Goal: Task Accomplishment & Management: Manage account settings

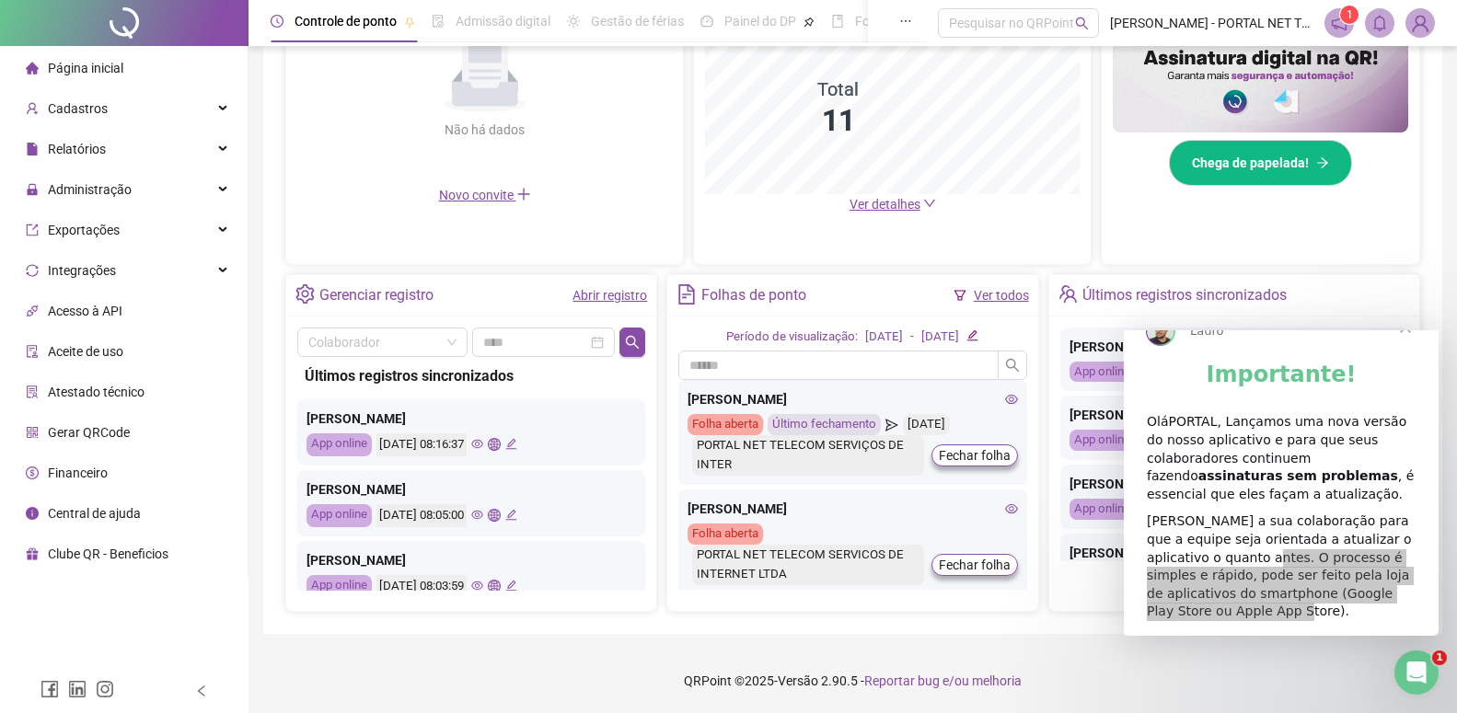
scroll to position [995, 0]
click at [99, 182] on span "Administração" at bounding box center [90, 189] width 84 height 15
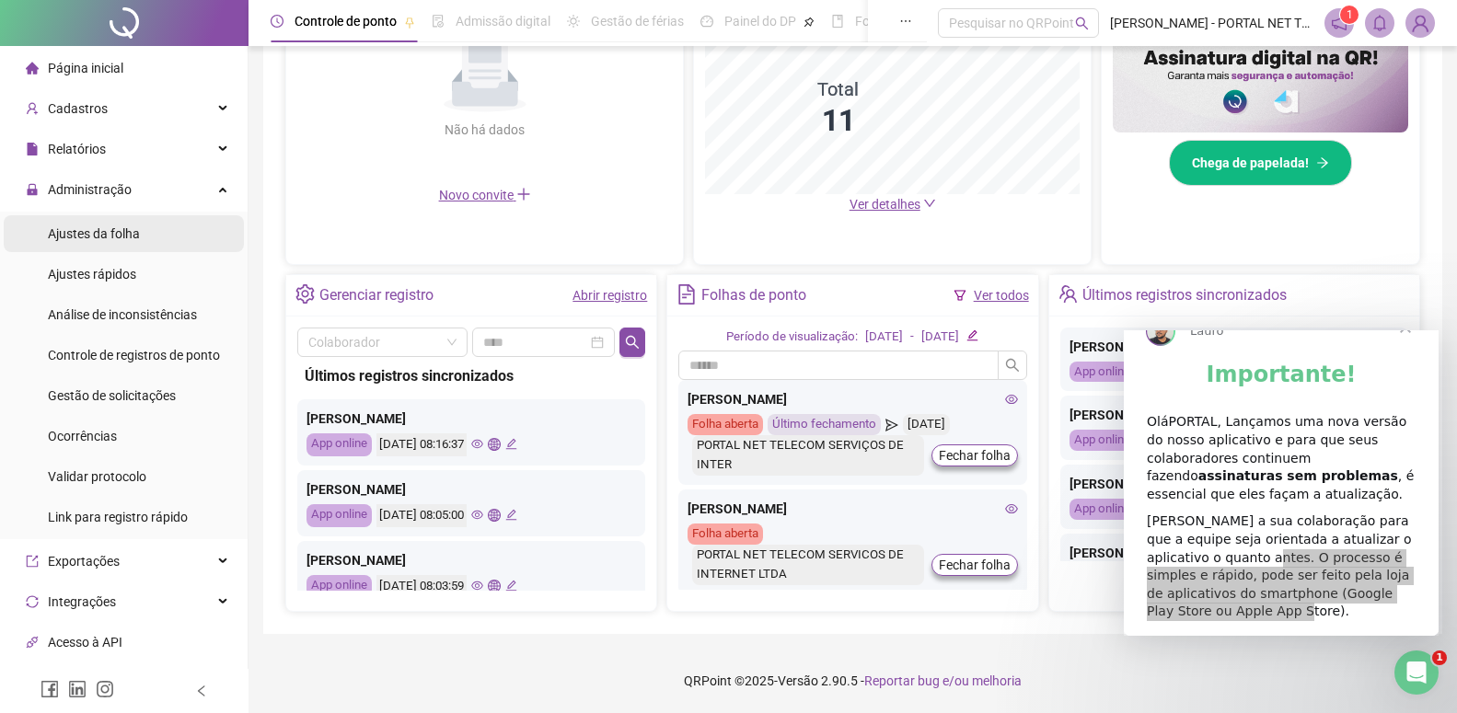
click at [95, 233] on span "Ajustes da folha" at bounding box center [94, 233] width 92 height 15
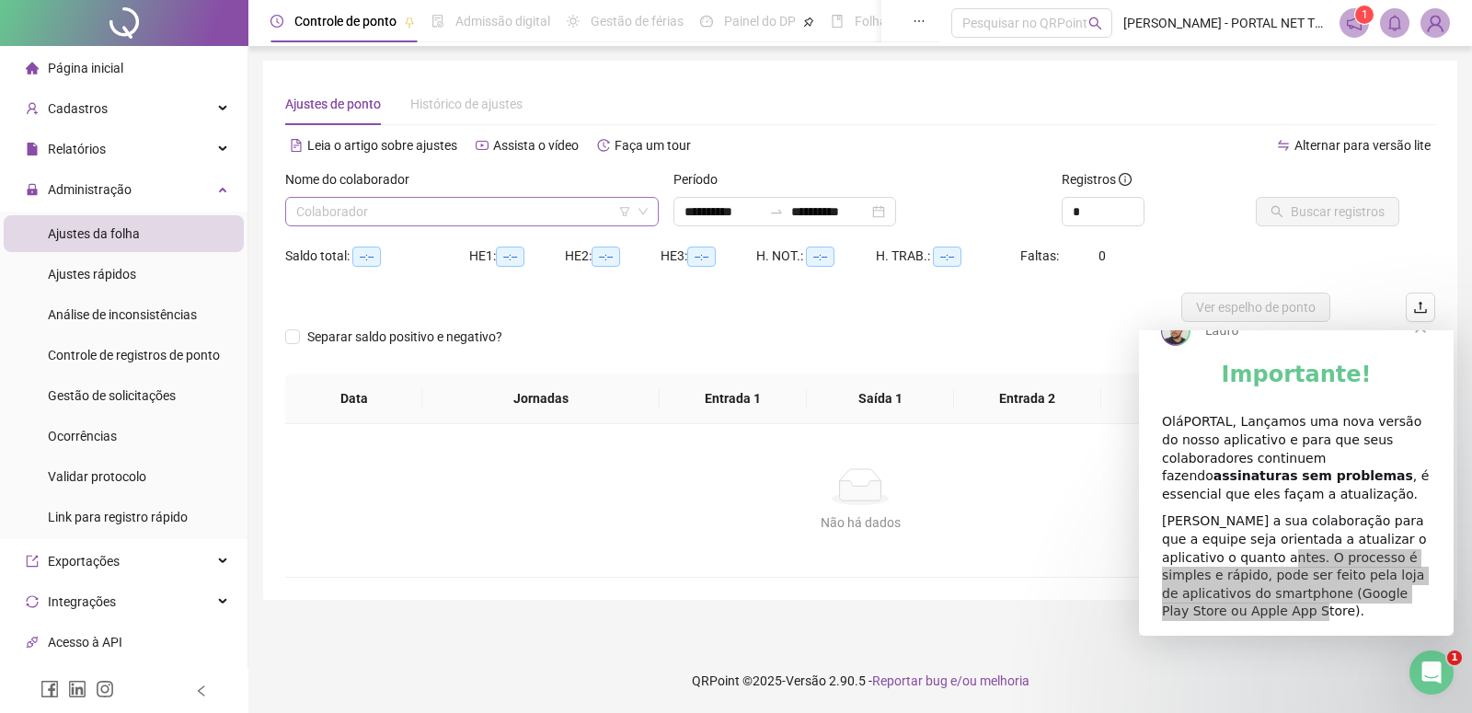
click at [327, 209] on input "search" at bounding box center [463, 212] width 335 height 28
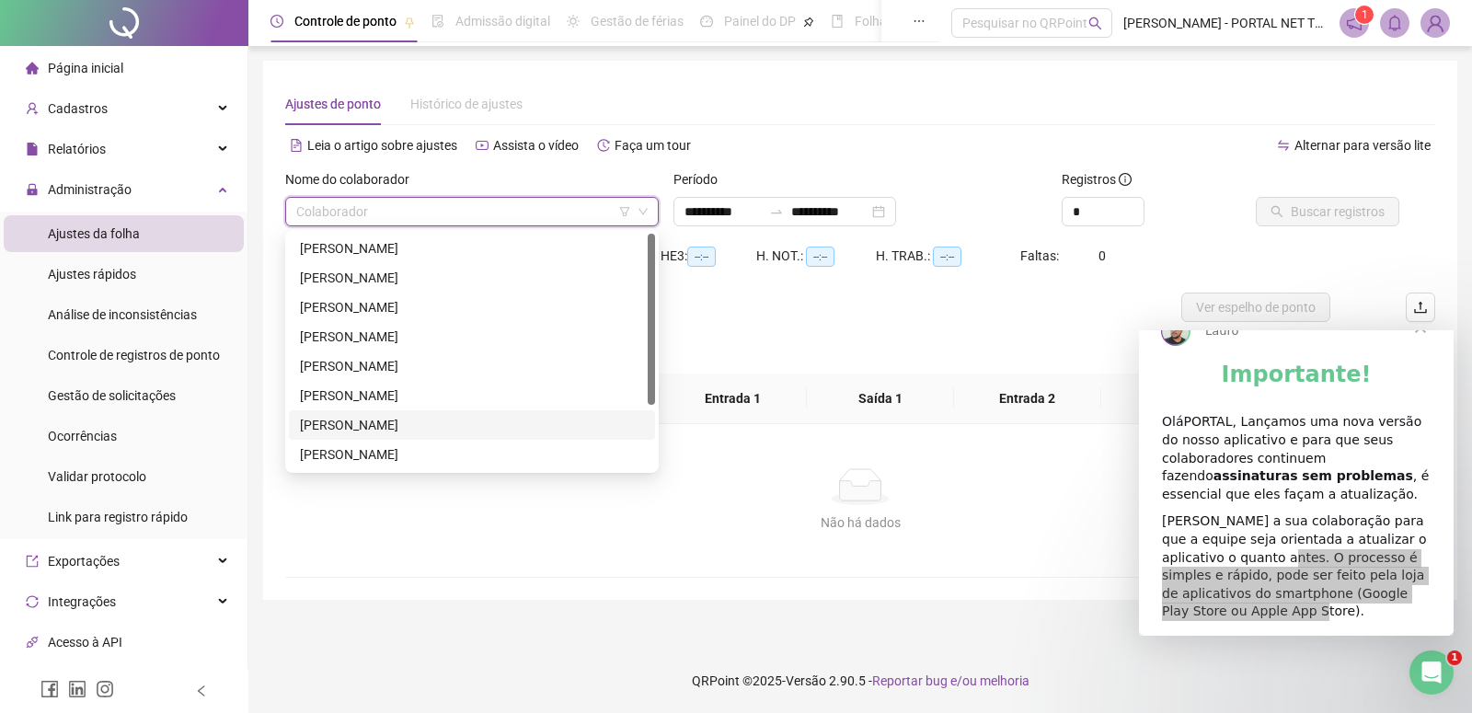
click at [344, 423] on div "[PERSON_NAME]" at bounding box center [472, 425] width 344 height 20
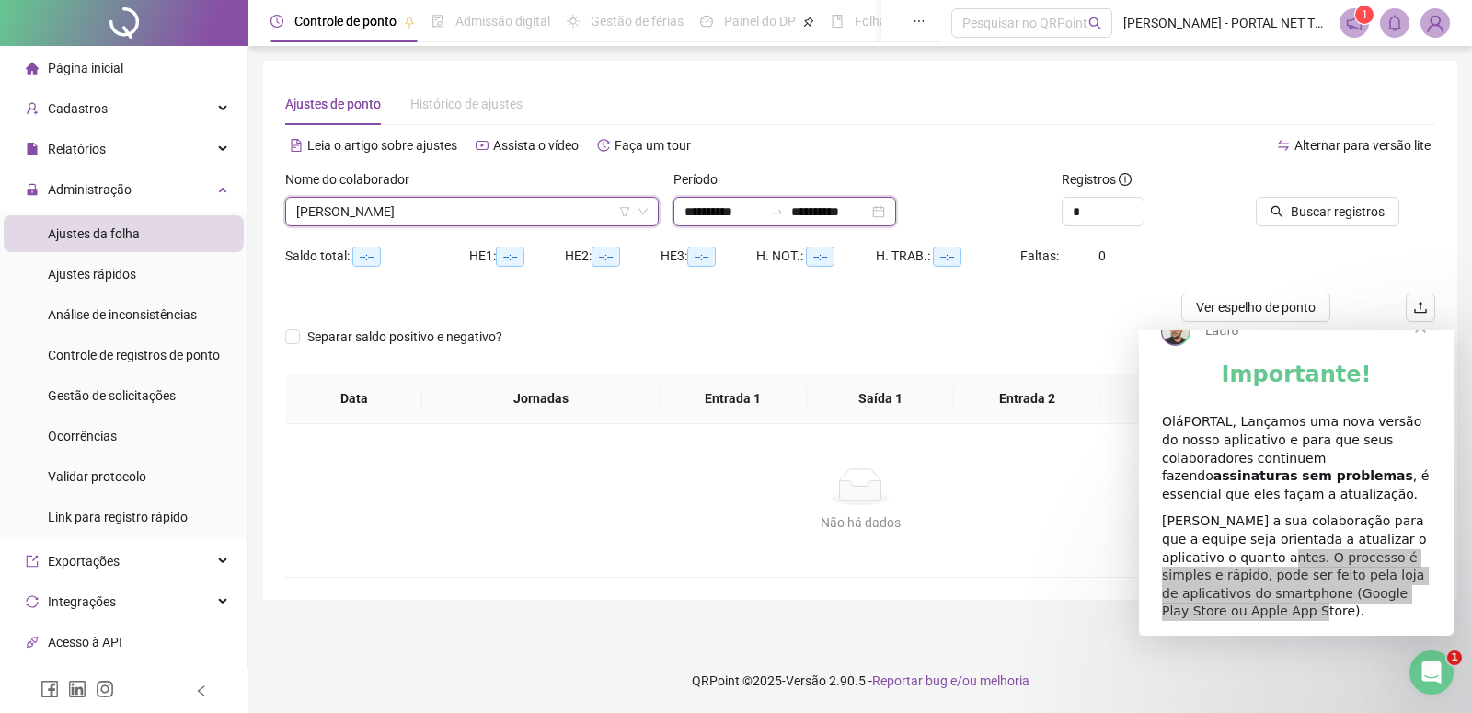
click at [698, 216] on input "**********" at bounding box center [723, 212] width 77 height 20
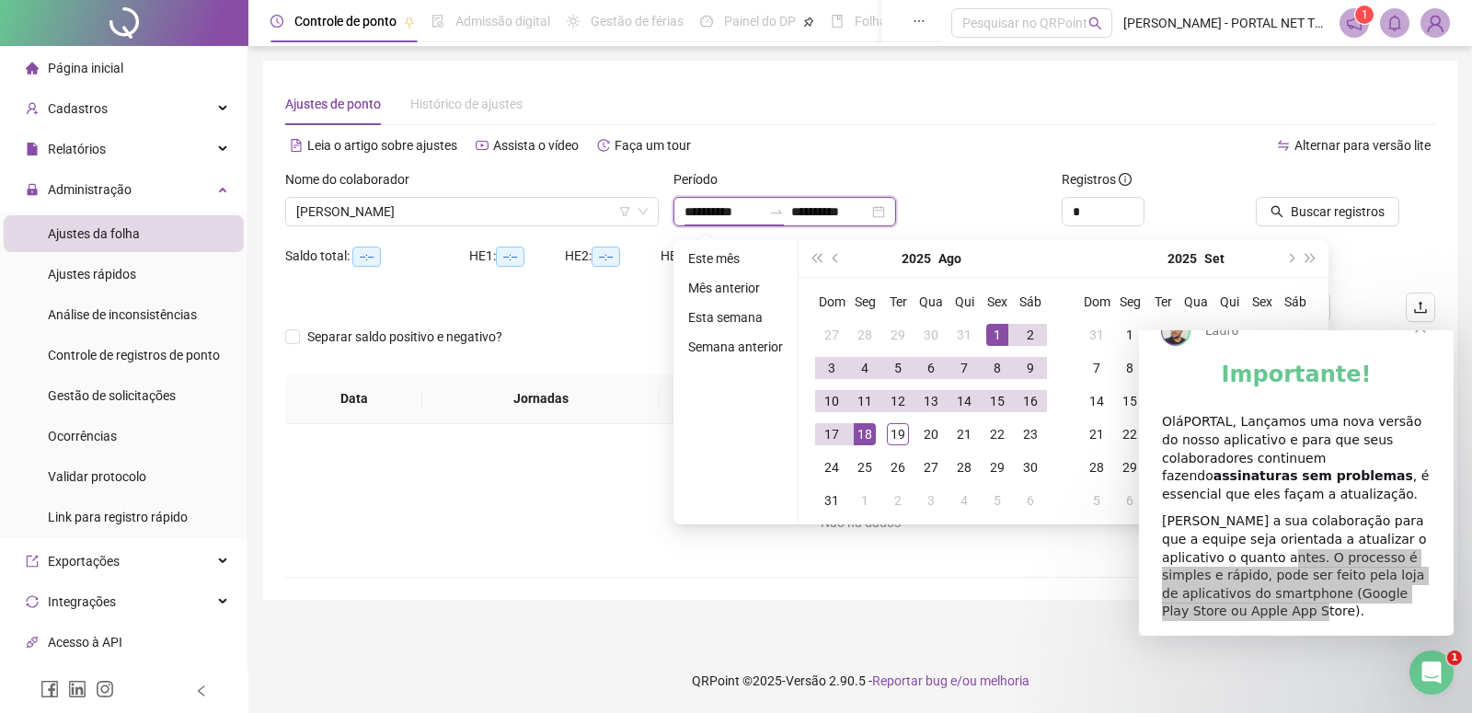
type input "**********"
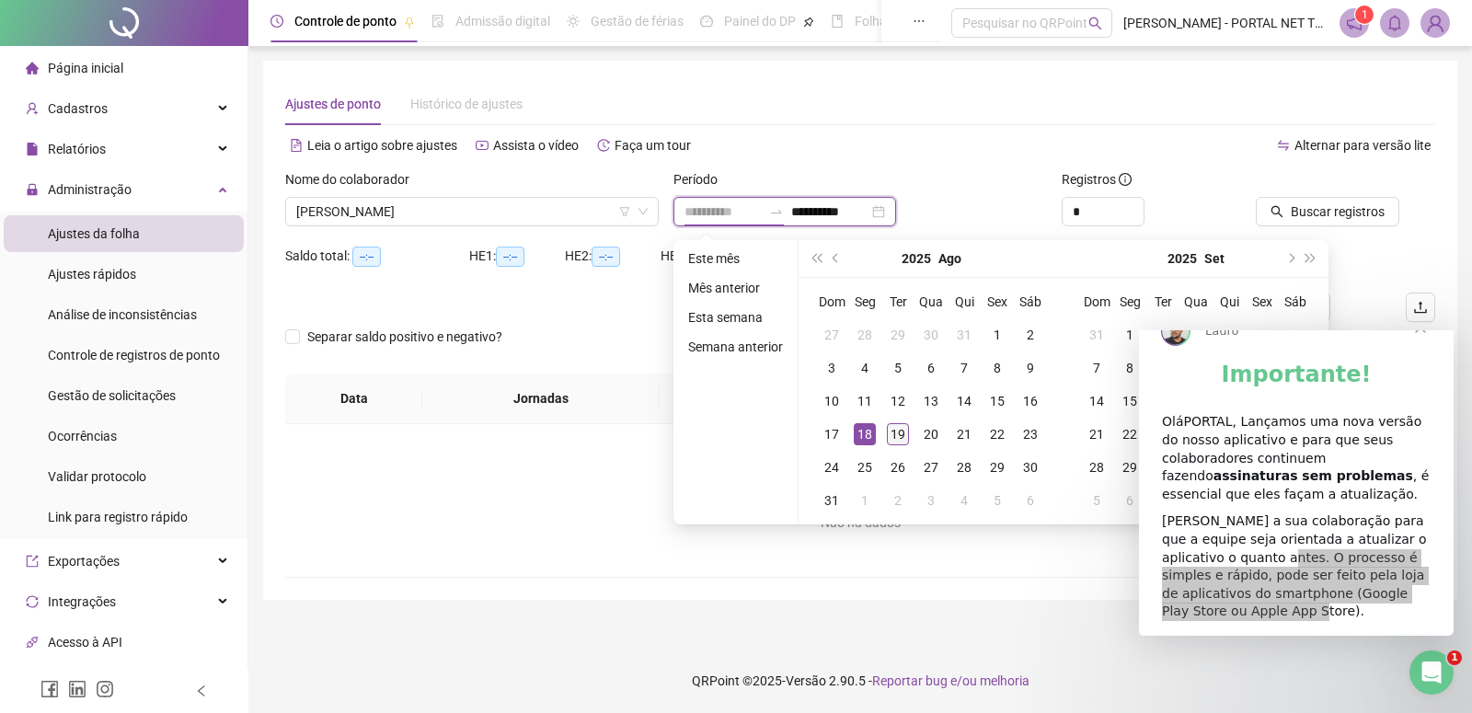
type input "**********"
click at [895, 441] on div "19" at bounding box center [898, 434] width 22 height 22
type input "**********"
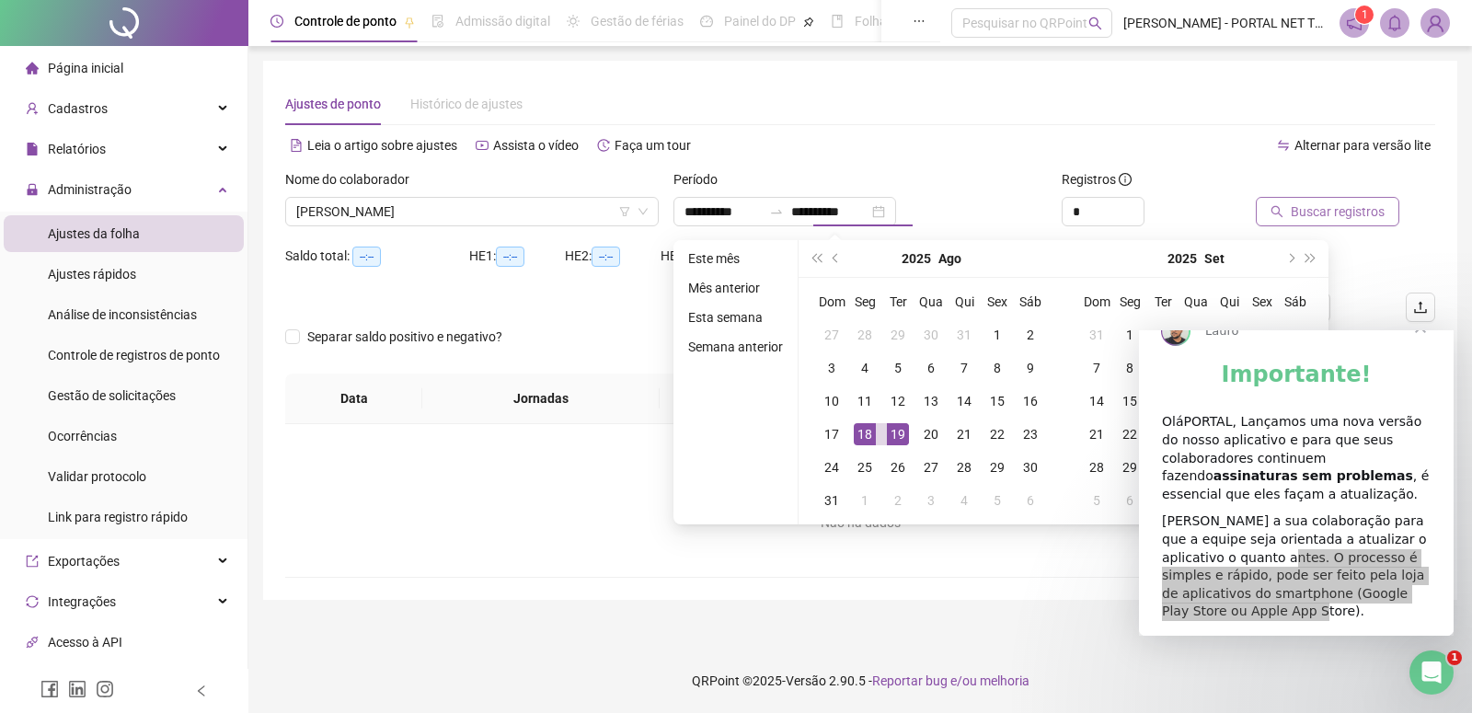
click at [1341, 223] on button "Buscar registros" at bounding box center [1328, 211] width 144 height 29
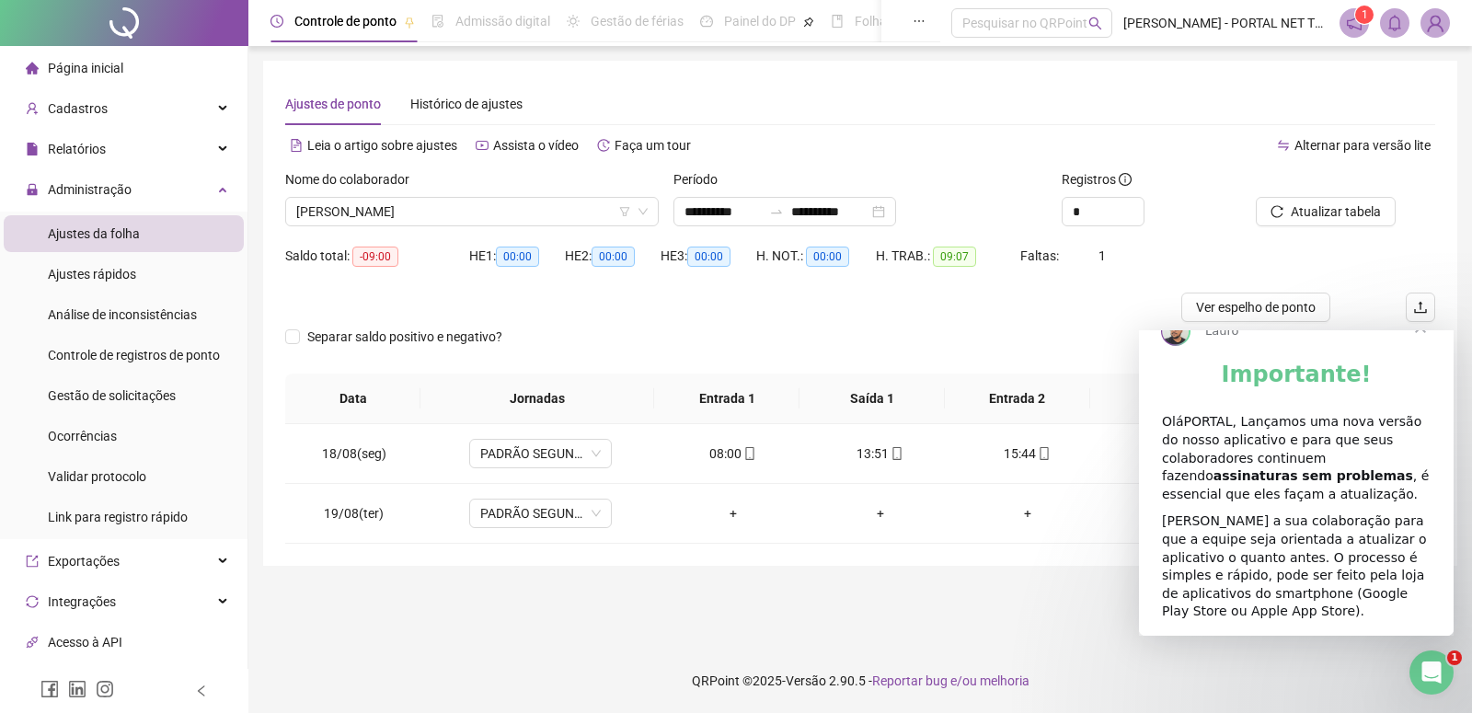
click at [1419, 358] on span "Fechar" at bounding box center [1421, 327] width 66 height 66
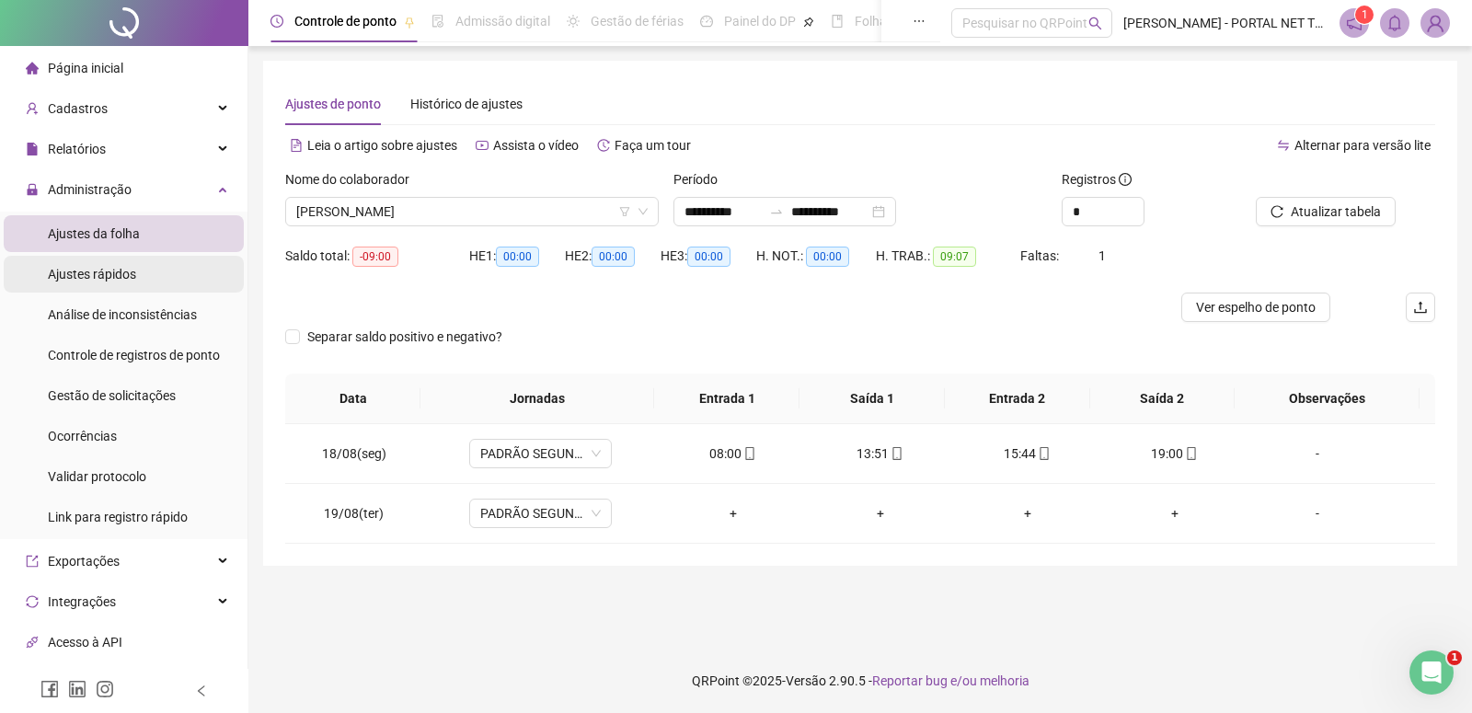
click at [134, 271] on li "Ajustes rápidos" at bounding box center [124, 274] width 240 height 37
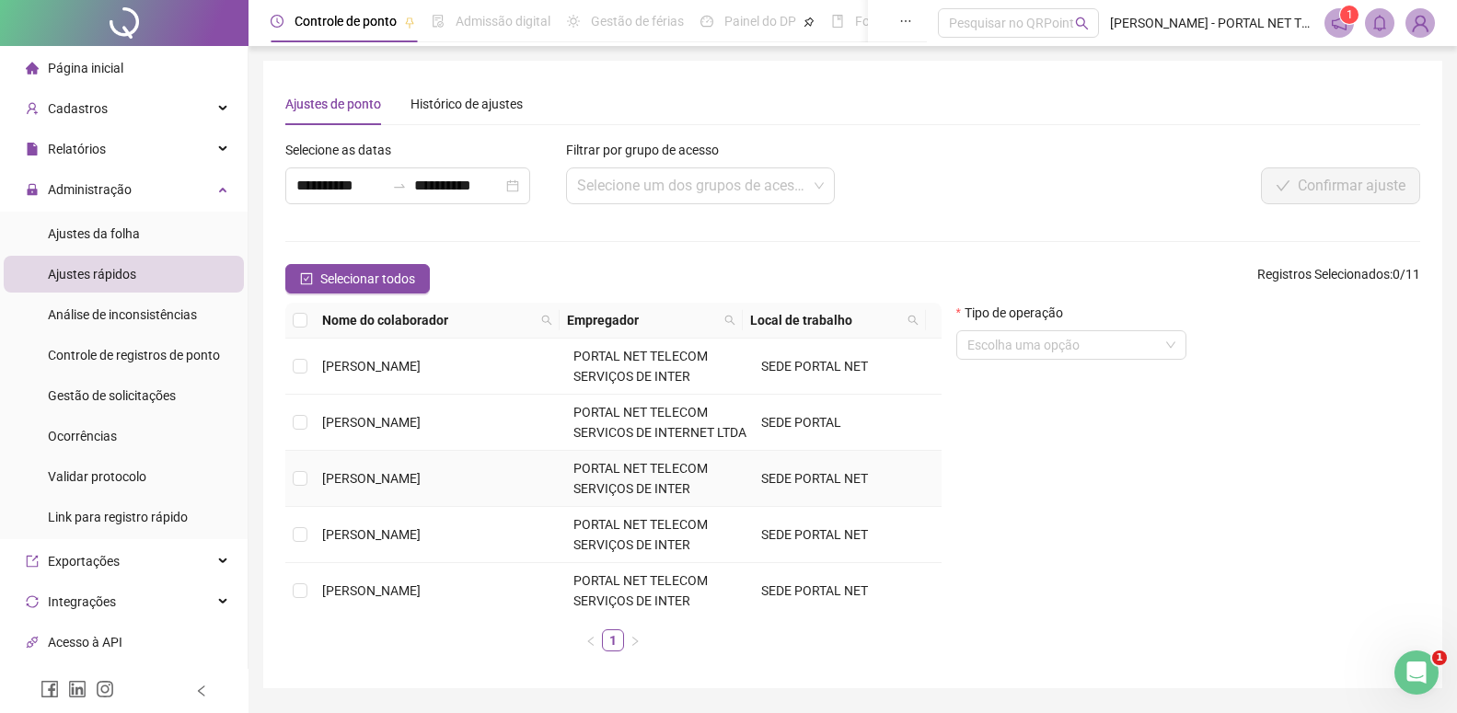
scroll to position [210, 0]
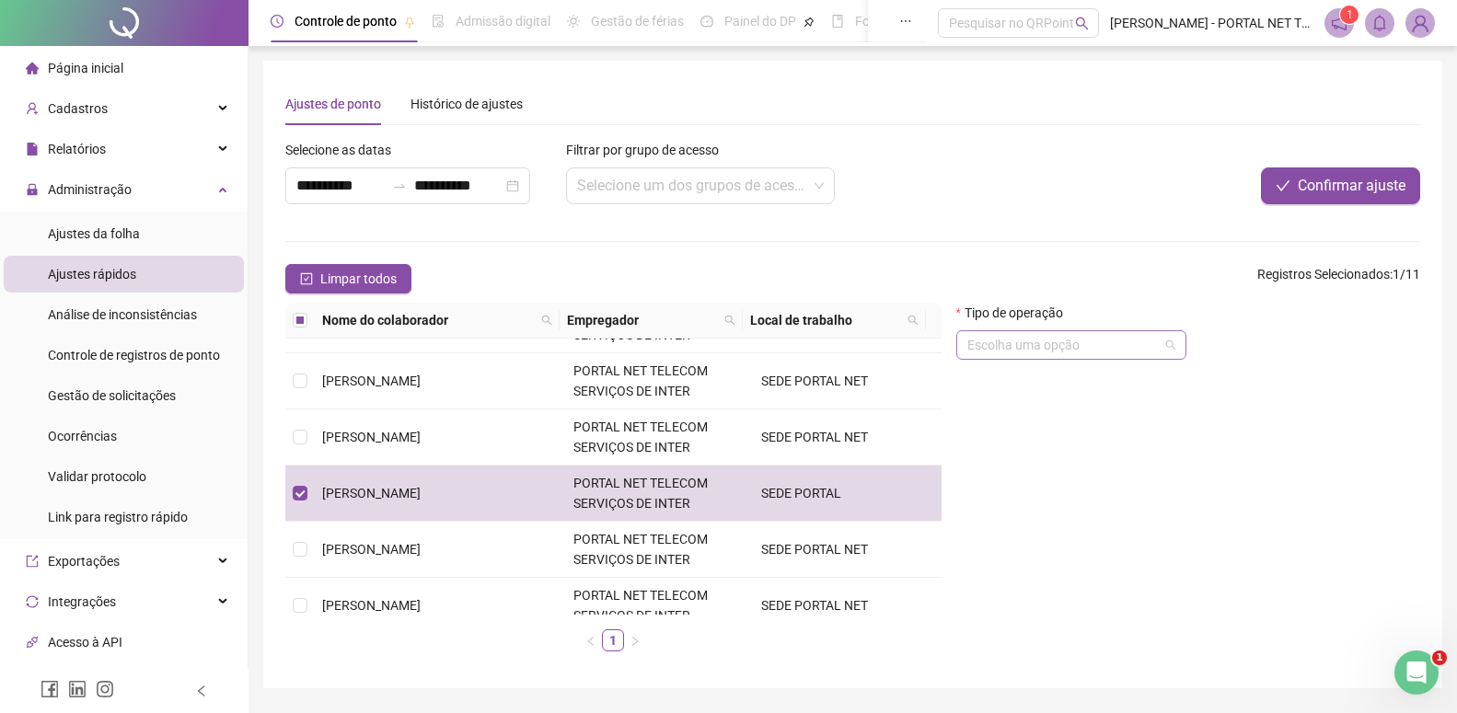
click at [983, 357] on input "search" at bounding box center [1062, 345] width 191 height 28
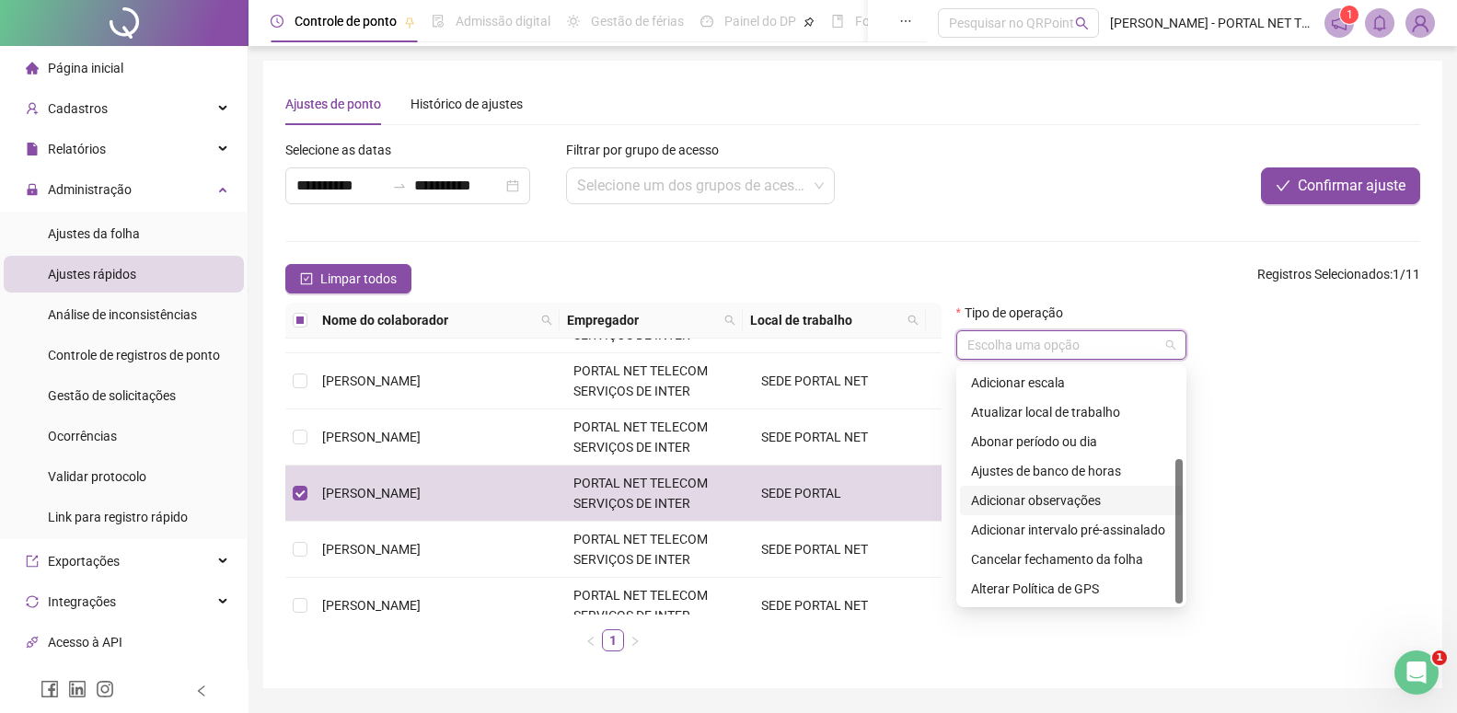
scroll to position [54, 0]
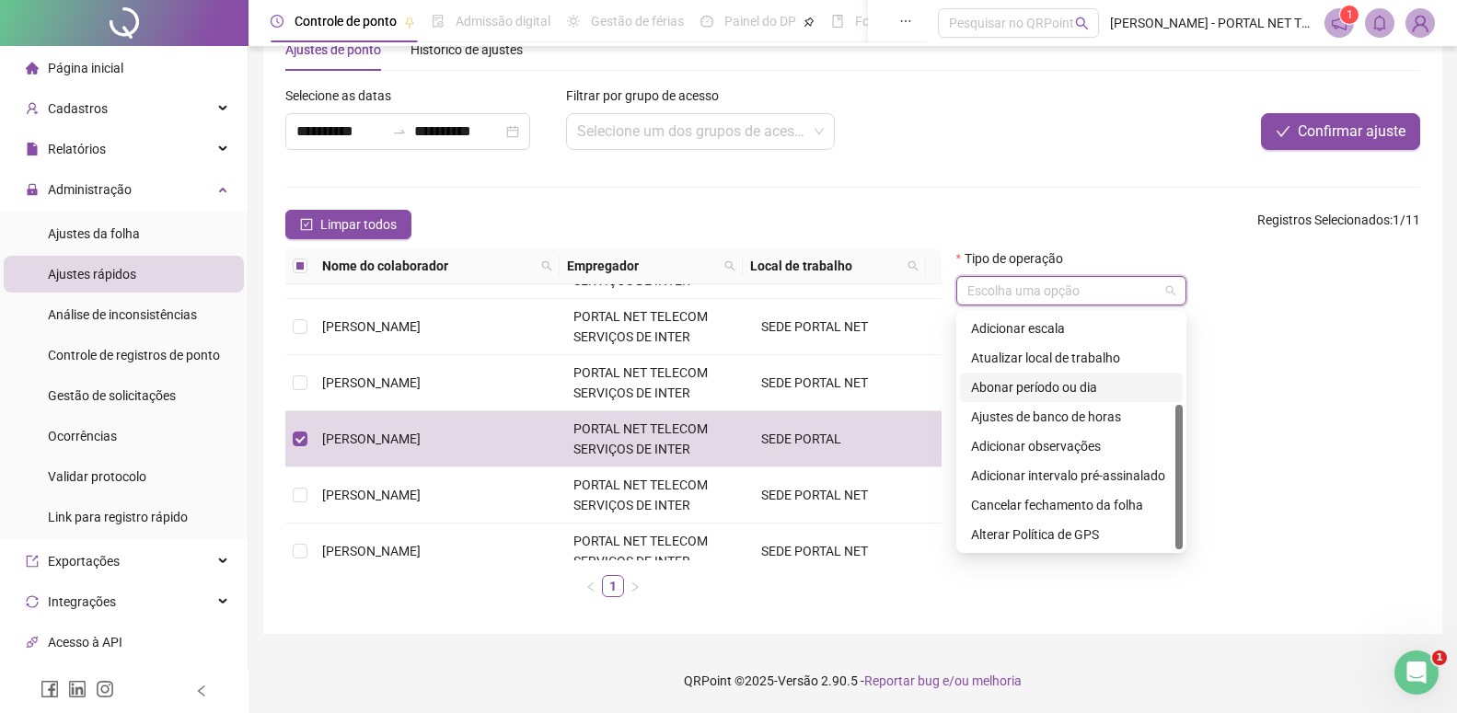
click at [1089, 393] on div "Abonar período ou dia" at bounding box center [1071, 387] width 201 height 20
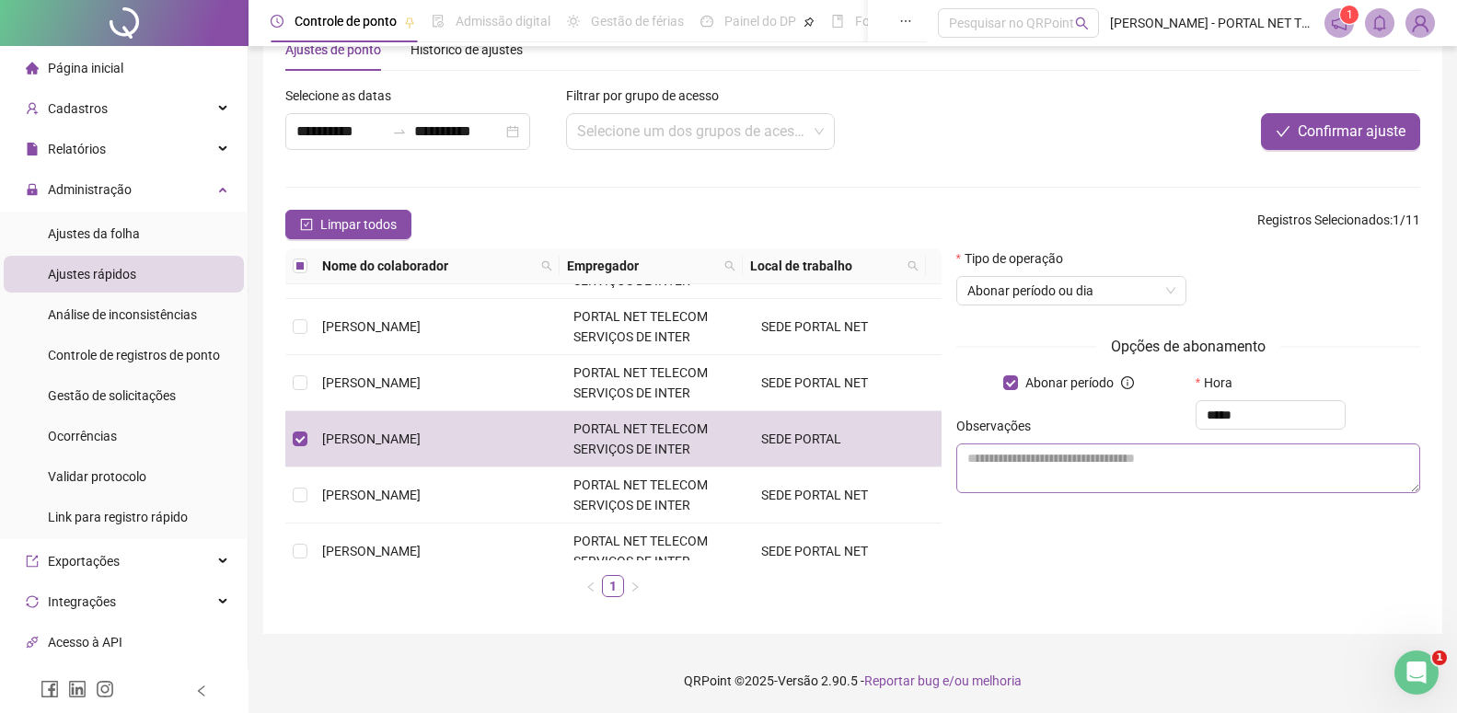
type input "*****"
click at [1124, 454] on textarea at bounding box center [1188, 469] width 464 height 50
type textarea "*"
type textarea "**********"
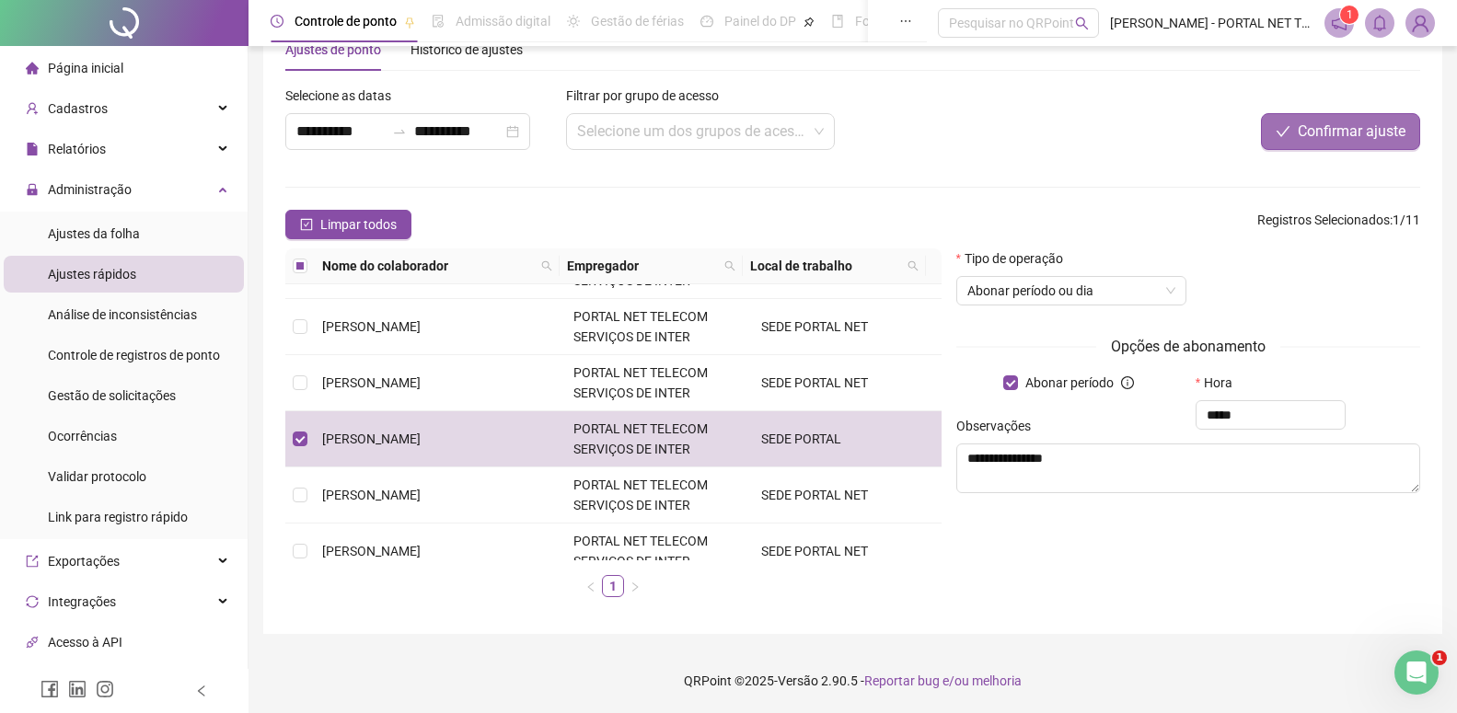
click at [1307, 131] on span "Confirmar ajuste" at bounding box center [1352, 132] width 108 height 22
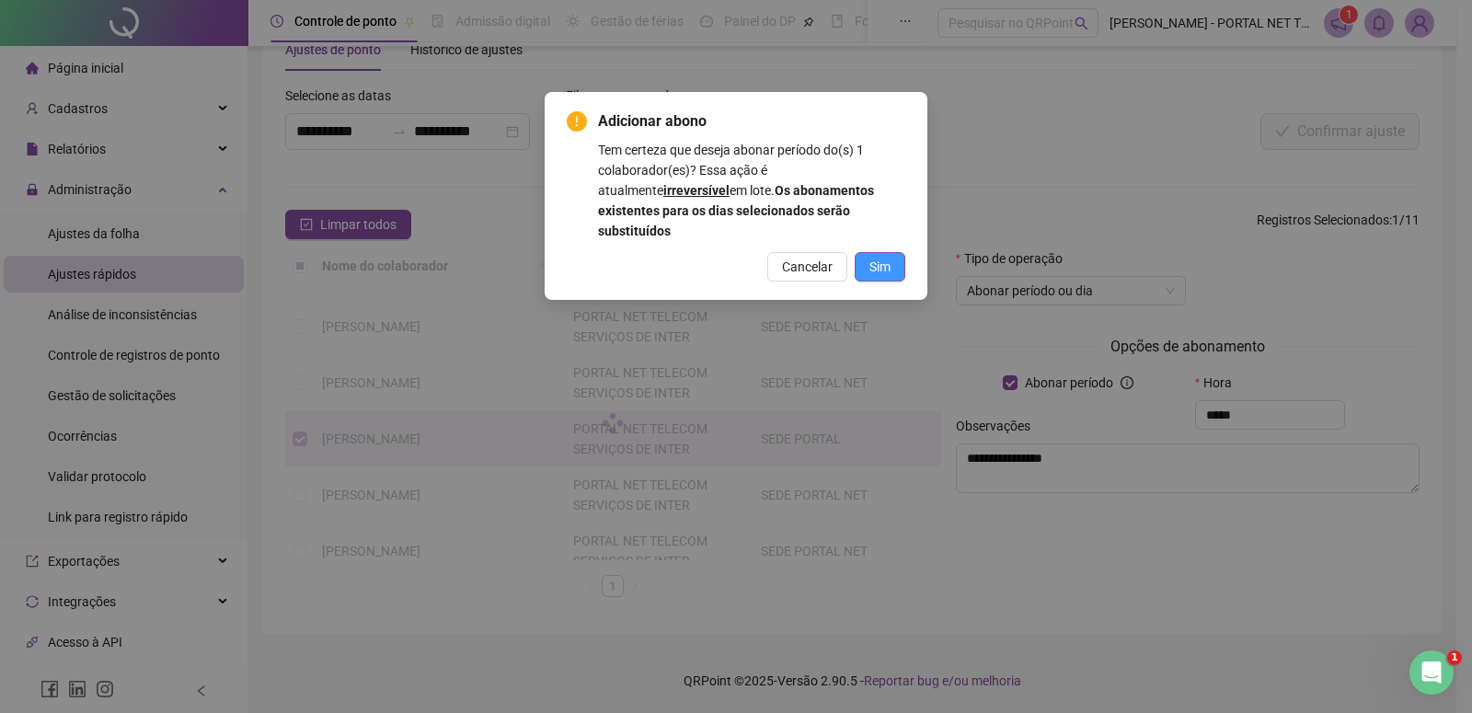
click at [874, 257] on span "Sim" at bounding box center [880, 267] width 21 height 20
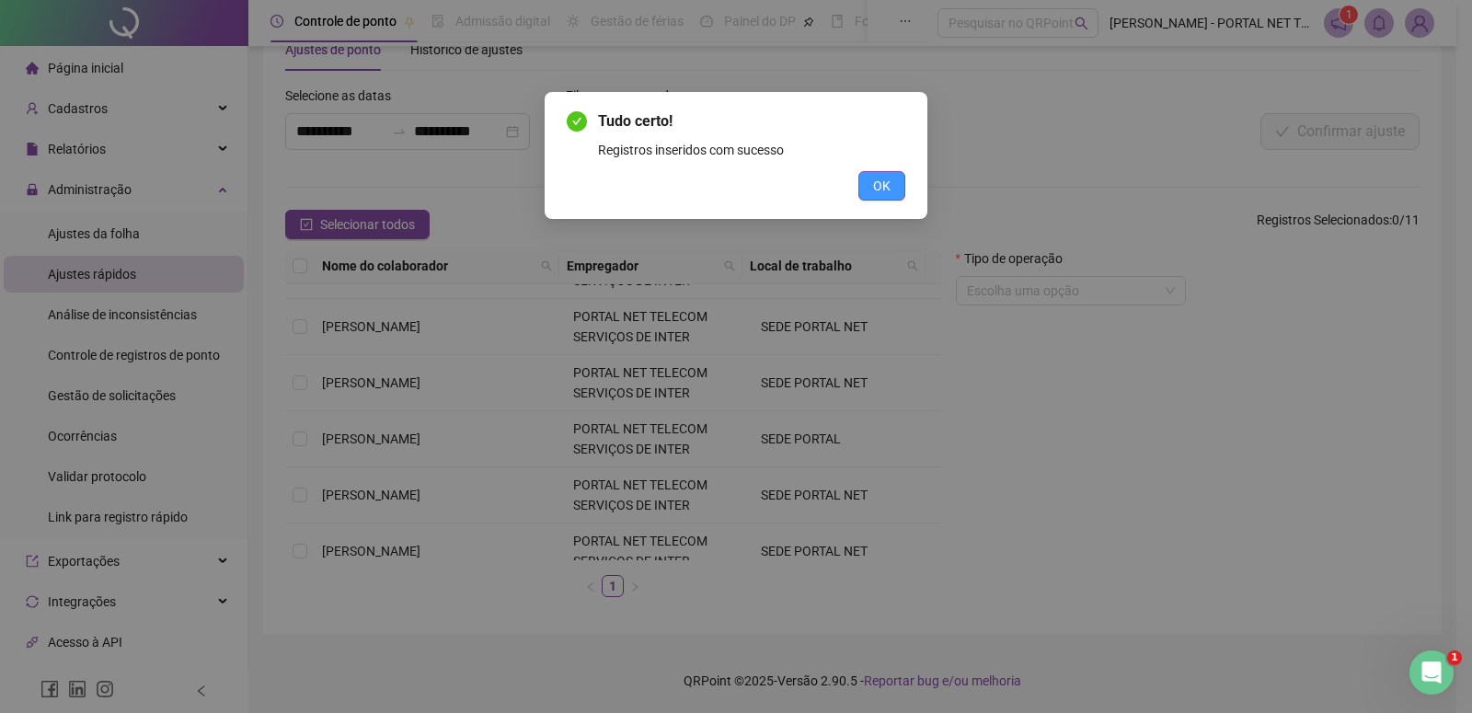
click at [882, 187] on span "OK" at bounding box center [881, 186] width 17 height 20
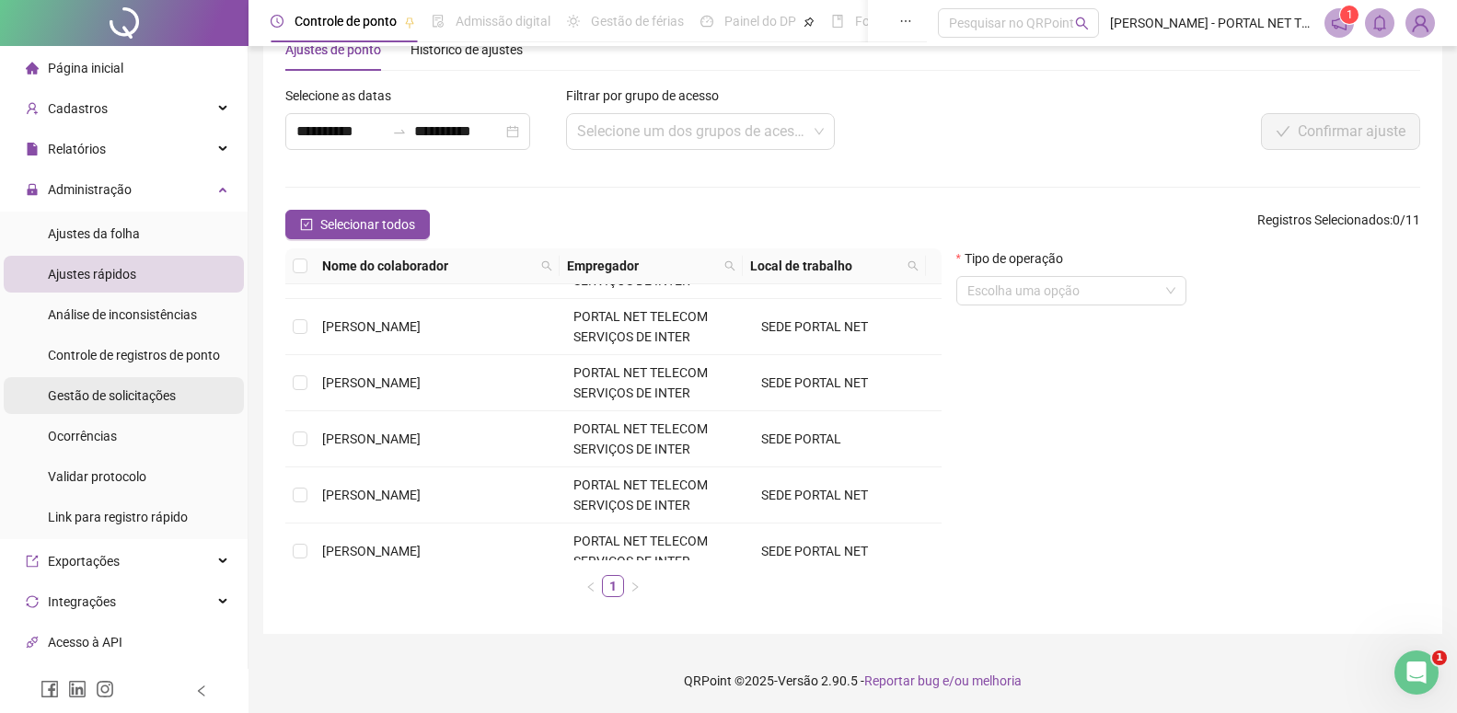
click at [132, 396] on span "Gestão de solicitações" at bounding box center [112, 395] width 128 height 15
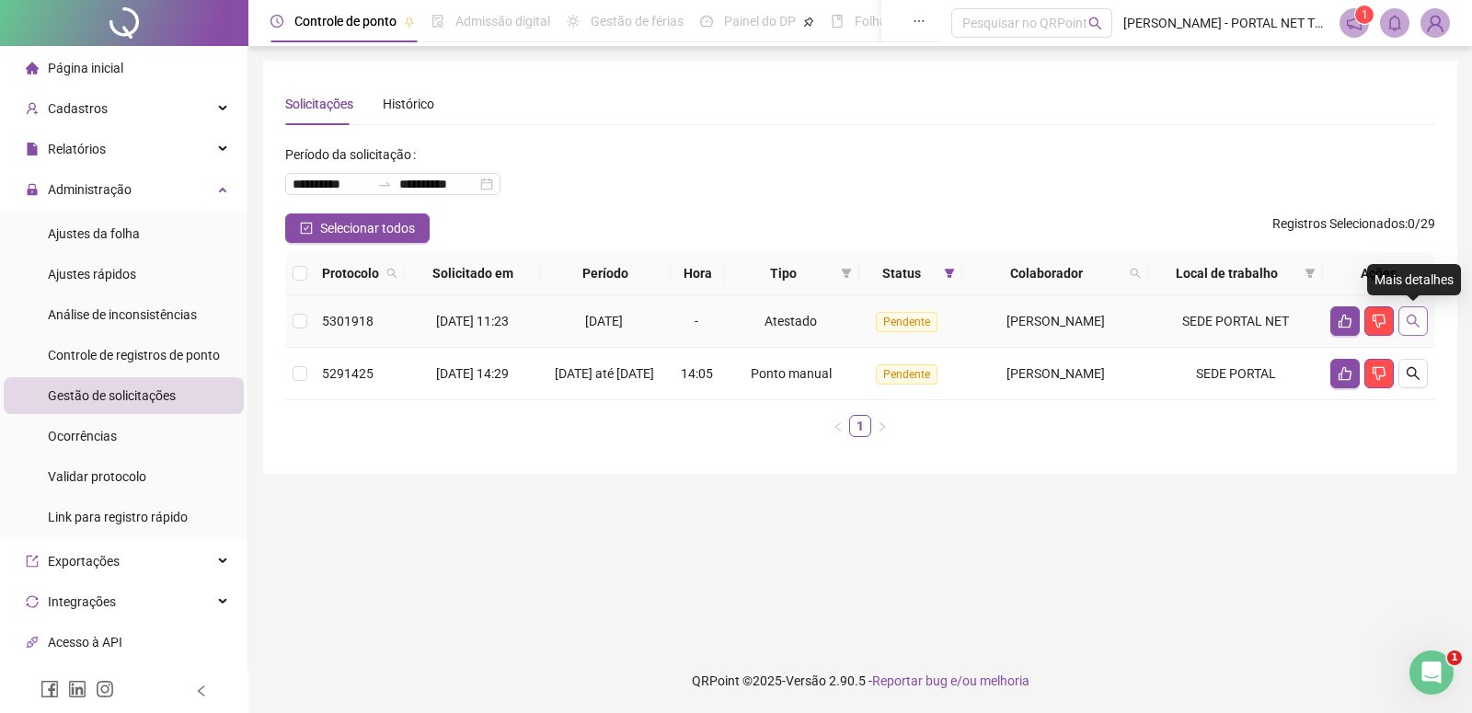
click at [1417, 317] on icon "search" at bounding box center [1413, 321] width 15 height 15
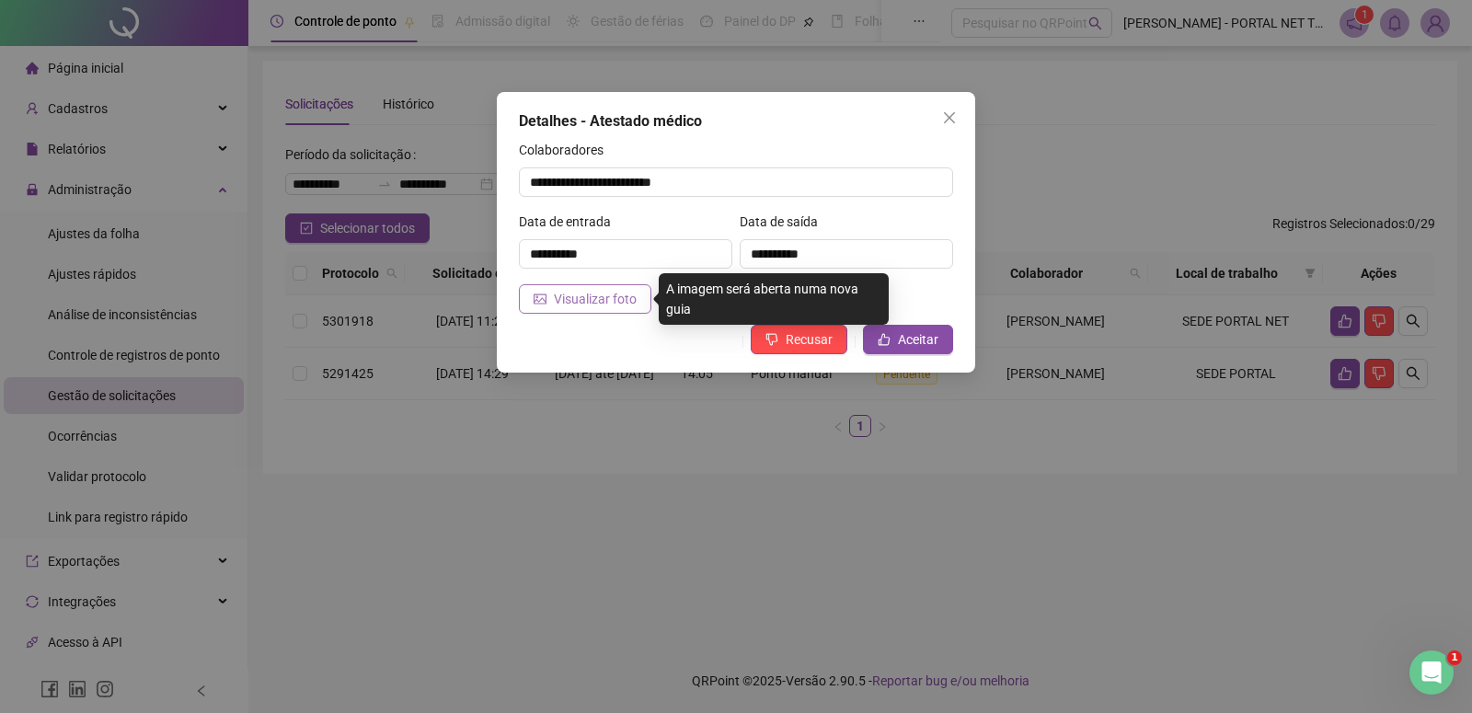
click at [606, 302] on span "Visualizar foto" at bounding box center [595, 299] width 83 height 20
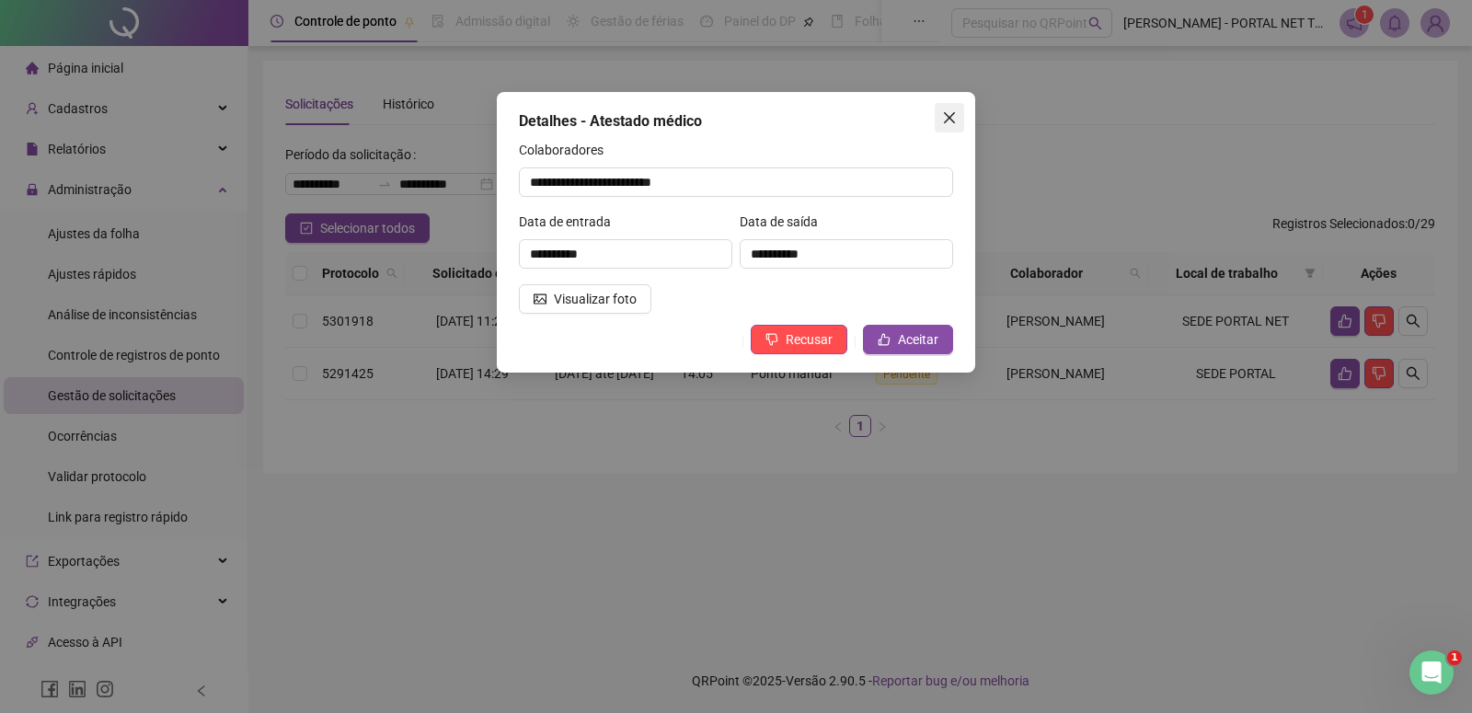
click at [950, 121] on icon "close" at bounding box center [949, 117] width 15 height 15
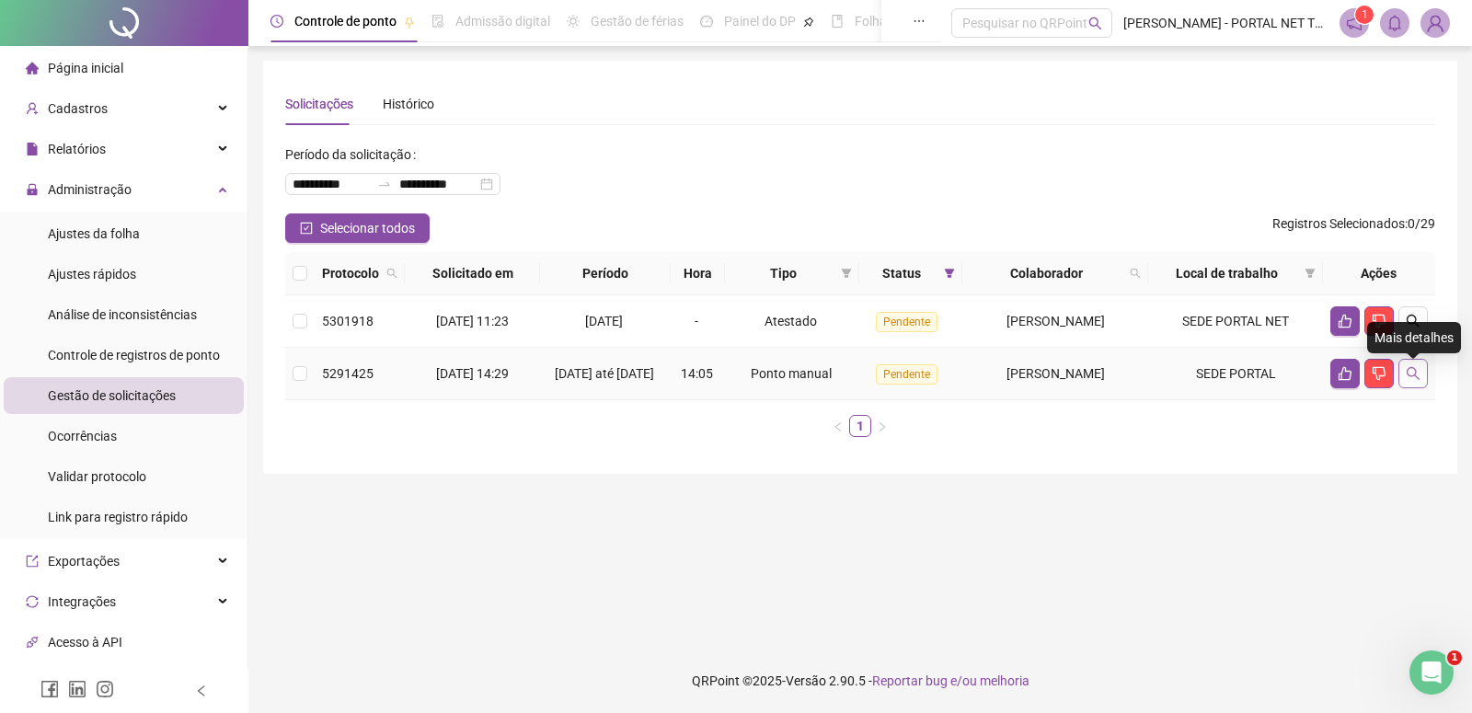
click at [1412, 376] on icon "search" at bounding box center [1413, 373] width 15 height 15
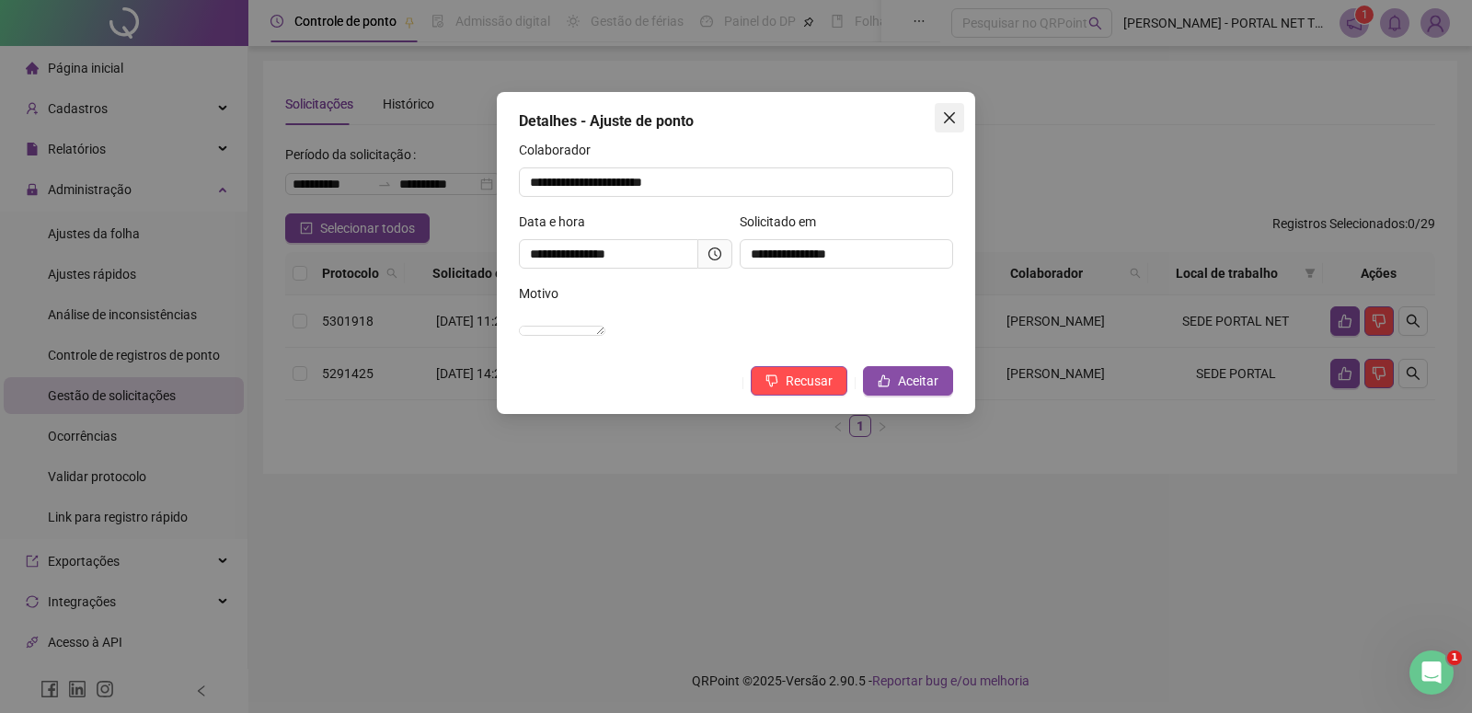
click at [951, 118] on icon "close" at bounding box center [949, 117] width 11 height 11
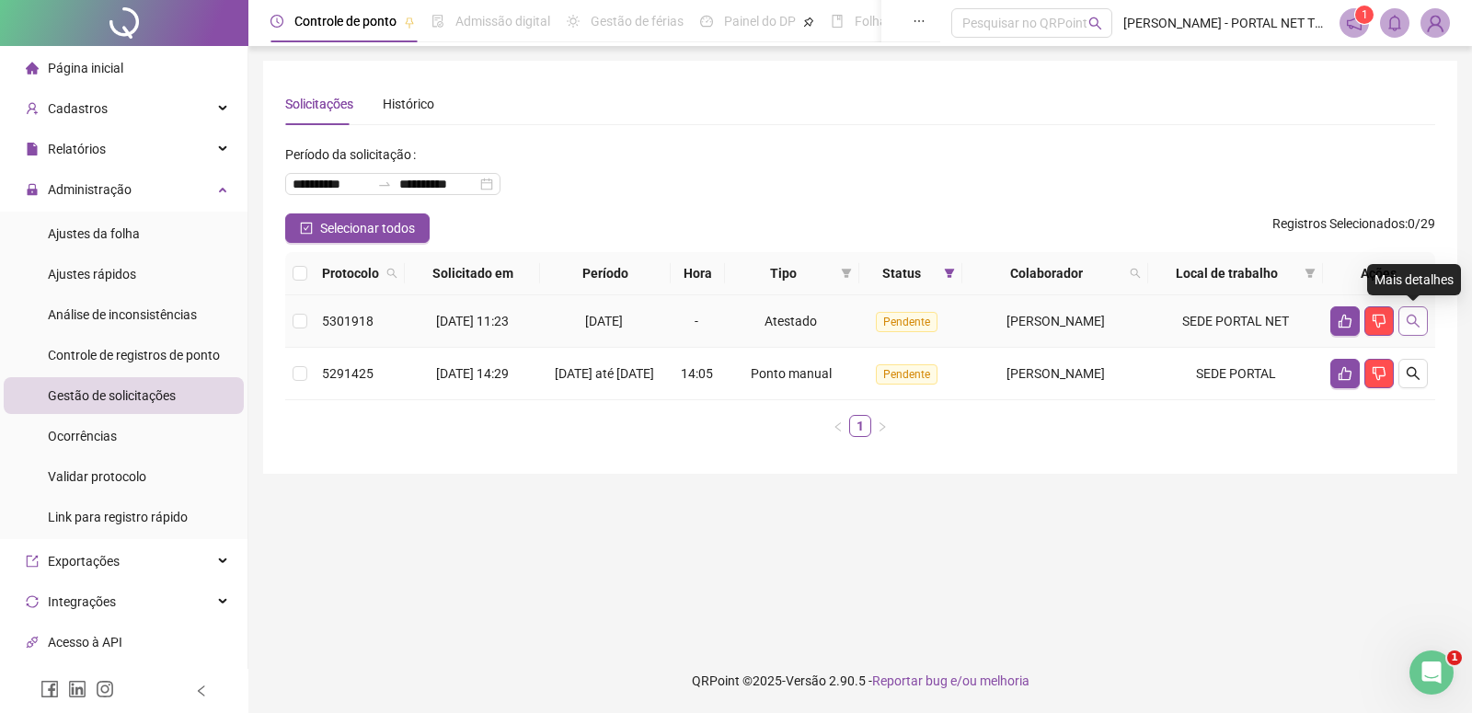
click at [1410, 323] on icon "search" at bounding box center [1413, 321] width 13 height 13
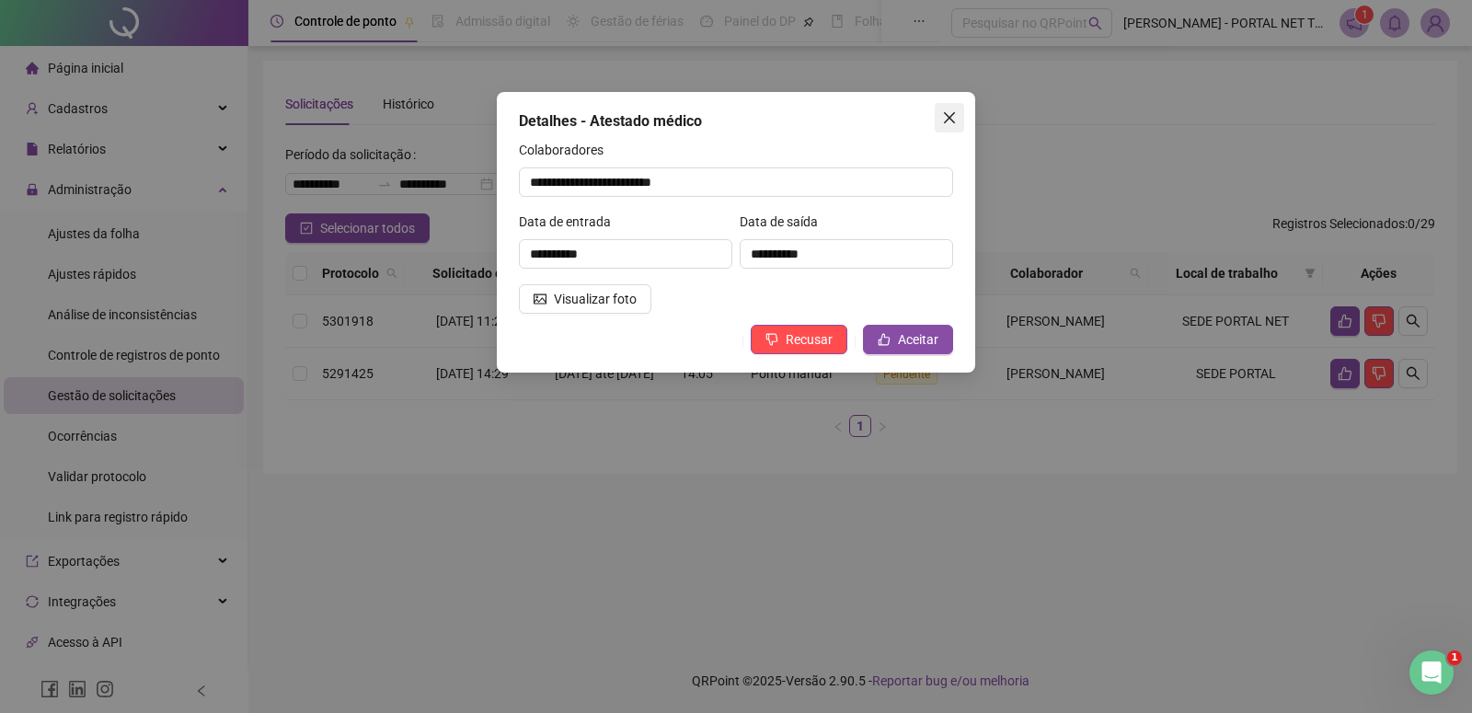
click at [959, 112] on span "Close" at bounding box center [949, 117] width 29 height 15
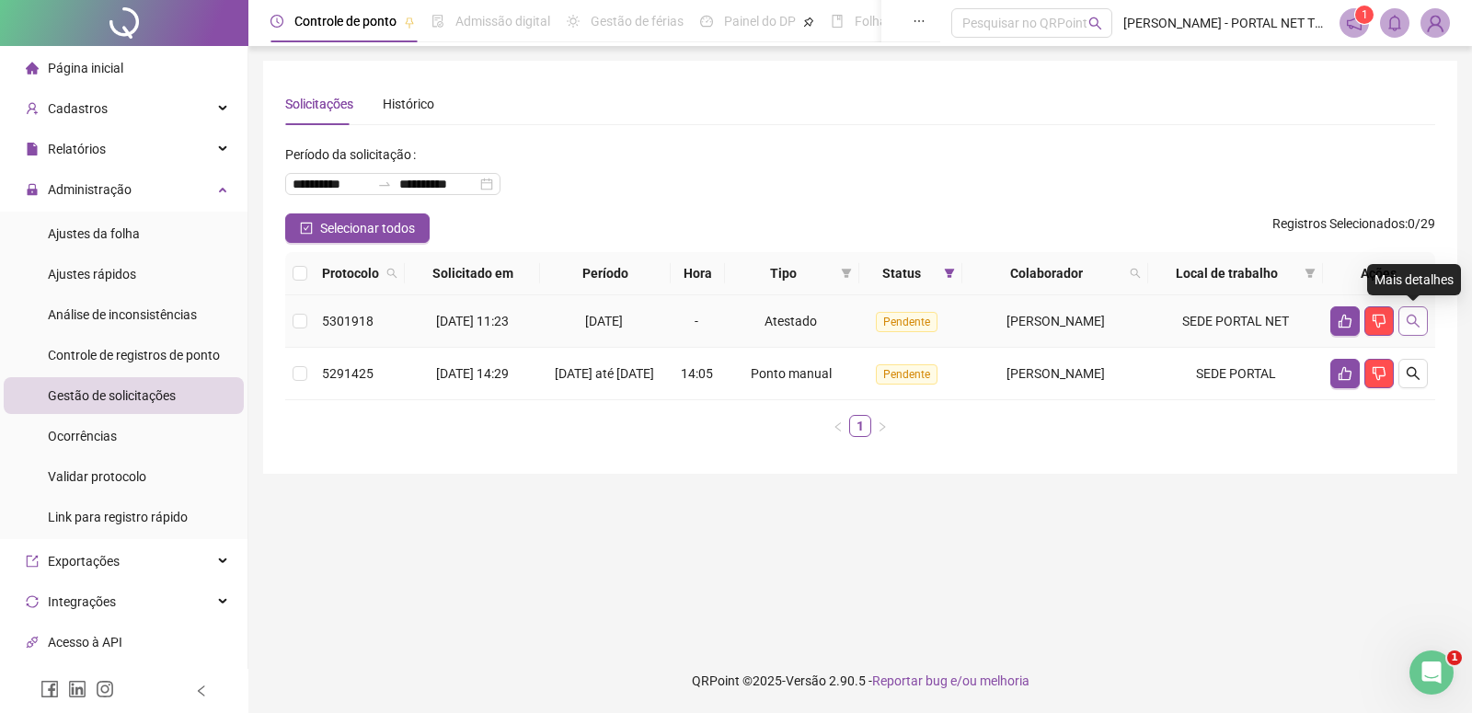
click at [1401, 324] on button "button" at bounding box center [1413, 320] width 29 height 29
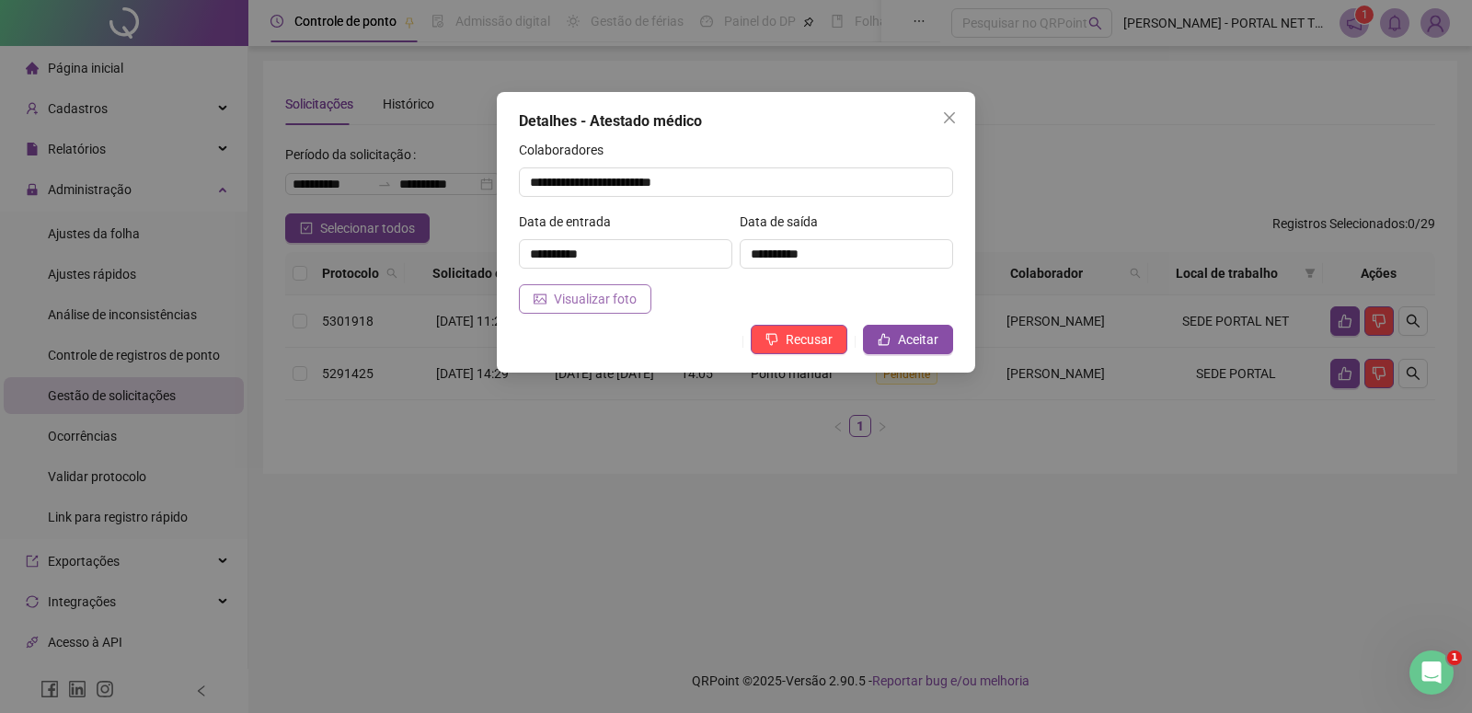
click at [557, 306] on span "Visualizar foto" at bounding box center [595, 299] width 83 height 20
click at [829, 341] on span "Recusar" at bounding box center [809, 339] width 47 height 20
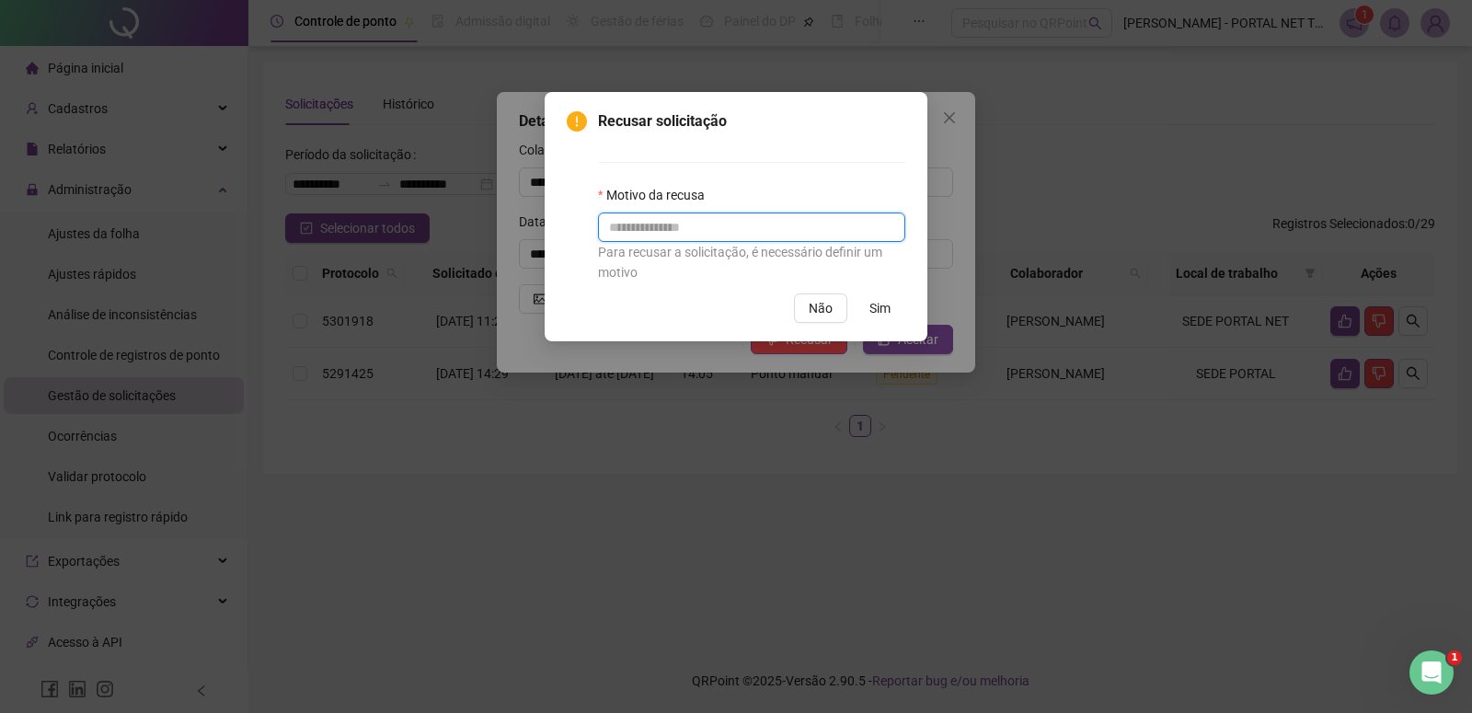
click at [652, 227] on input "text" at bounding box center [751, 227] width 307 height 29
type input "**********"
click at [888, 308] on span "Sim" at bounding box center [880, 308] width 21 height 20
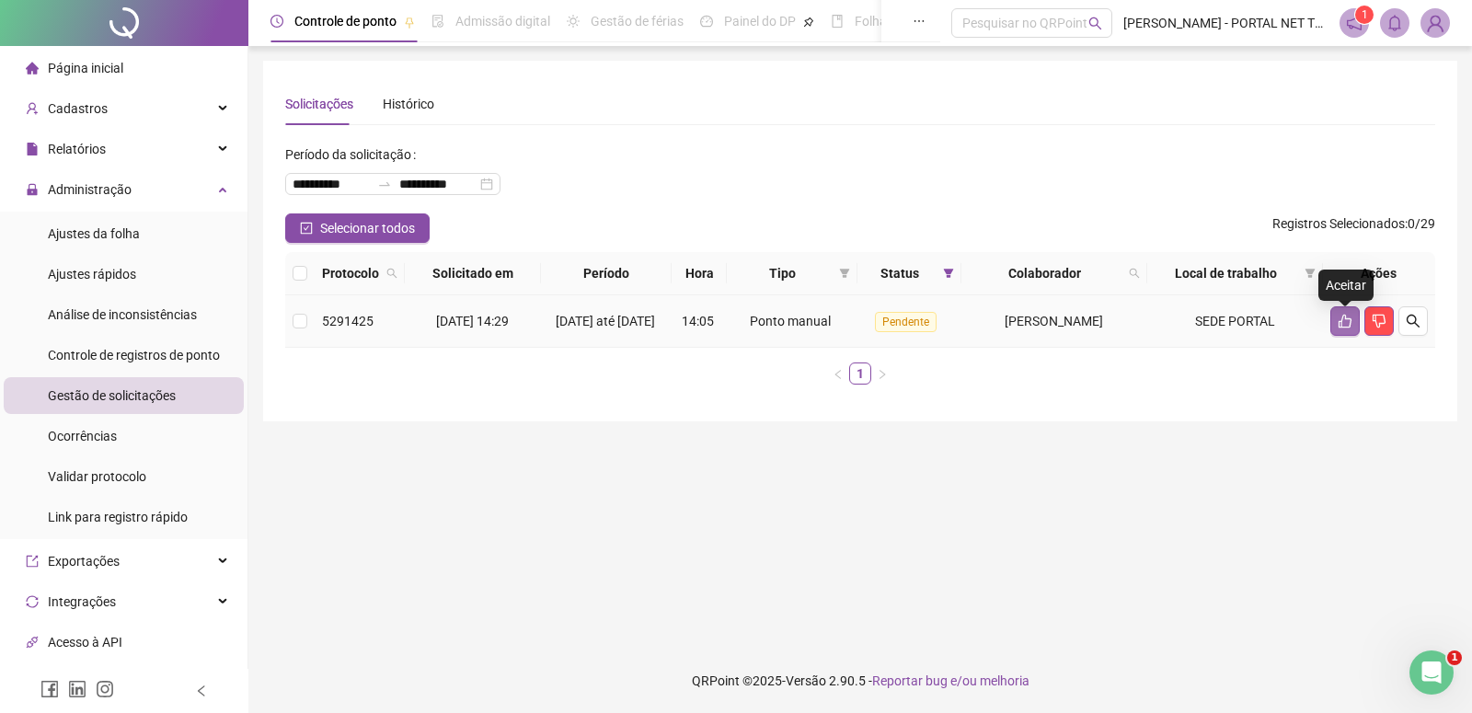
click at [1347, 334] on button "button" at bounding box center [1345, 320] width 29 height 29
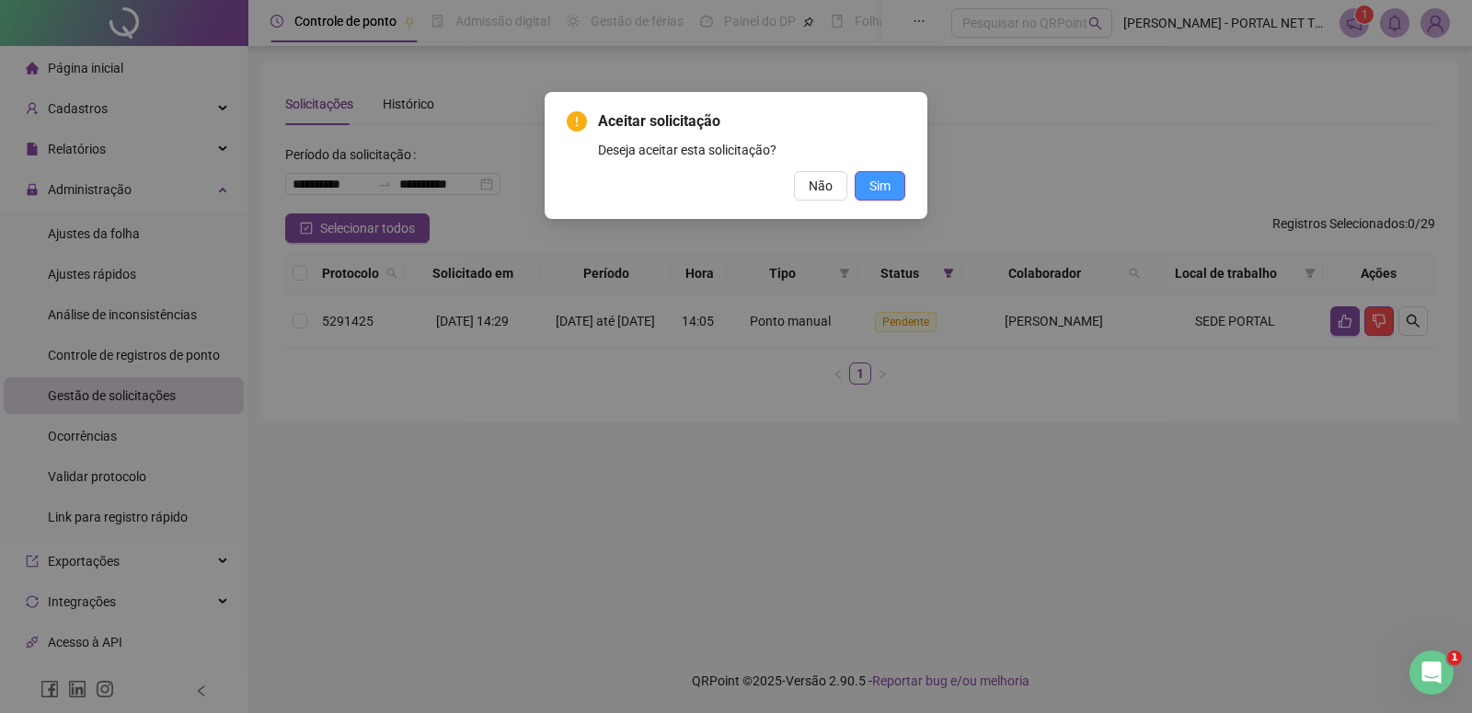
click at [872, 195] on span "Sim" at bounding box center [880, 186] width 21 height 20
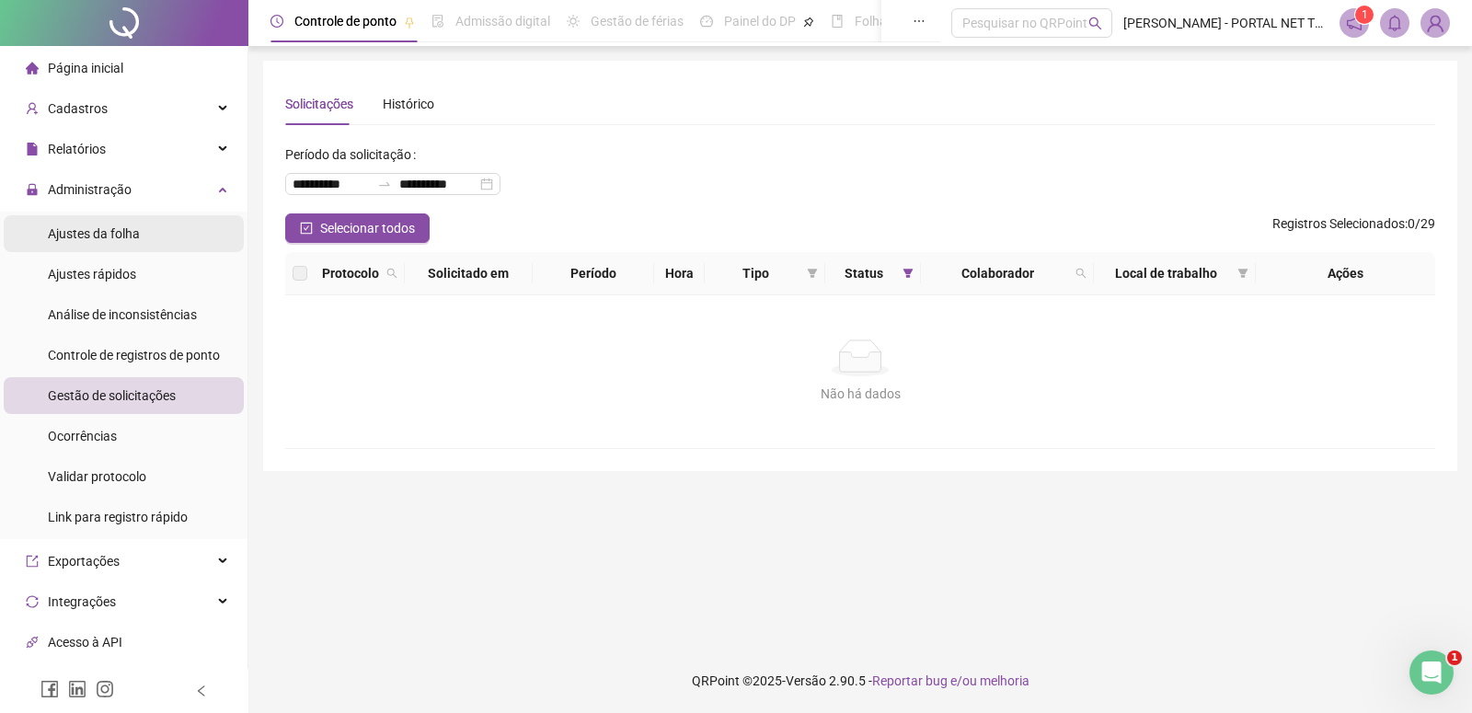
click at [78, 239] on span "Ajustes da folha" at bounding box center [94, 233] width 92 height 15
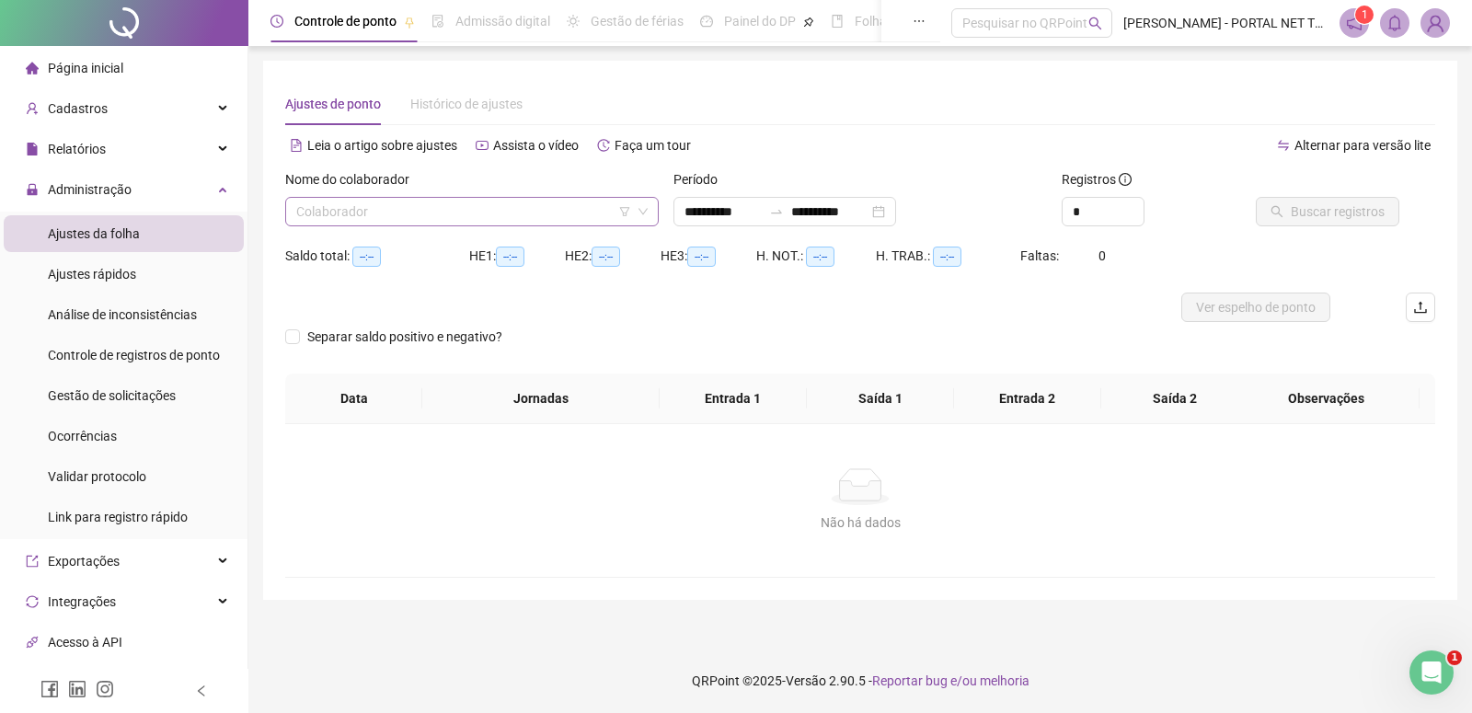
click at [365, 201] on input "search" at bounding box center [463, 212] width 335 height 28
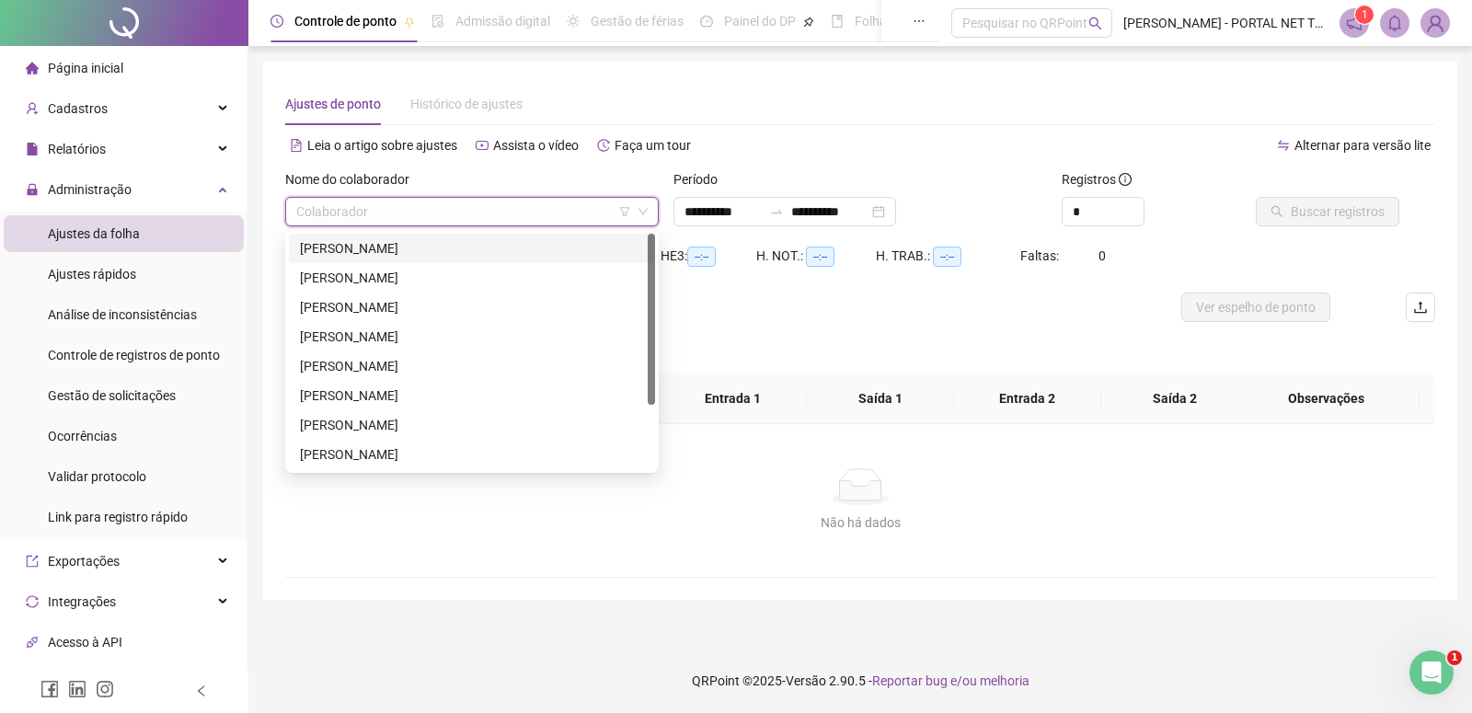
click at [359, 246] on div "[PERSON_NAME]" at bounding box center [472, 248] width 344 height 20
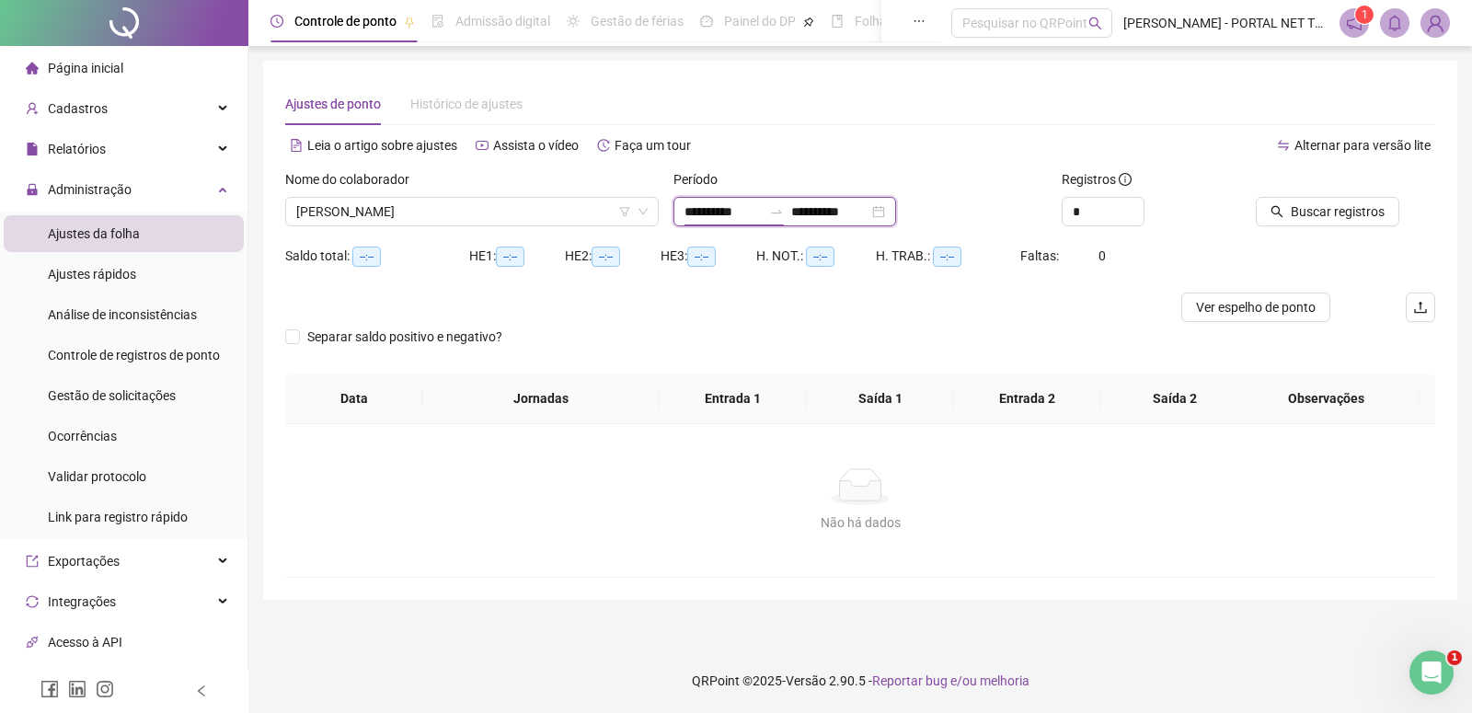
click at [719, 217] on input "**********" at bounding box center [723, 212] width 77 height 20
type input "**********"
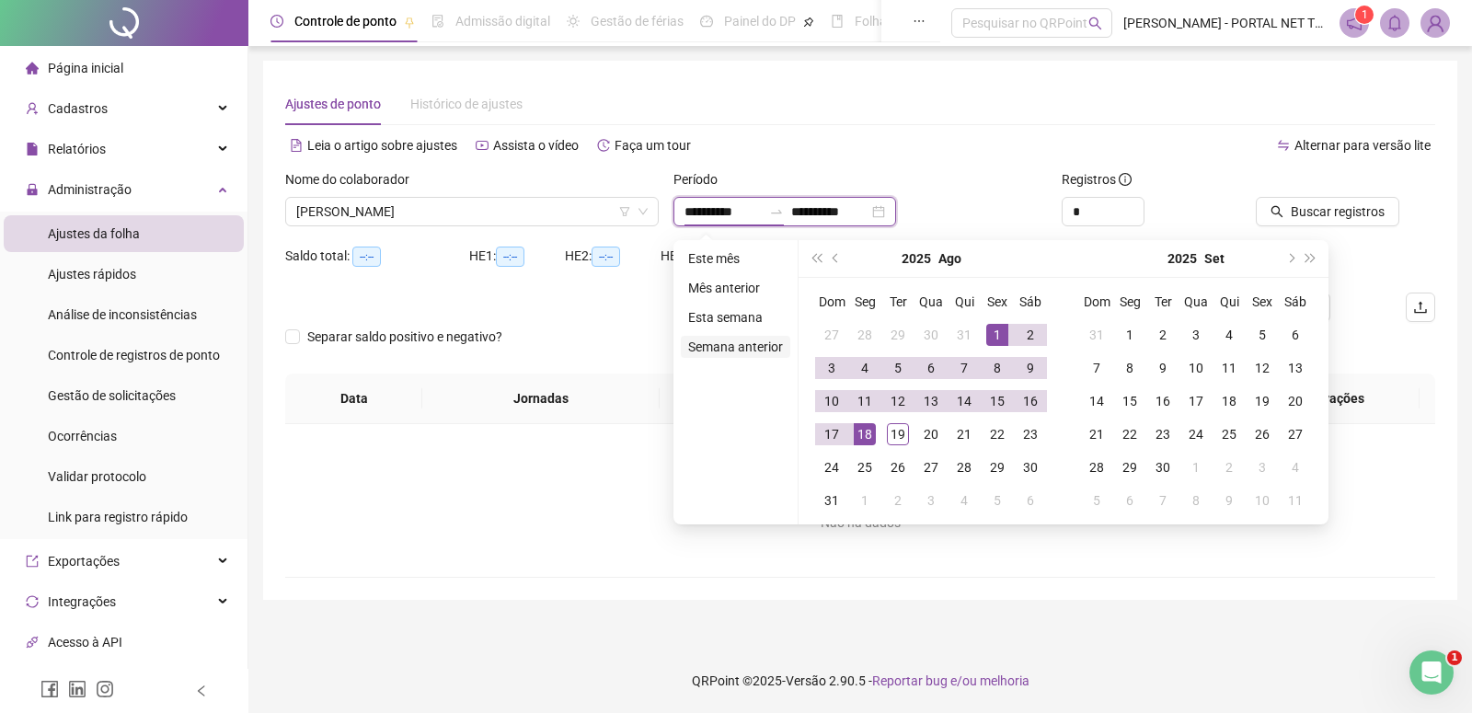
type input "**********"
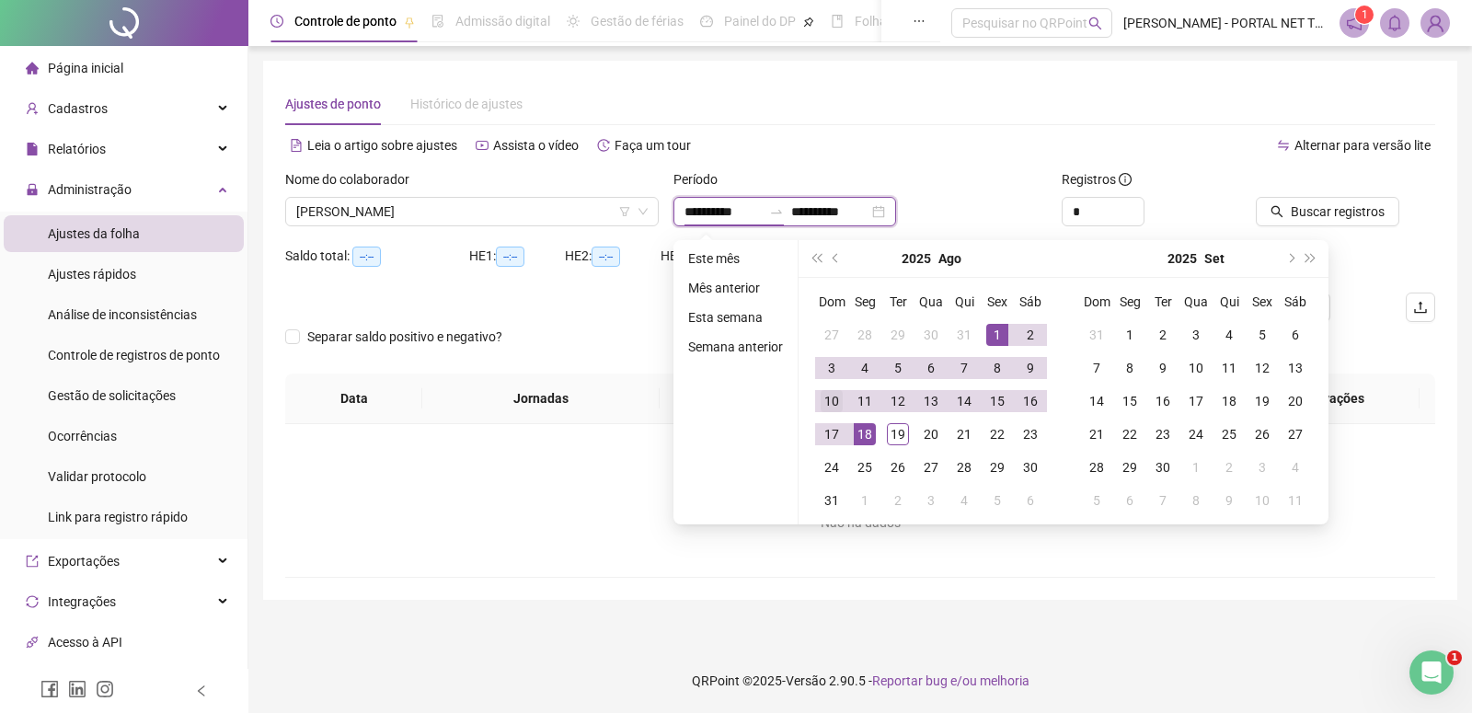
type input "**********"
click at [833, 257] on span "prev-year" at bounding box center [837, 258] width 9 height 9
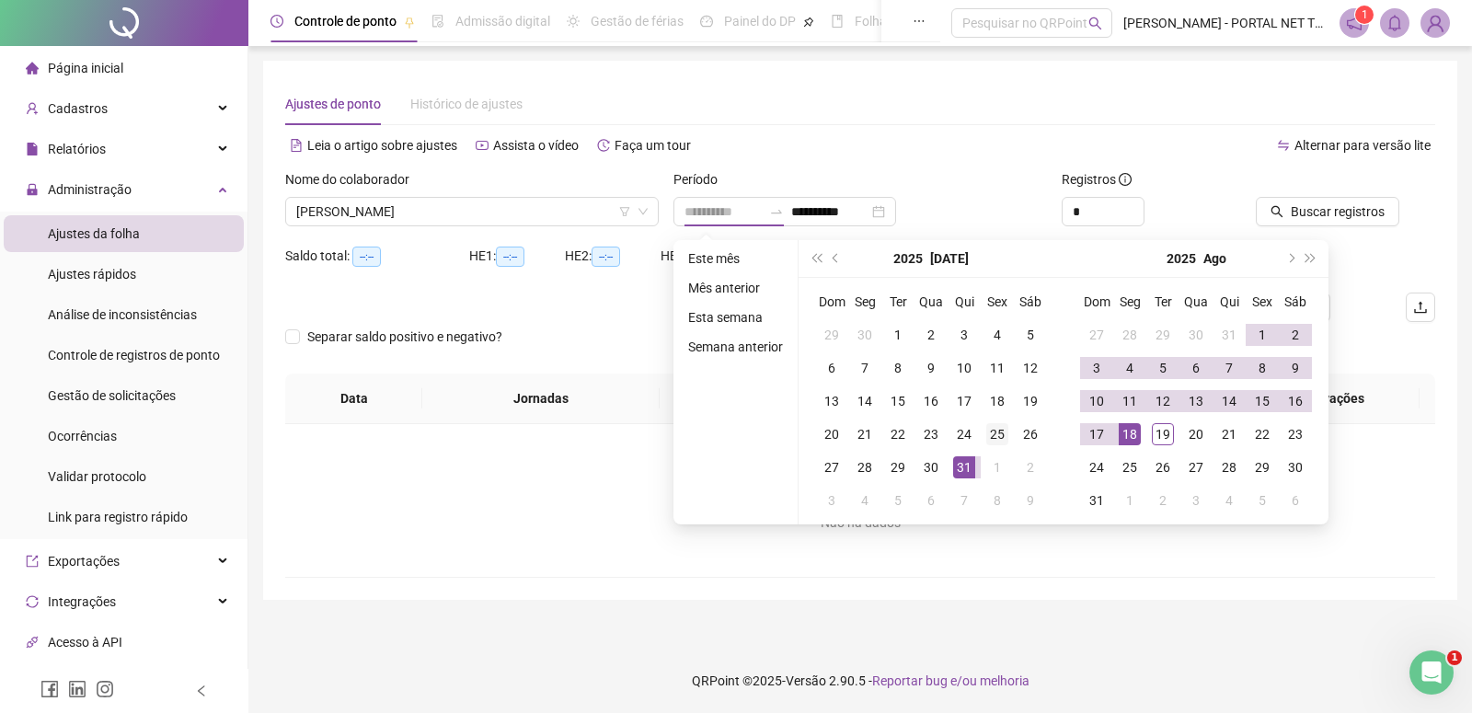
type input "**********"
click at [995, 442] on div "25" at bounding box center [997, 434] width 22 height 22
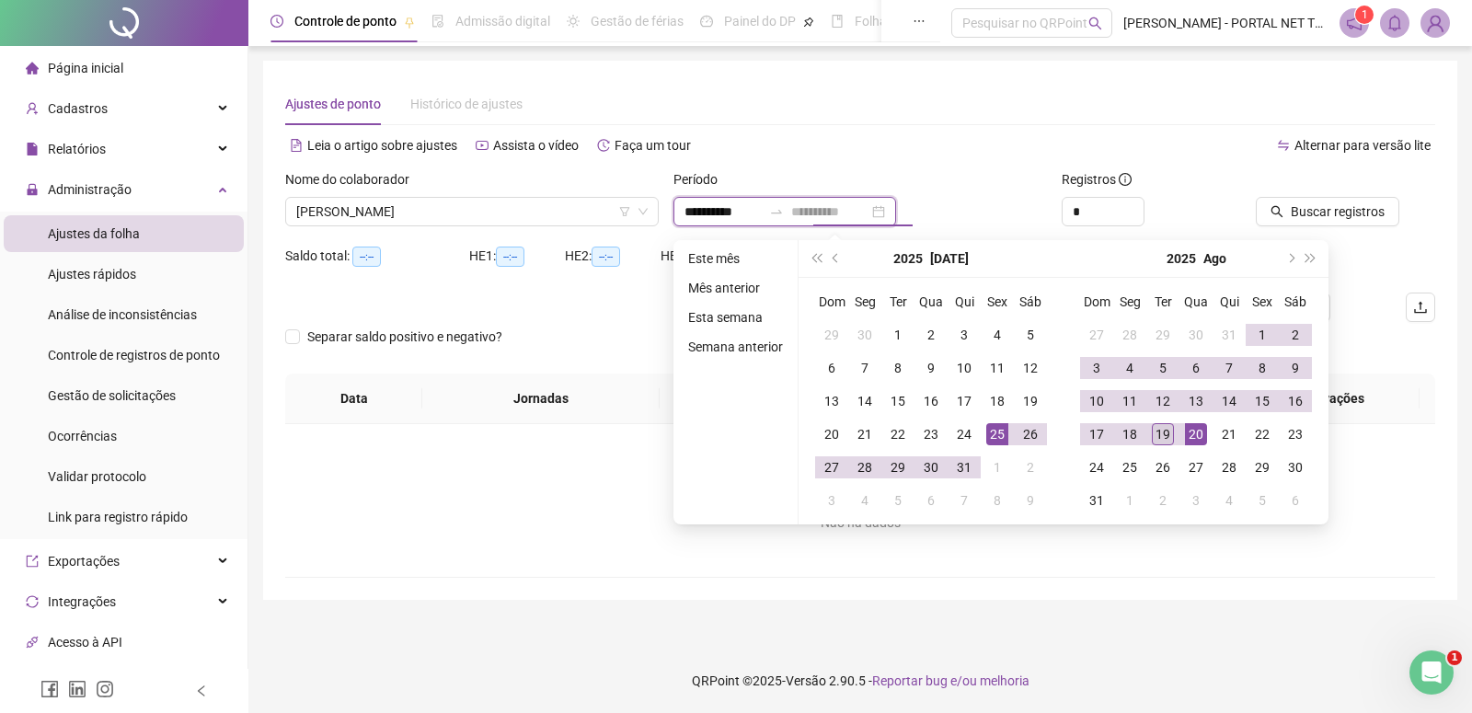
type input "**********"
click at [1162, 430] on div "19" at bounding box center [1163, 434] width 22 height 22
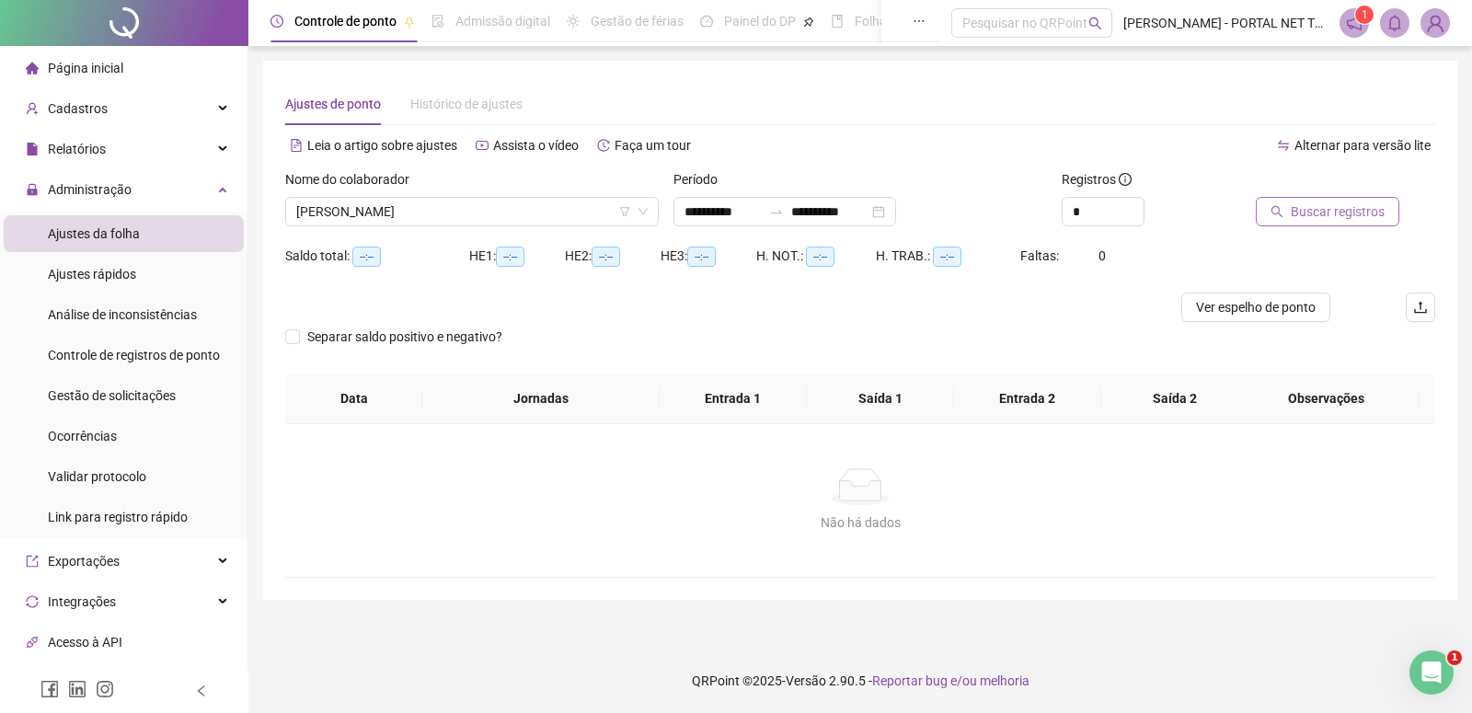
click at [1338, 210] on span "Buscar registros" at bounding box center [1338, 212] width 94 height 20
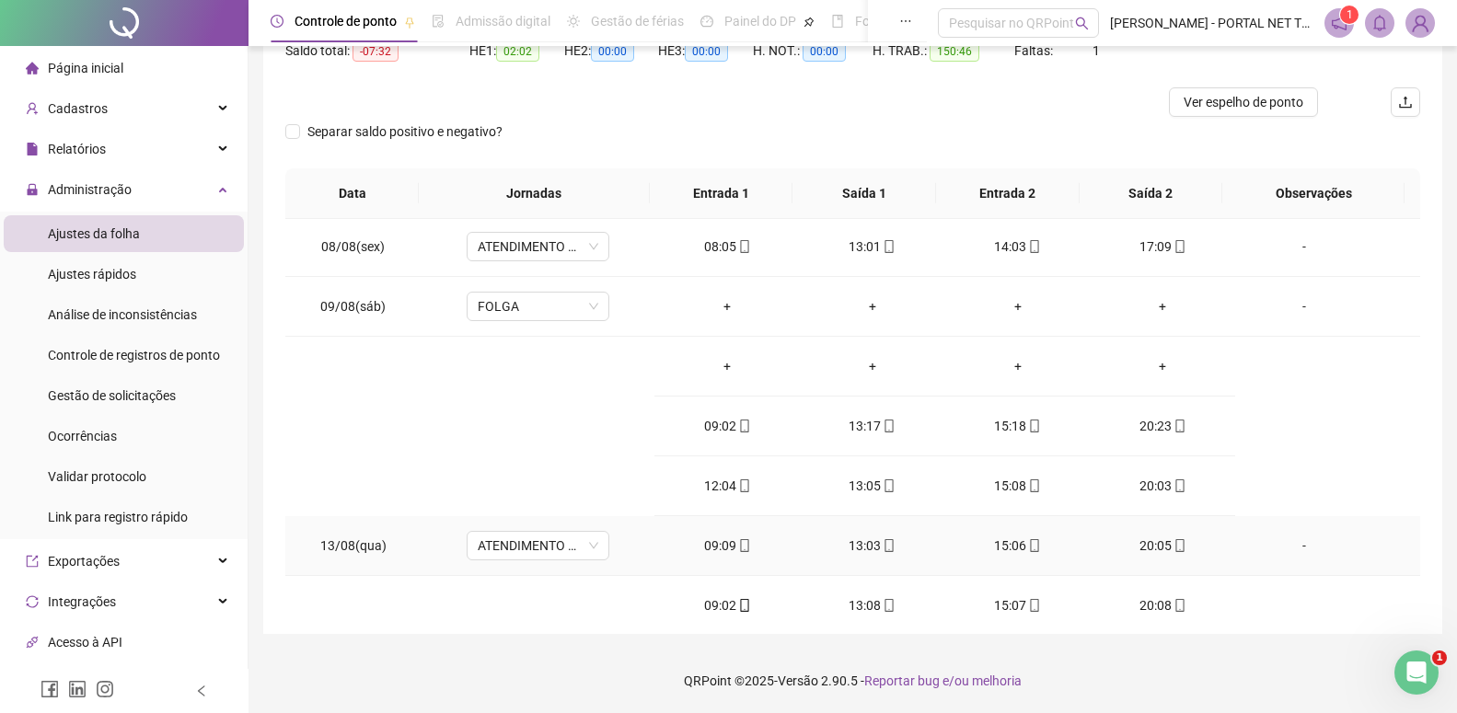
scroll to position [1162, 0]
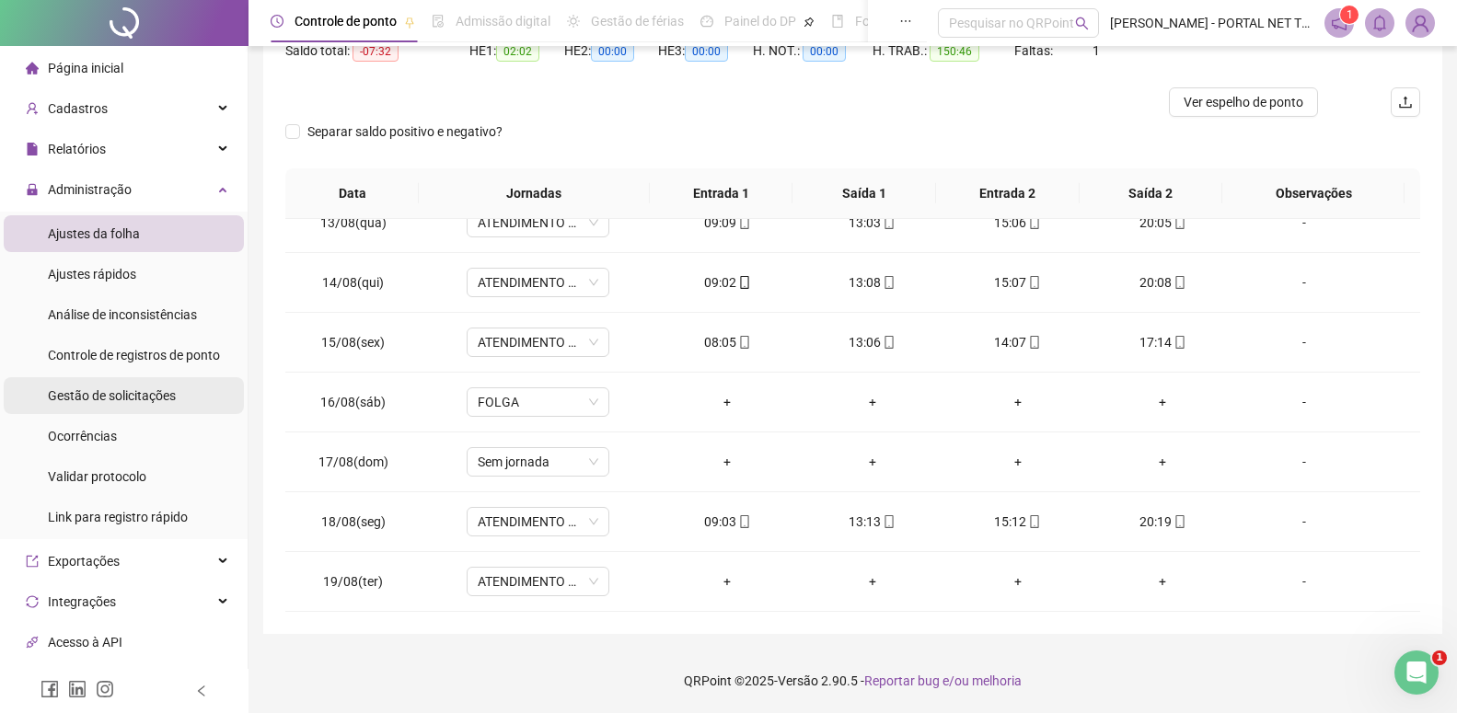
click at [105, 394] on span "Gestão de solicitações" at bounding box center [112, 395] width 128 height 15
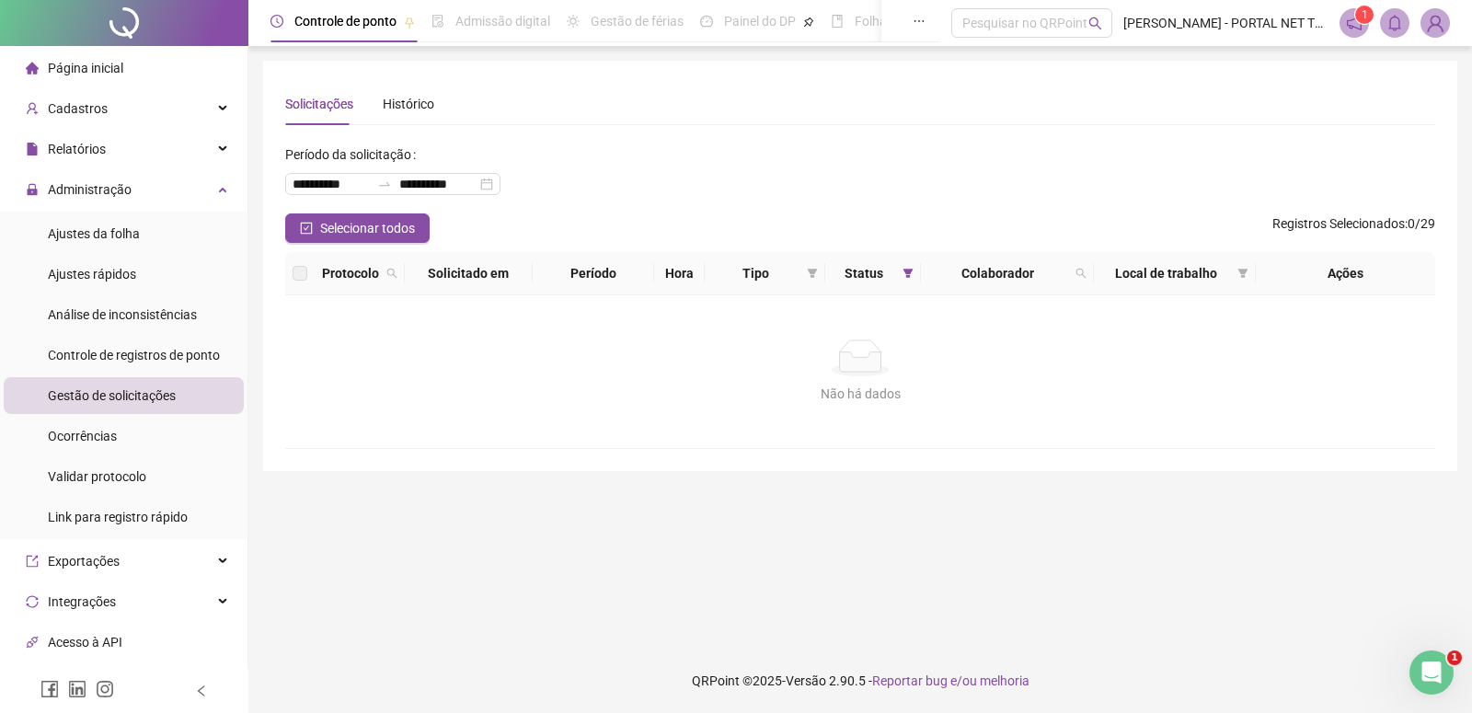
click at [1170, 286] on th "Local de trabalho" at bounding box center [1175, 273] width 163 height 43
click at [900, 273] on span at bounding box center [908, 274] width 18 height 28
click at [862, 317] on span "Recusada" at bounding box center [861, 310] width 63 height 20
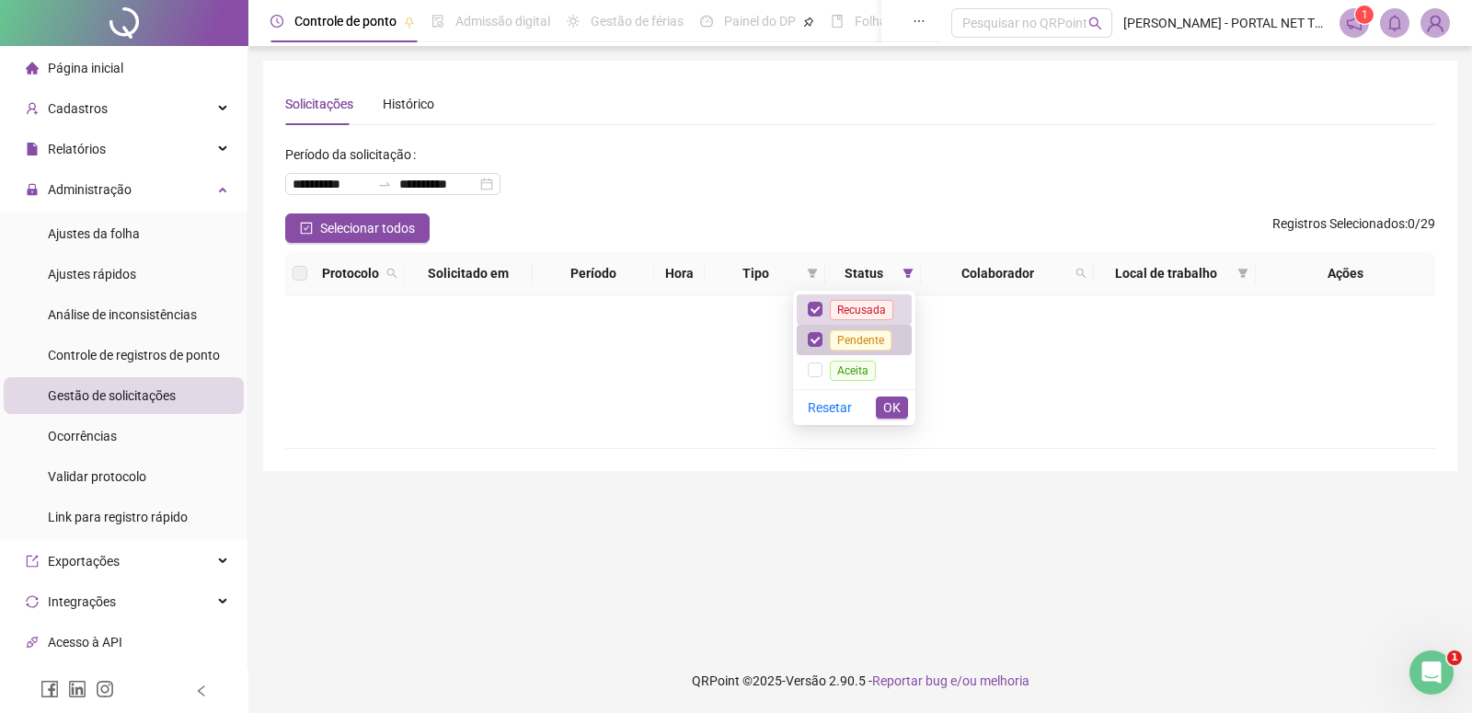
click at [857, 344] on span "Pendente" at bounding box center [861, 340] width 62 height 20
click at [890, 414] on span "OK" at bounding box center [891, 408] width 17 height 20
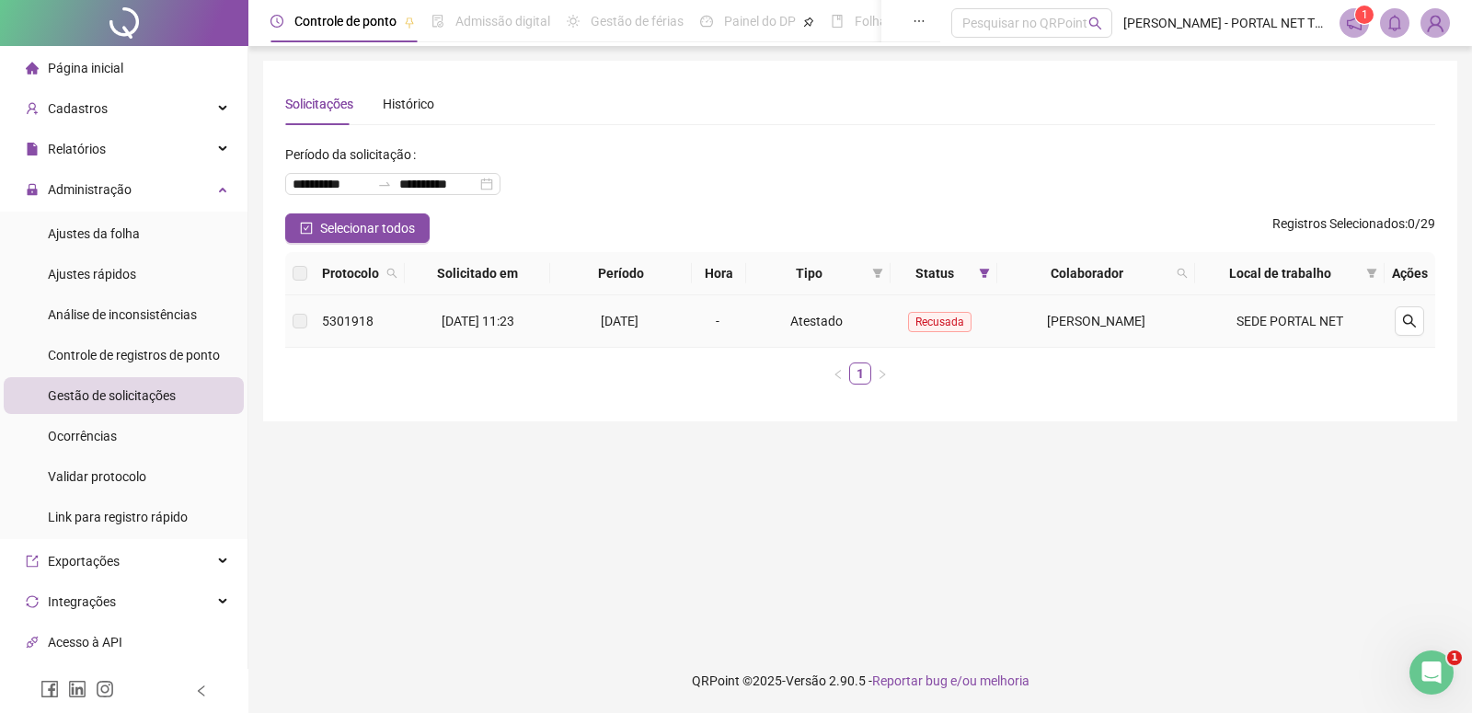
click at [1060, 317] on span "[PERSON_NAME]" at bounding box center [1096, 321] width 98 height 15
click at [1411, 307] on button "button" at bounding box center [1409, 320] width 29 height 29
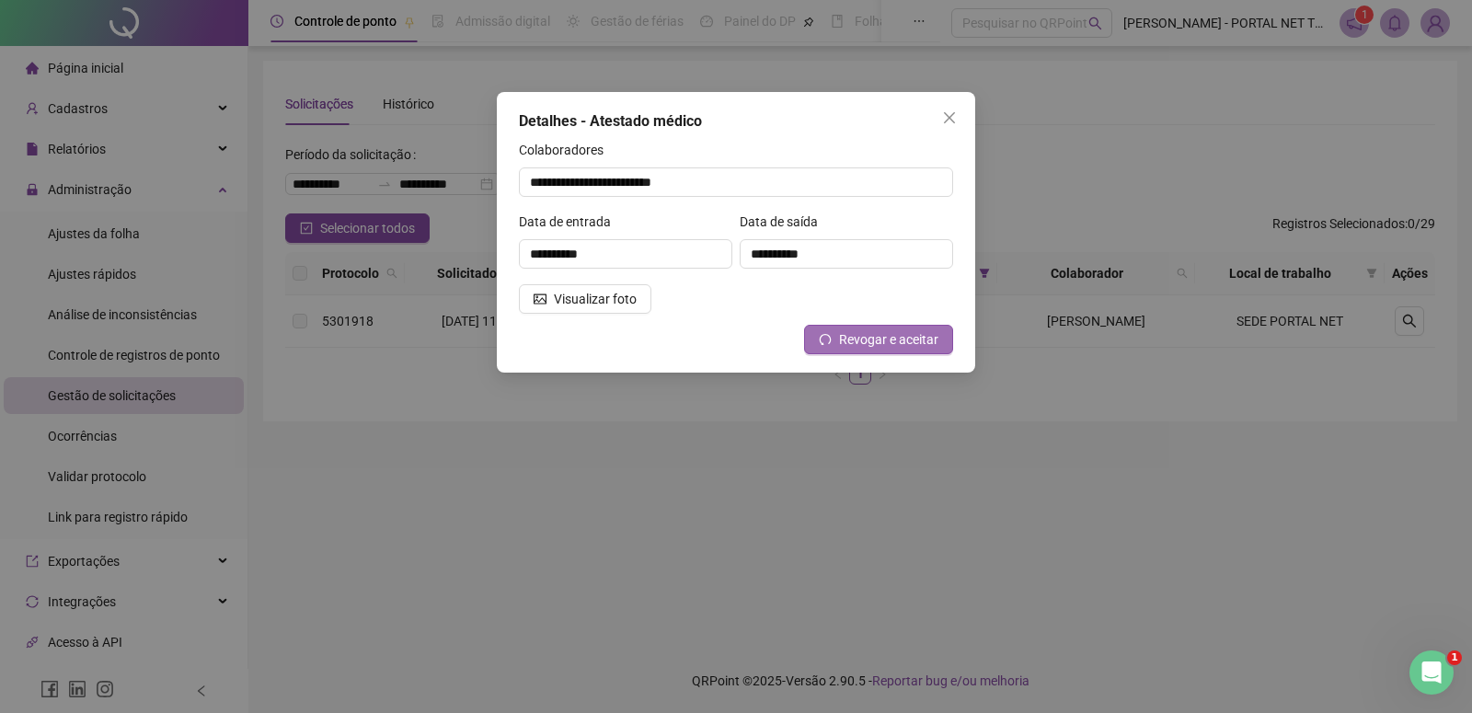
click at [925, 343] on span "Revogar e aceitar" at bounding box center [888, 339] width 99 height 20
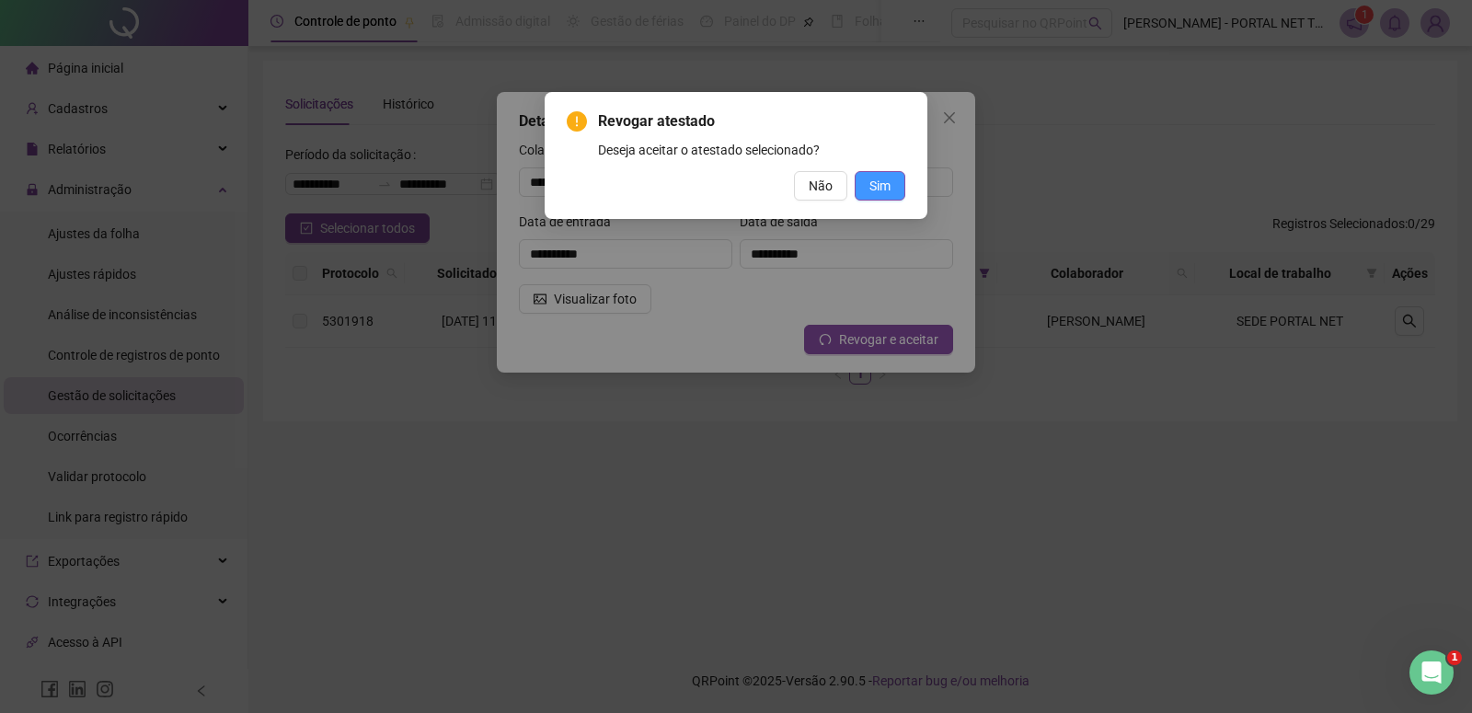
click at [884, 179] on span "Sim" at bounding box center [880, 186] width 21 height 20
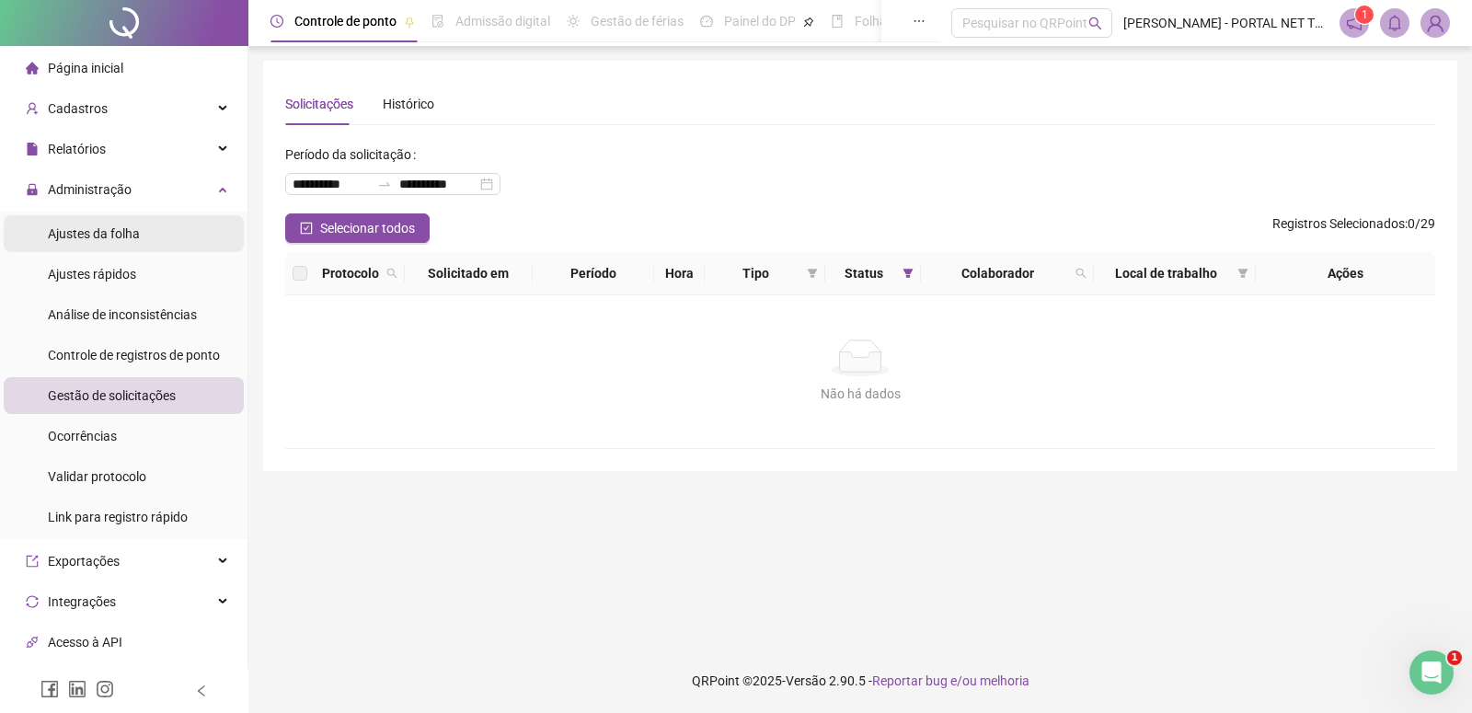
click at [88, 234] on span "Ajustes da folha" at bounding box center [94, 233] width 92 height 15
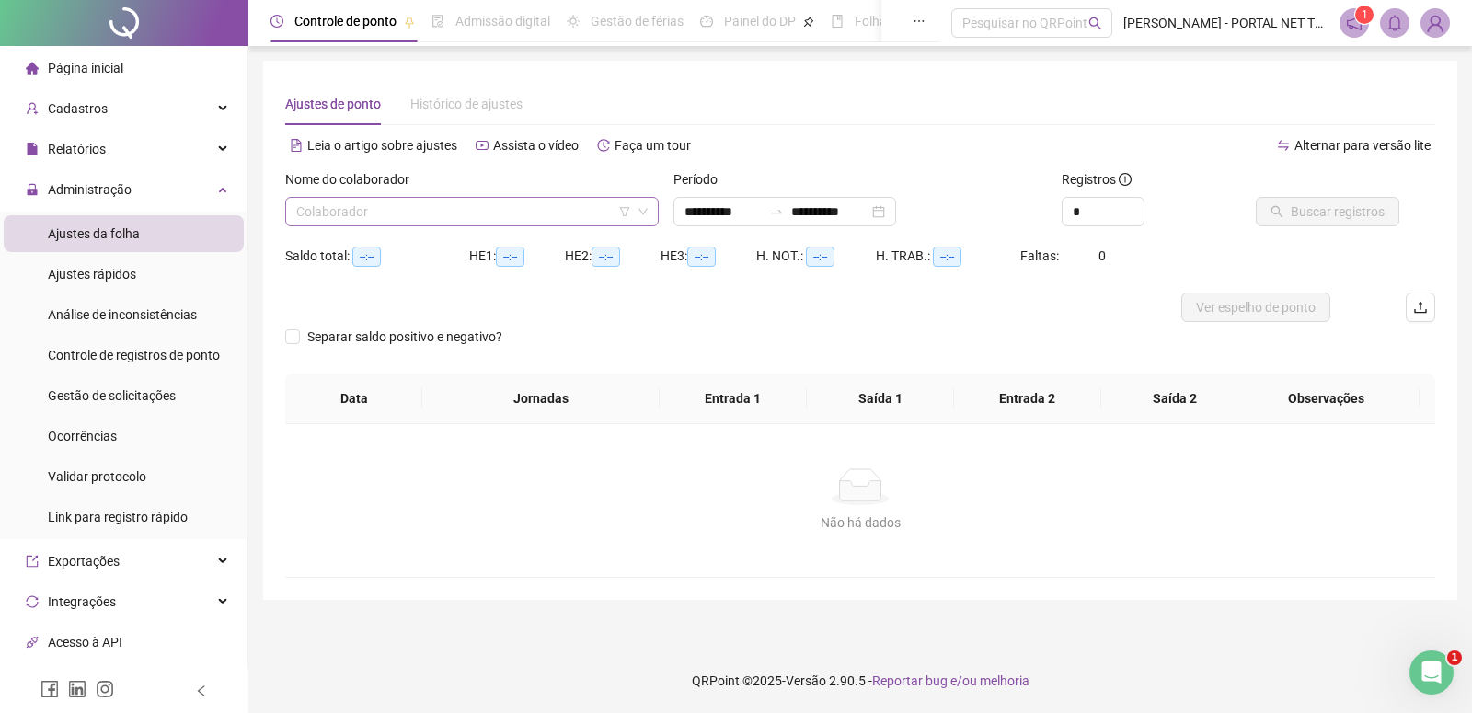
click at [383, 222] on input "search" at bounding box center [463, 212] width 335 height 28
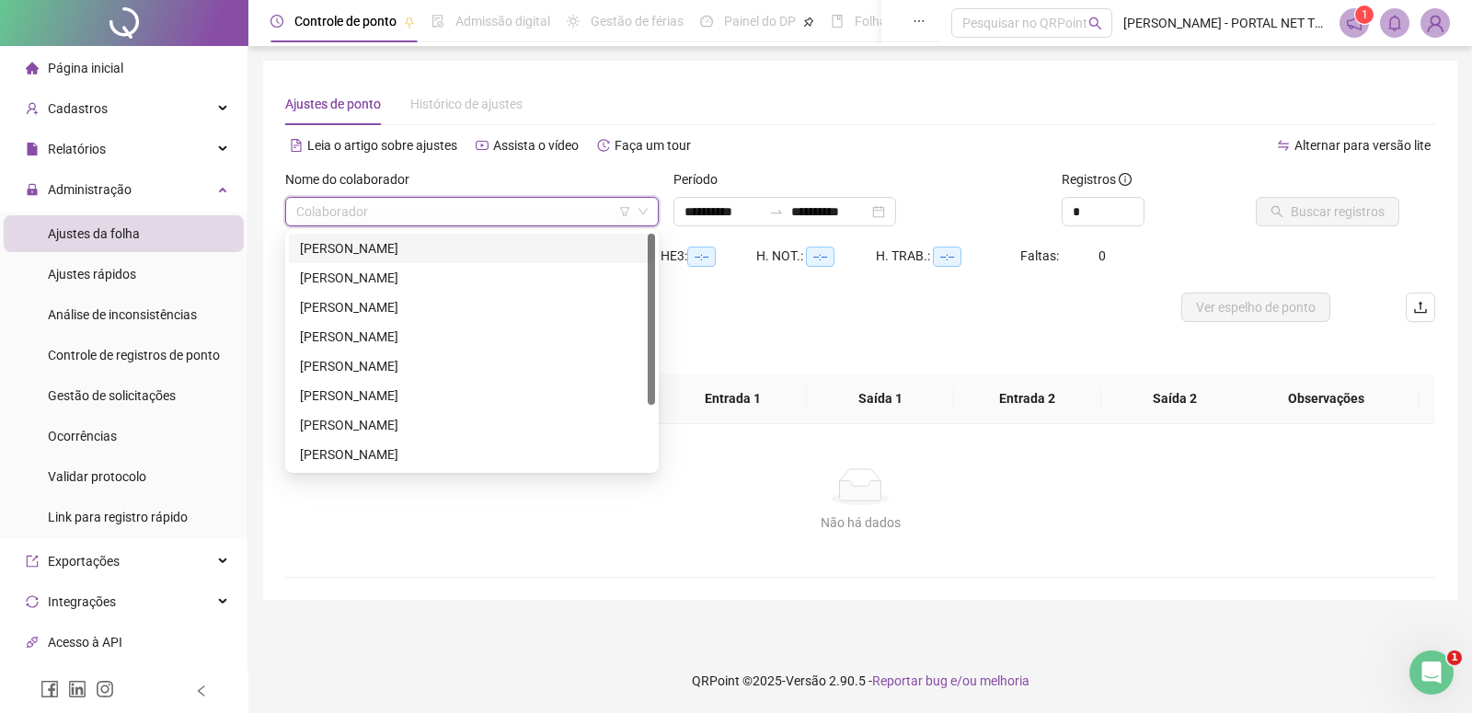
click at [337, 238] on div "[PERSON_NAME]" at bounding box center [472, 248] width 344 height 20
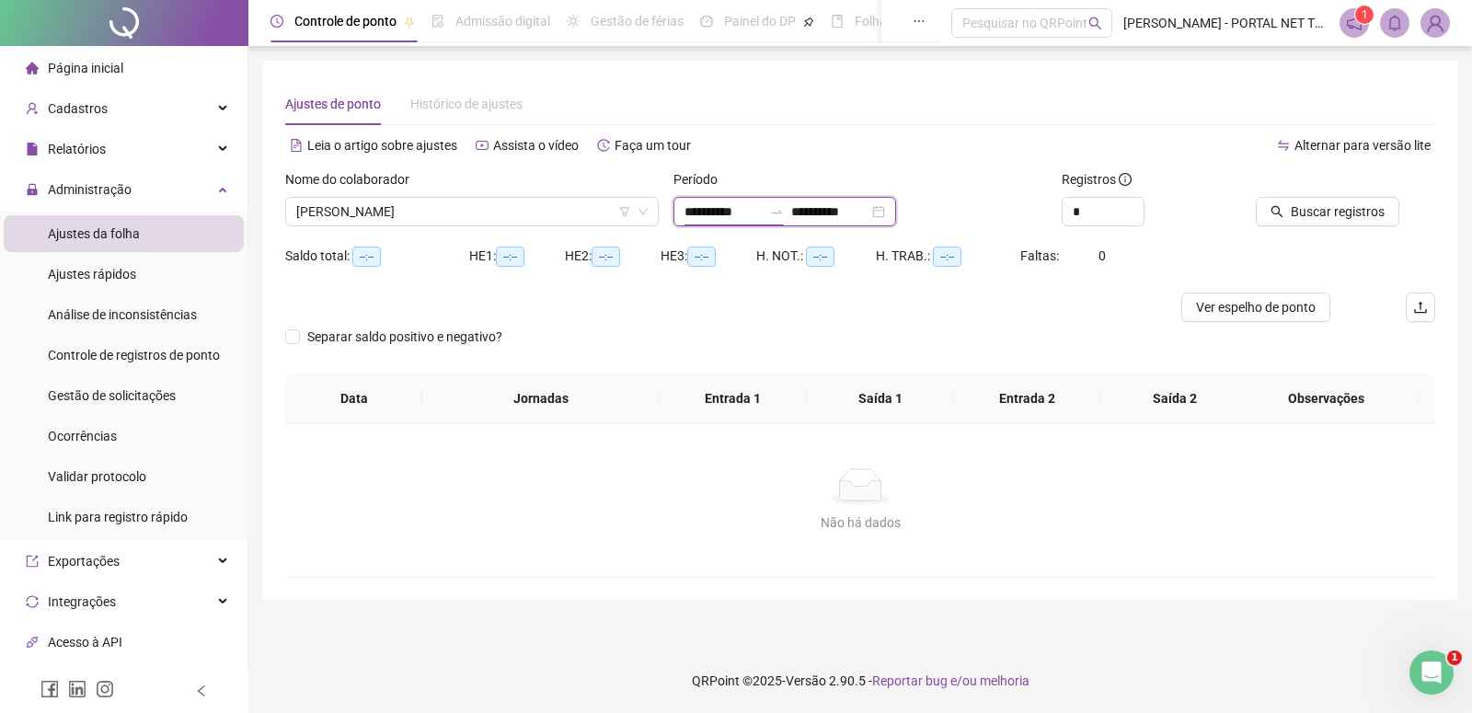
click at [694, 216] on input "**********" at bounding box center [723, 212] width 77 height 20
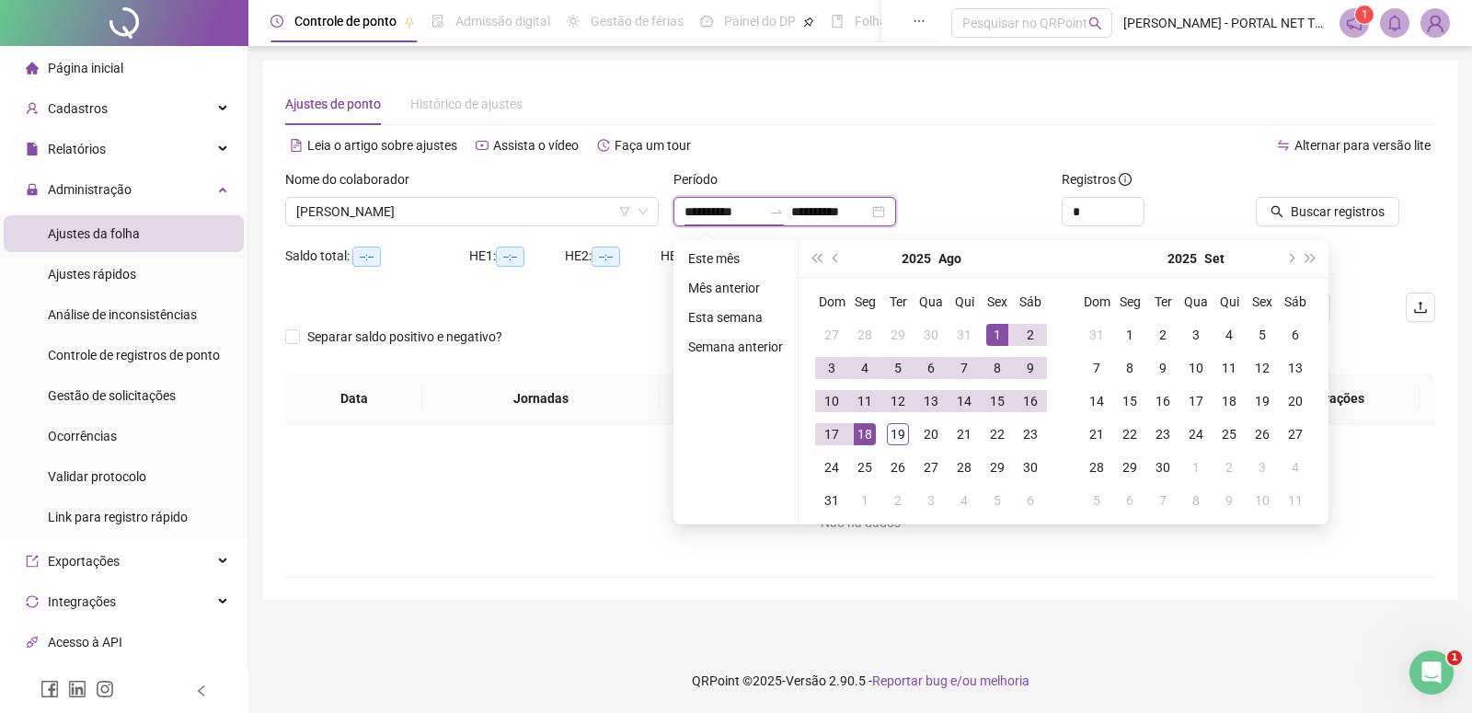
type input "**********"
click at [828, 260] on button "prev-year" at bounding box center [836, 258] width 20 height 37
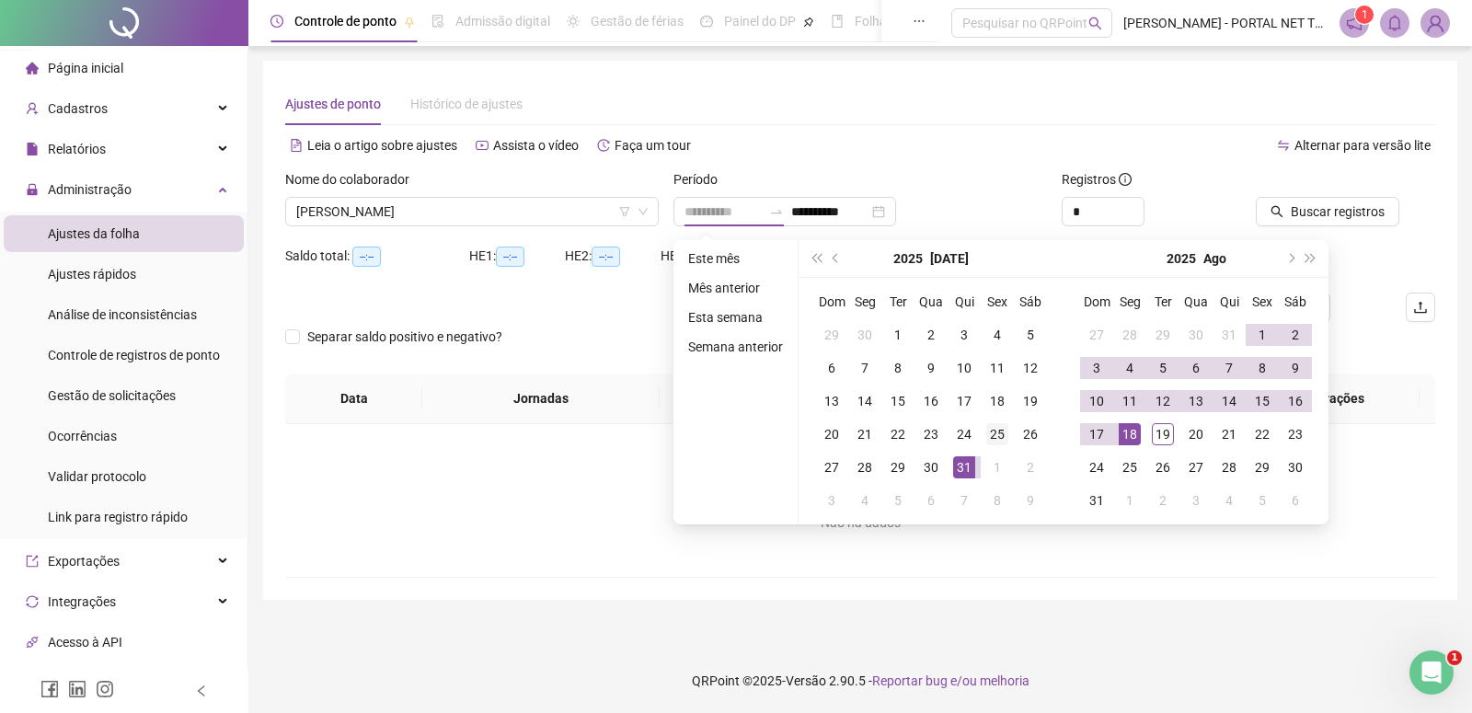
type input "**********"
click at [1000, 432] on div "25" at bounding box center [997, 434] width 22 height 22
type input "**********"
click at [1166, 433] on div "19" at bounding box center [1163, 434] width 22 height 22
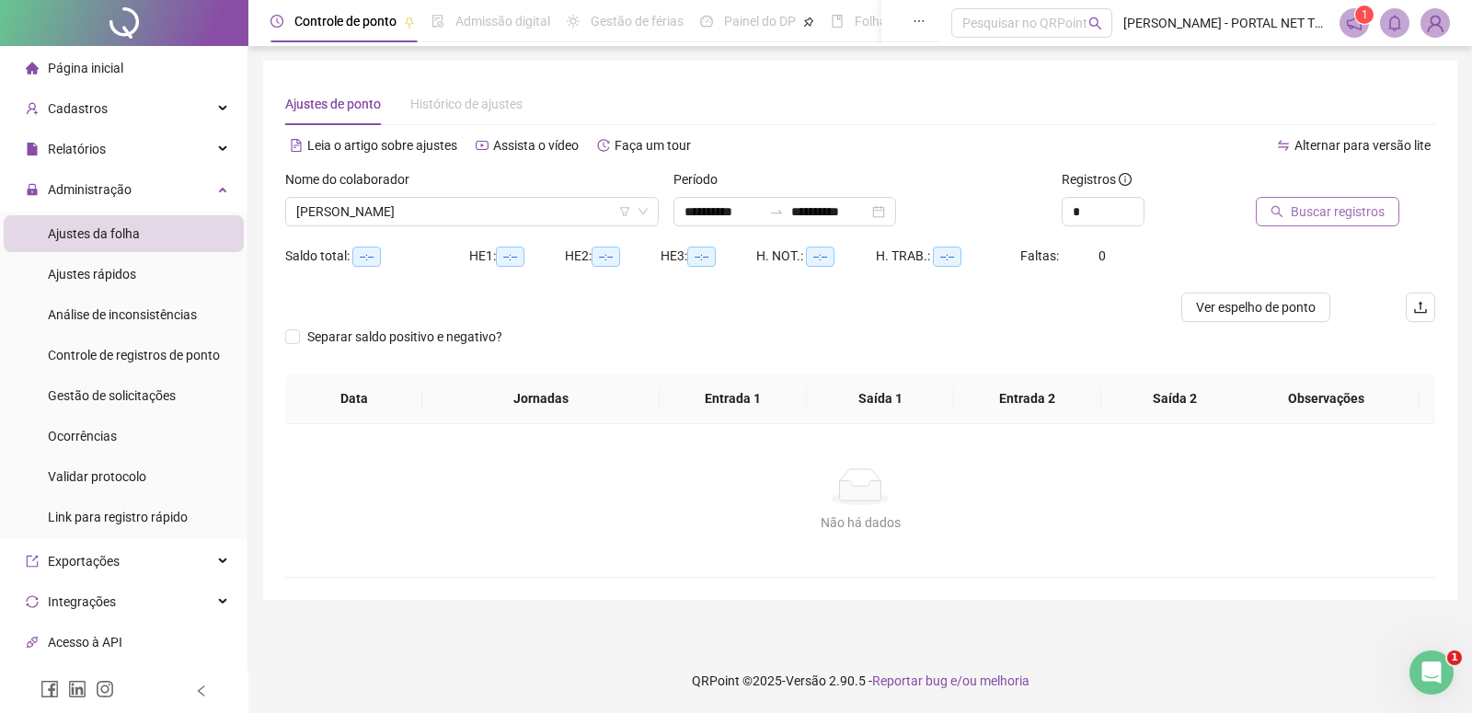
click at [1291, 221] on span "Buscar registros" at bounding box center [1338, 212] width 94 height 20
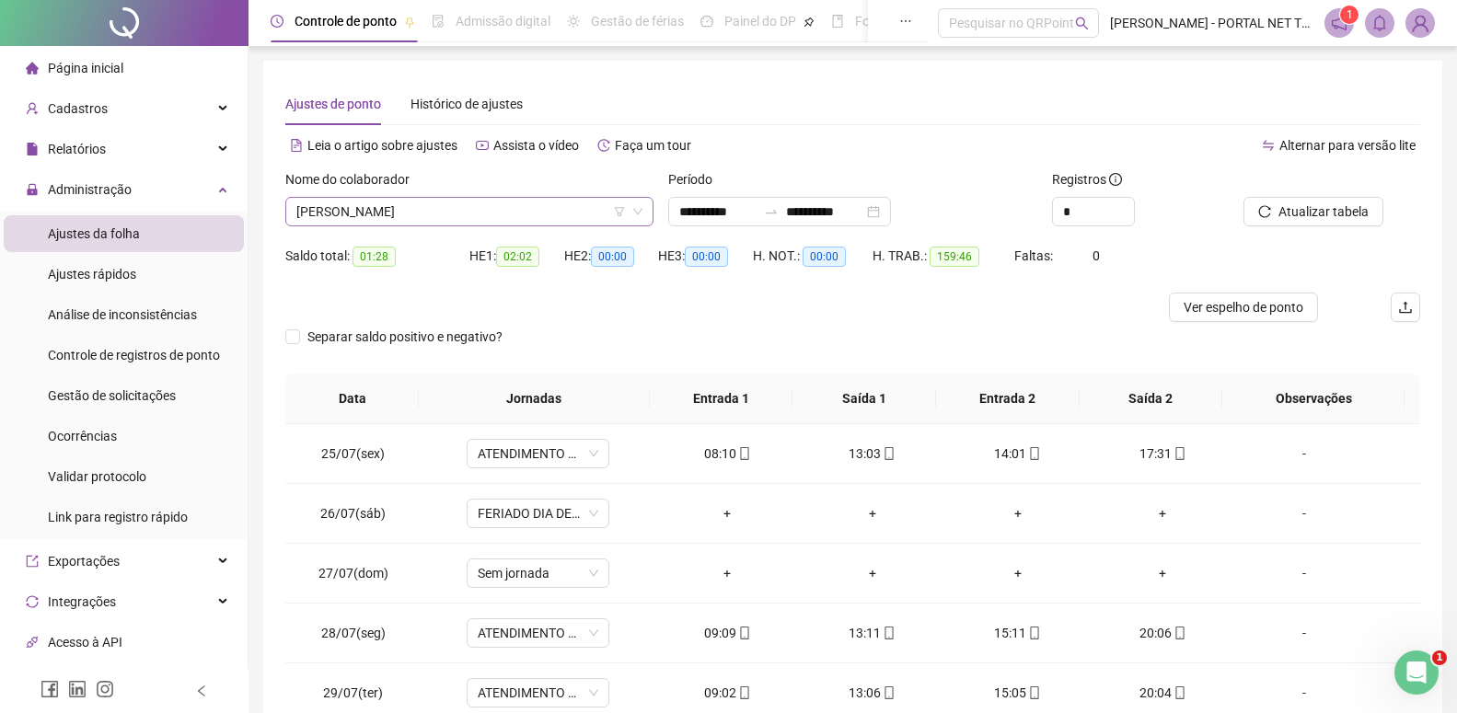
click at [354, 216] on span "[PERSON_NAME]" at bounding box center [469, 212] width 346 height 28
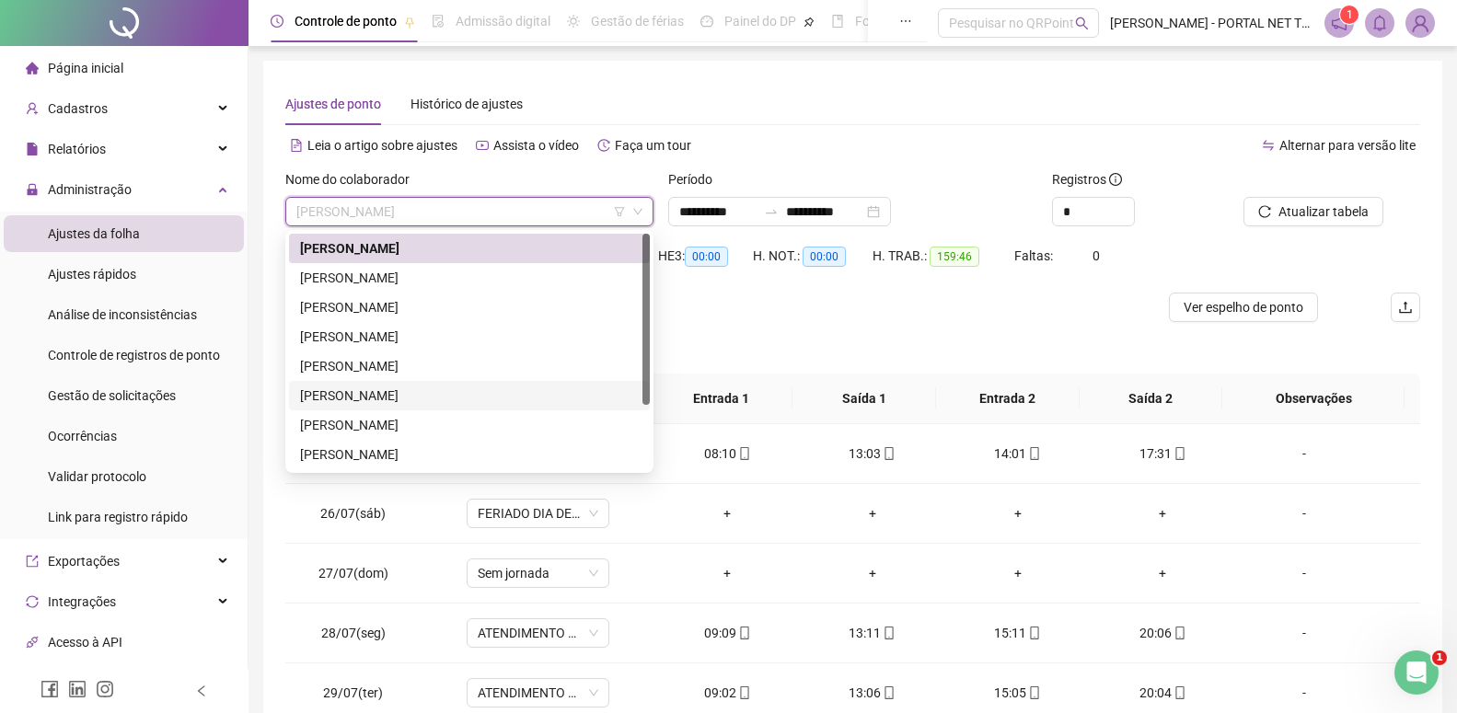
click at [353, 387] on div "[PERSON_NAME]" at bounding box center [469, 396] width 339 height 20
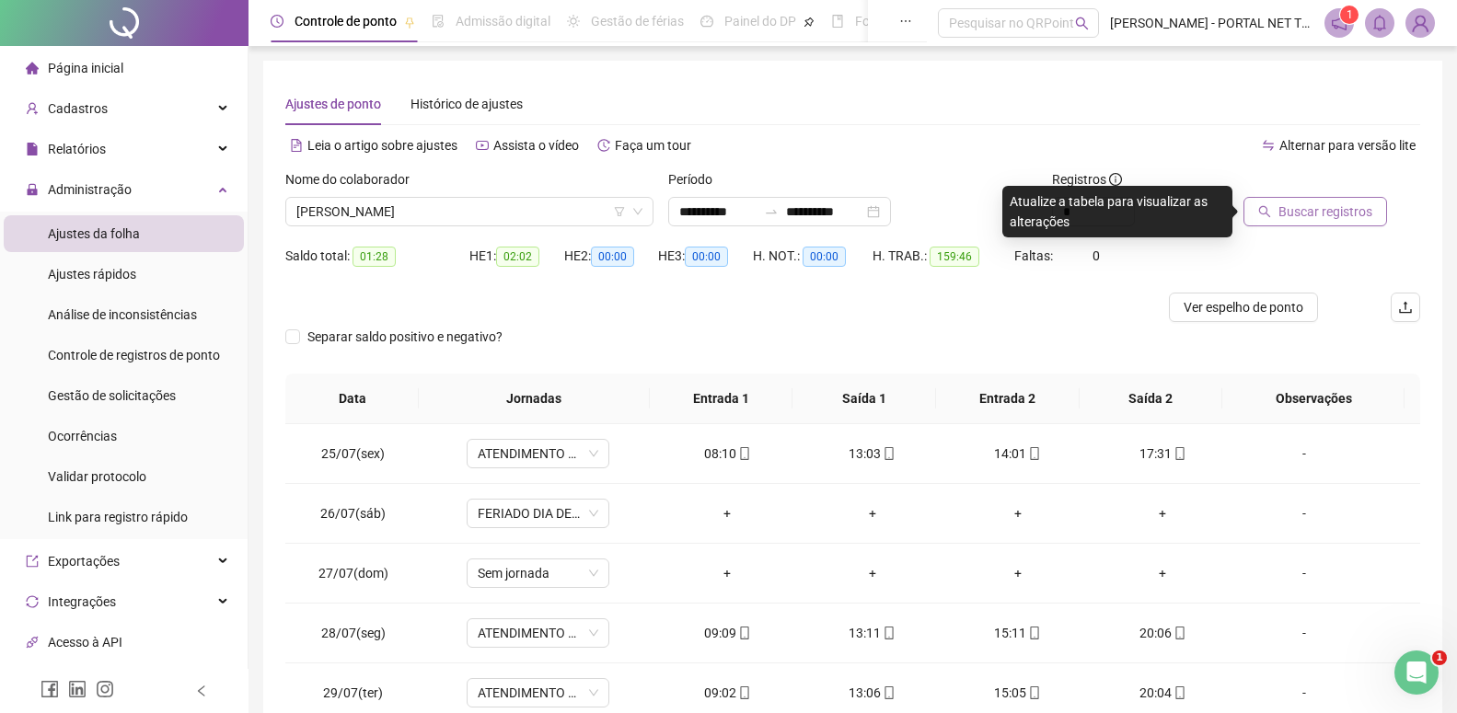
click at [1344, 225] on button "Buscar registros" at bounding box center [1315, 211] width 144 height 29
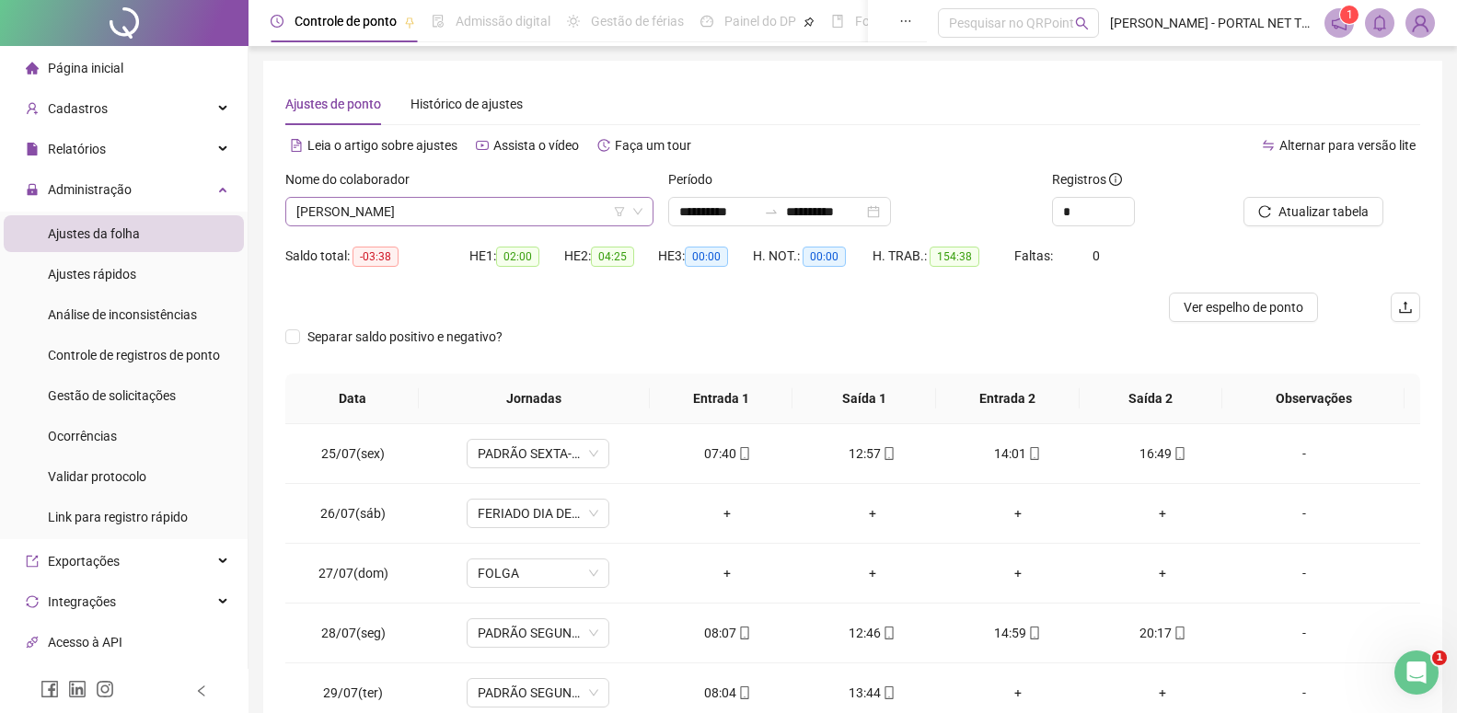
click at [386, 213] on span "[PERSON_NAME]" at bounding box center [469, 212] width 346 height 28
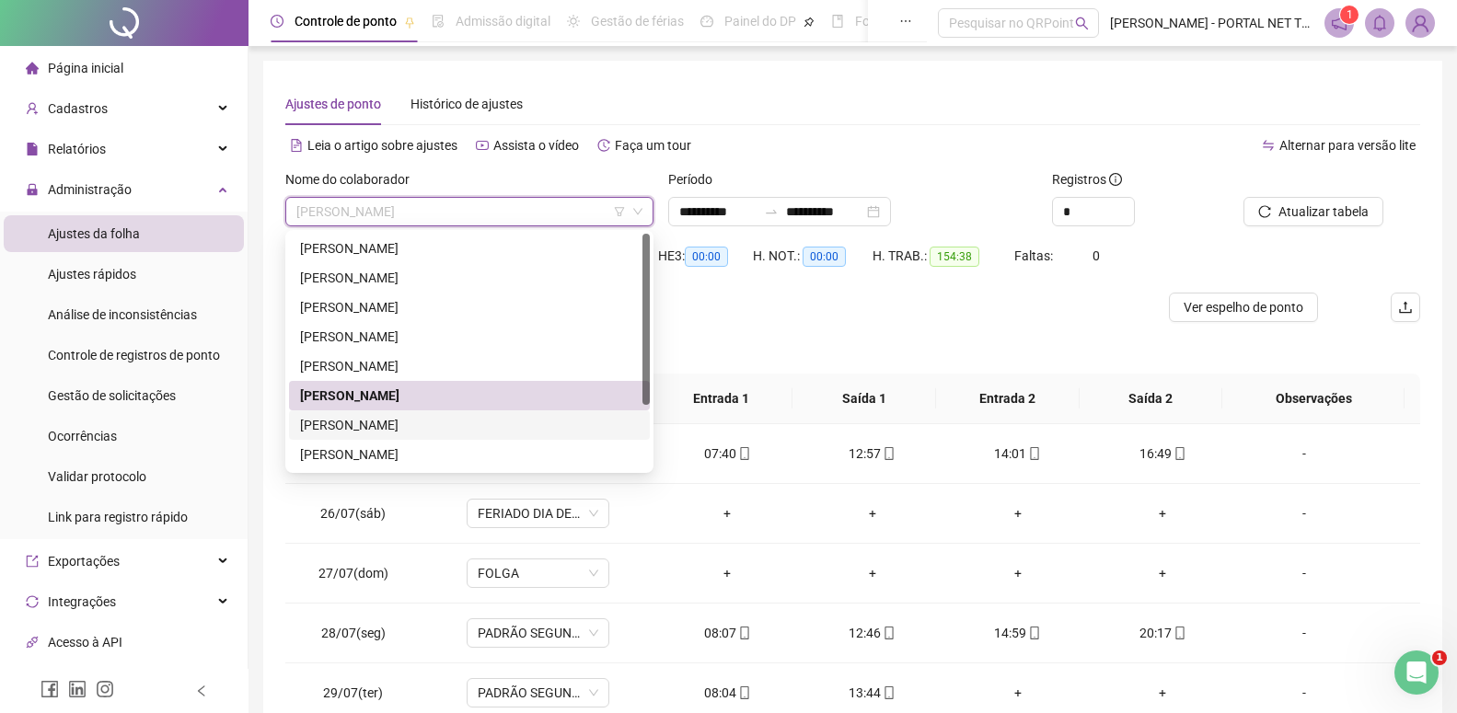
click at [359, 430] on div "[PERSON_NAME]" at bounding box center [469, 425] width 339 height 20
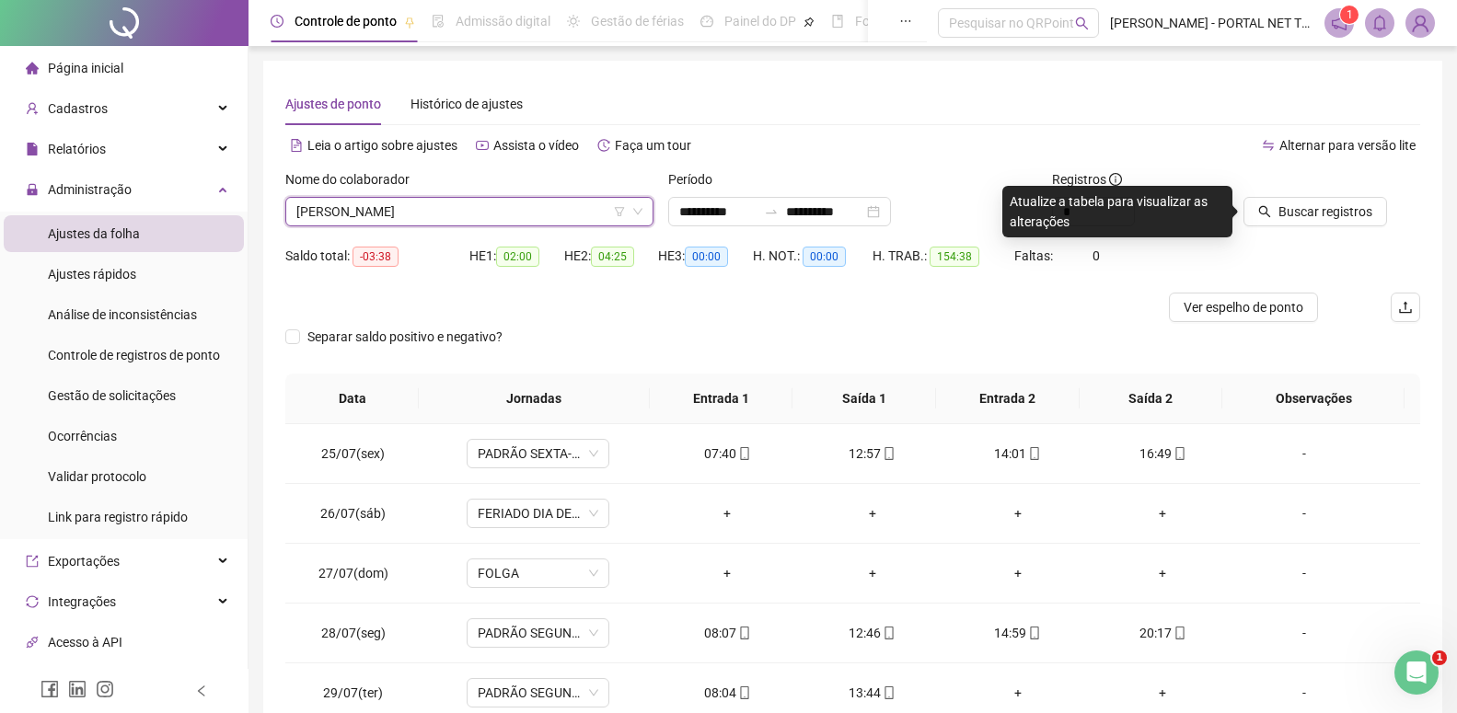
click at [373, 225] on span "[PERSON_NAME]" at bounding box center [469, 212] width 346 height 28
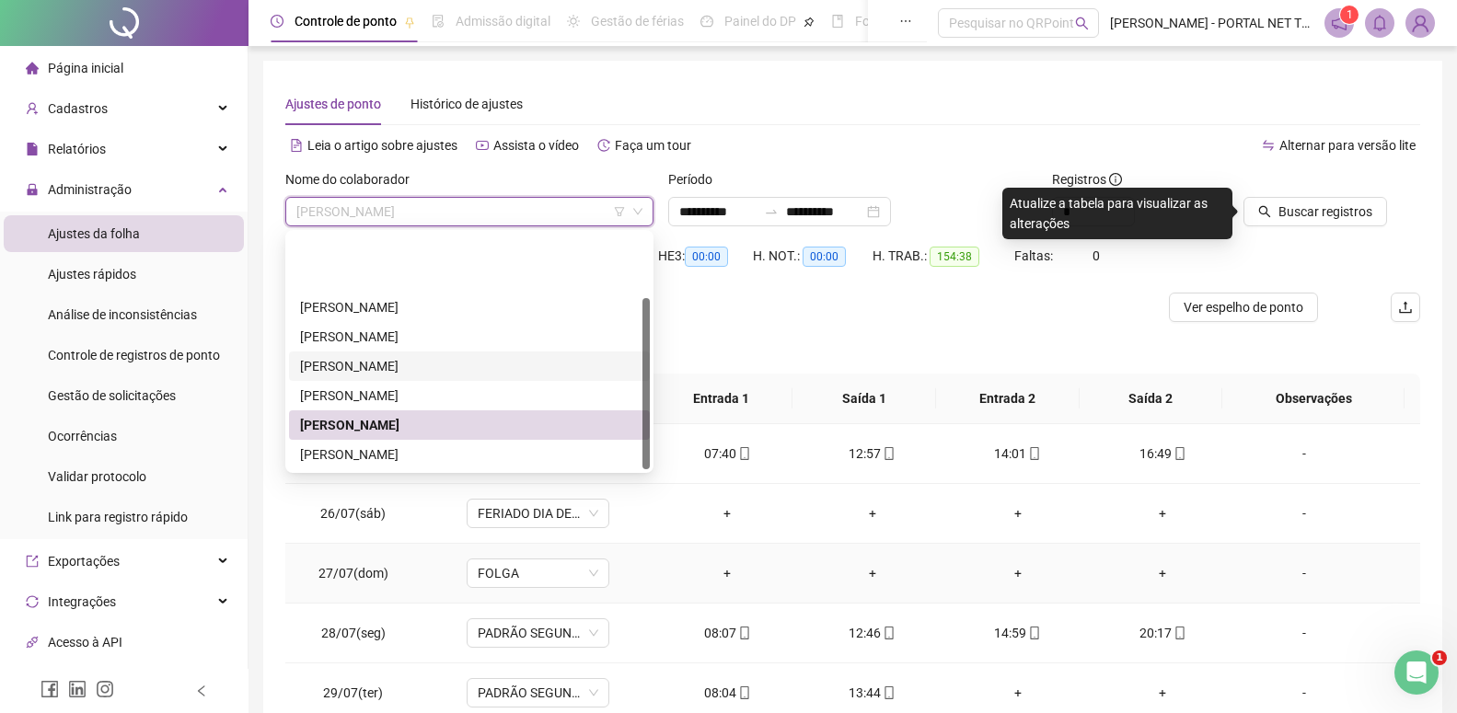
scroll to position [188, 0]
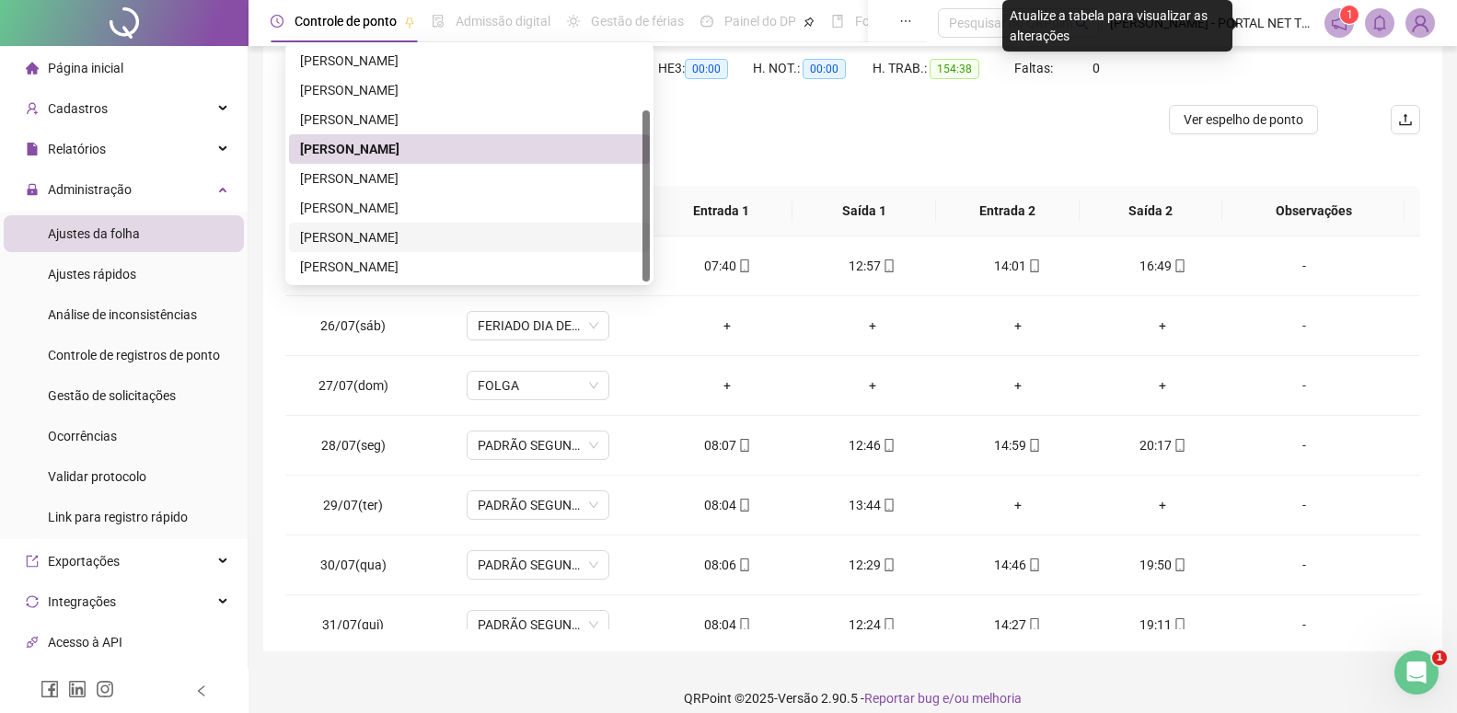
click at [353, 245] on div "[PERSON_NAME]" at bounding box center [469, 237] width 339 height 20
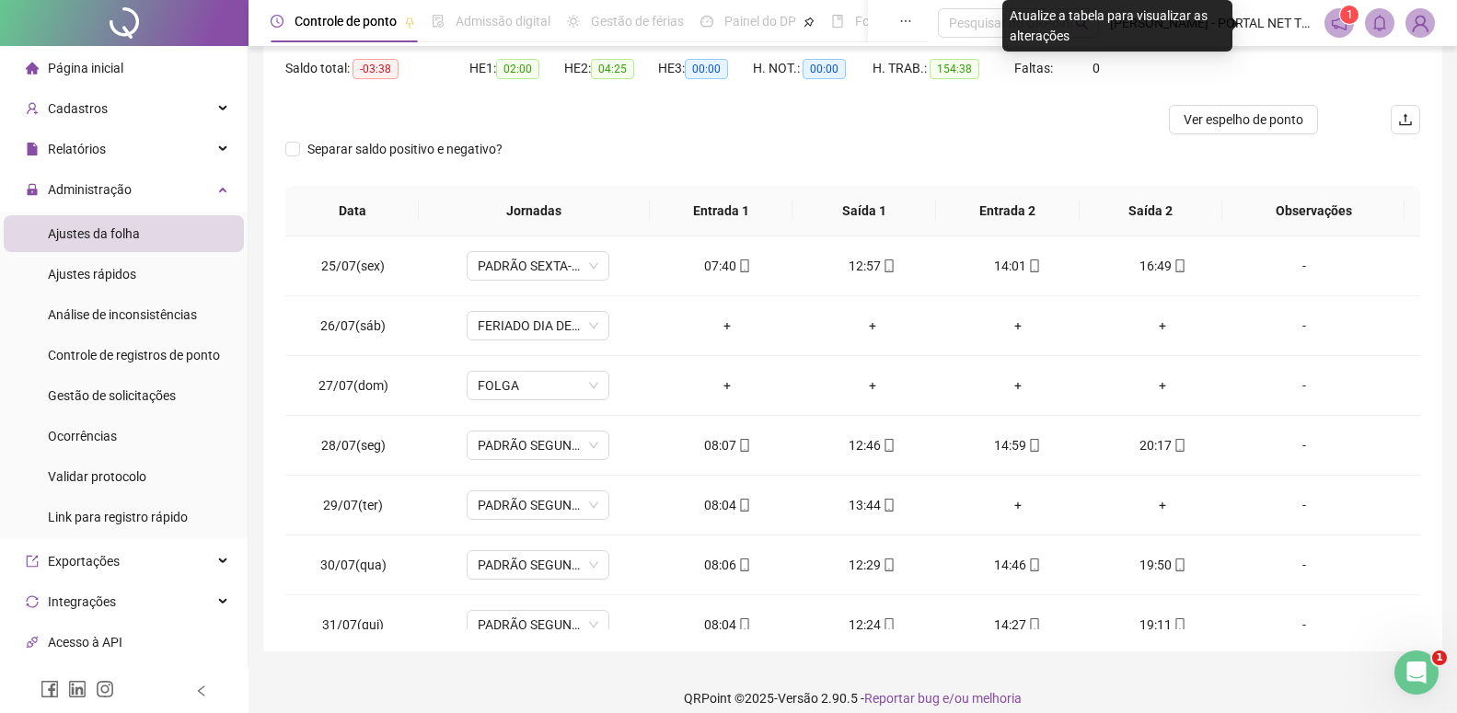
scroll to position [0, 0]
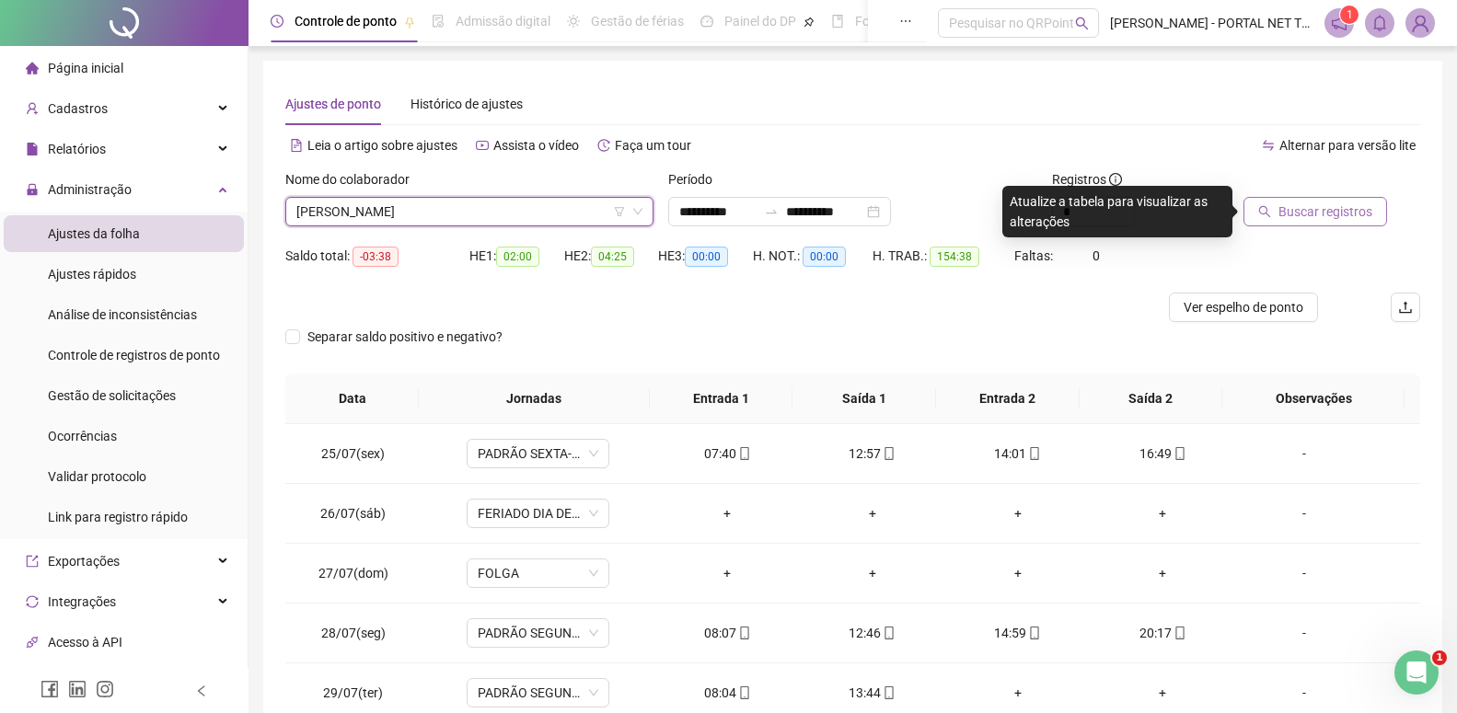
click at [1304, 213] on span "Buscar registros" at bounding box center [1325, 212] width 94 height 20
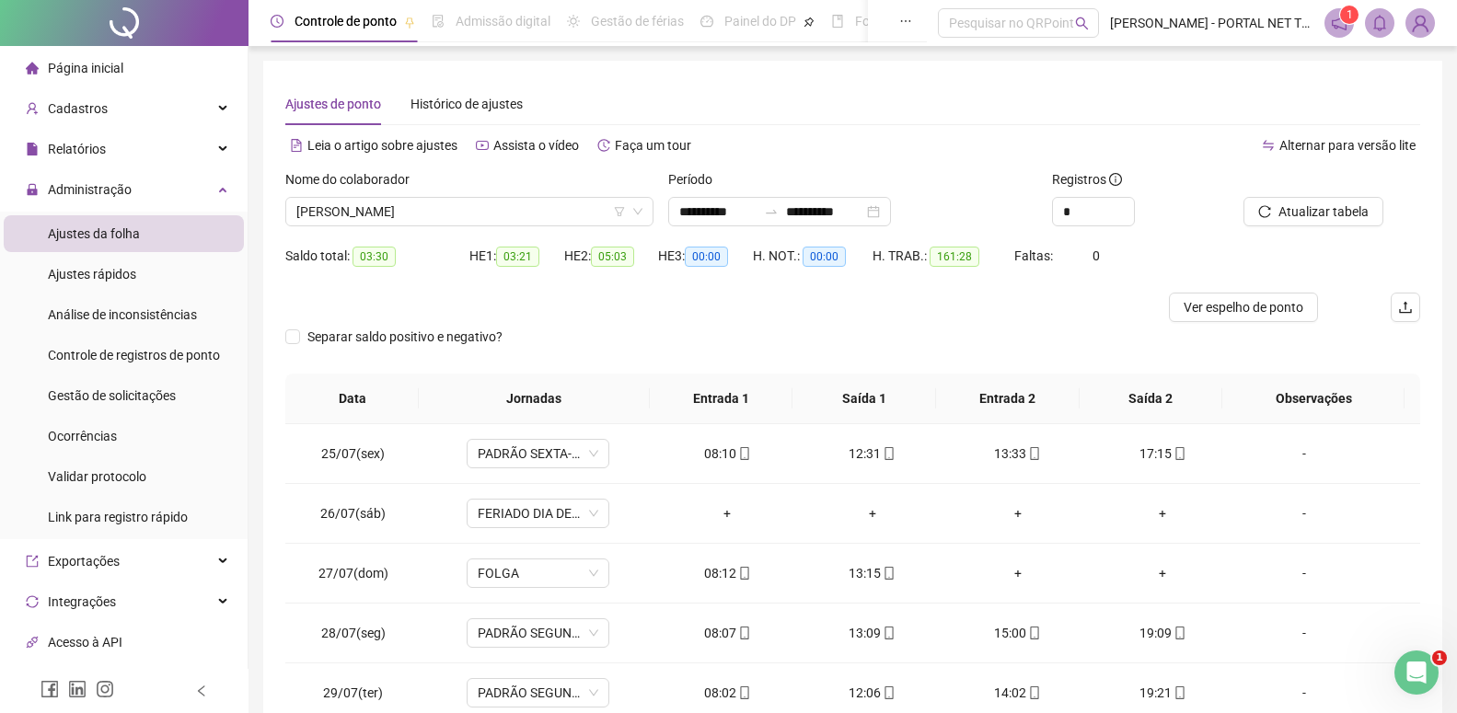
click at [352, 209] on span "[PERSON_NAME]" at bounding box center [469, 212] width 346 height 28
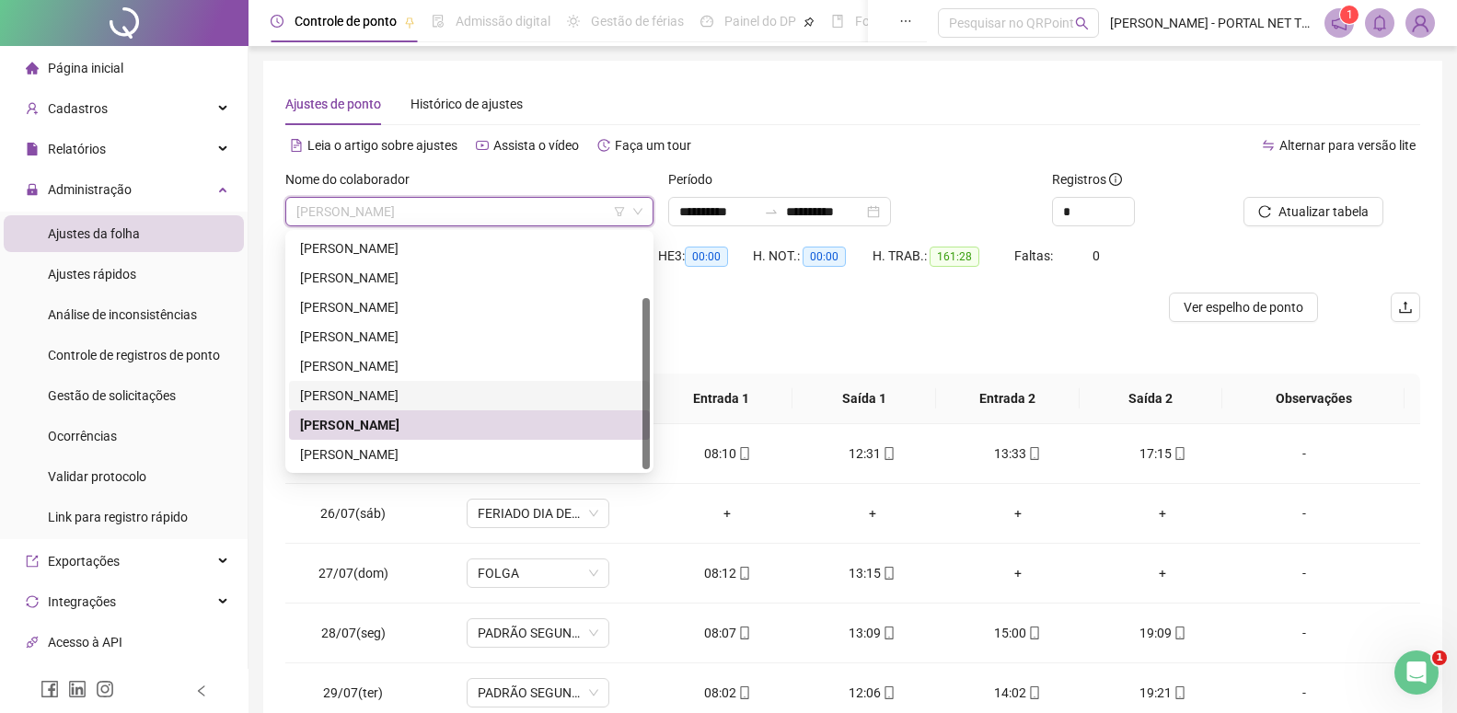
scroll to position [188, 0]
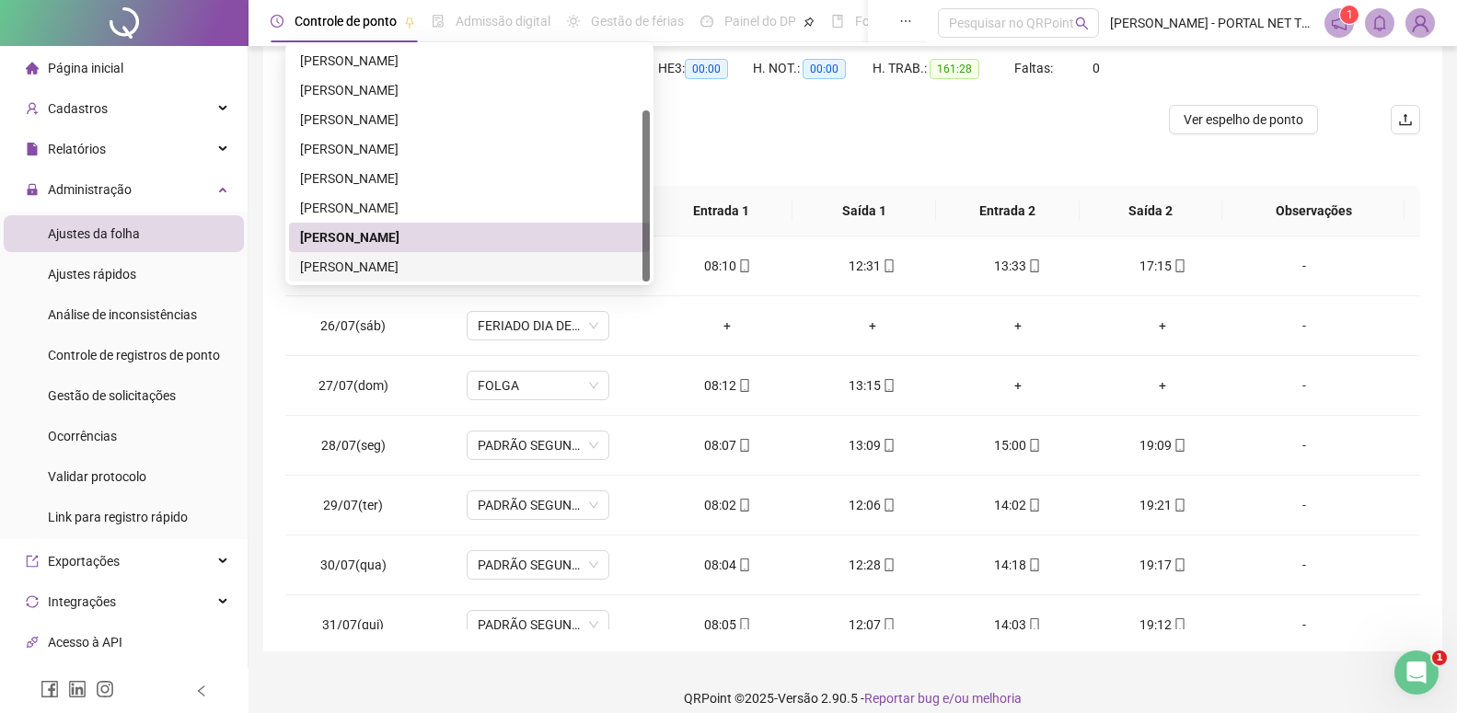
click at [398, 269] on div "[PERSON_NAME]" at bounding box center [469, 267] width 339 height 20
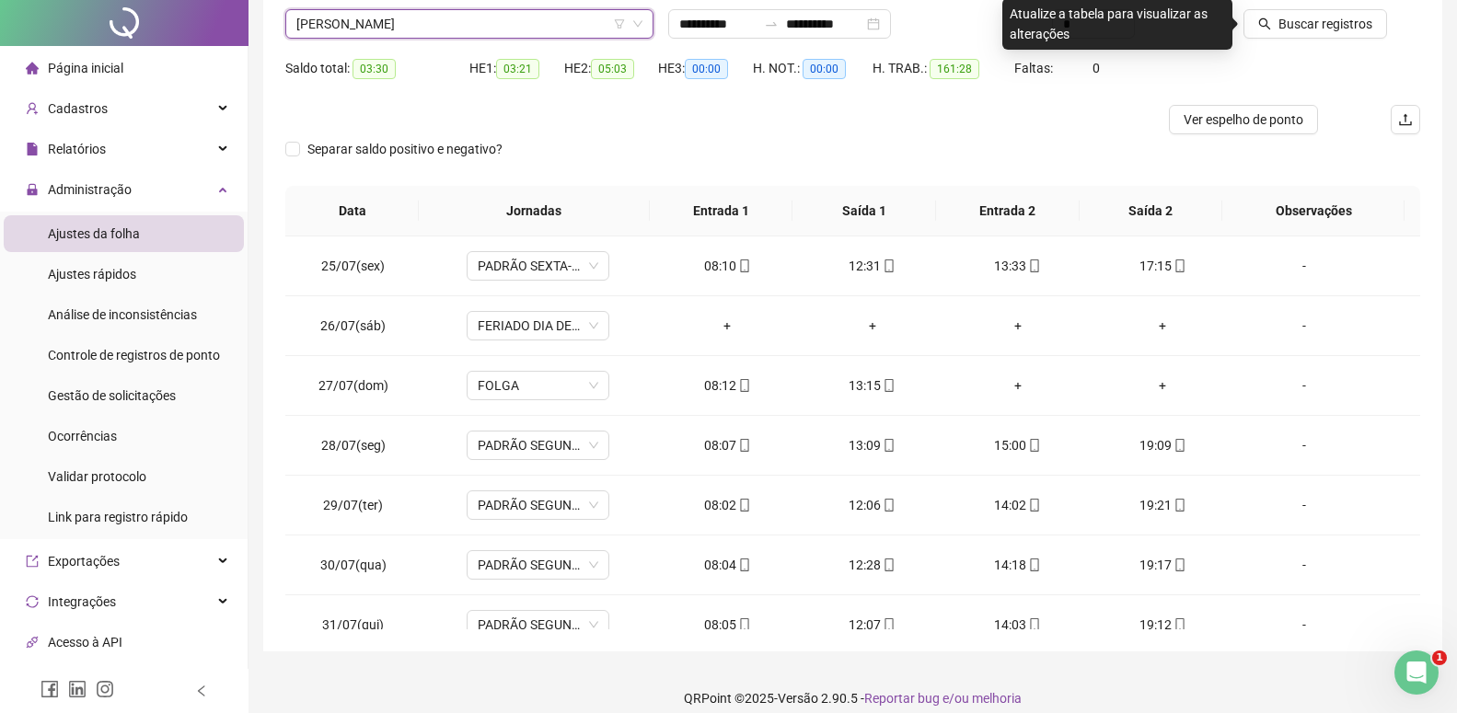
scroll to position [0, 0]
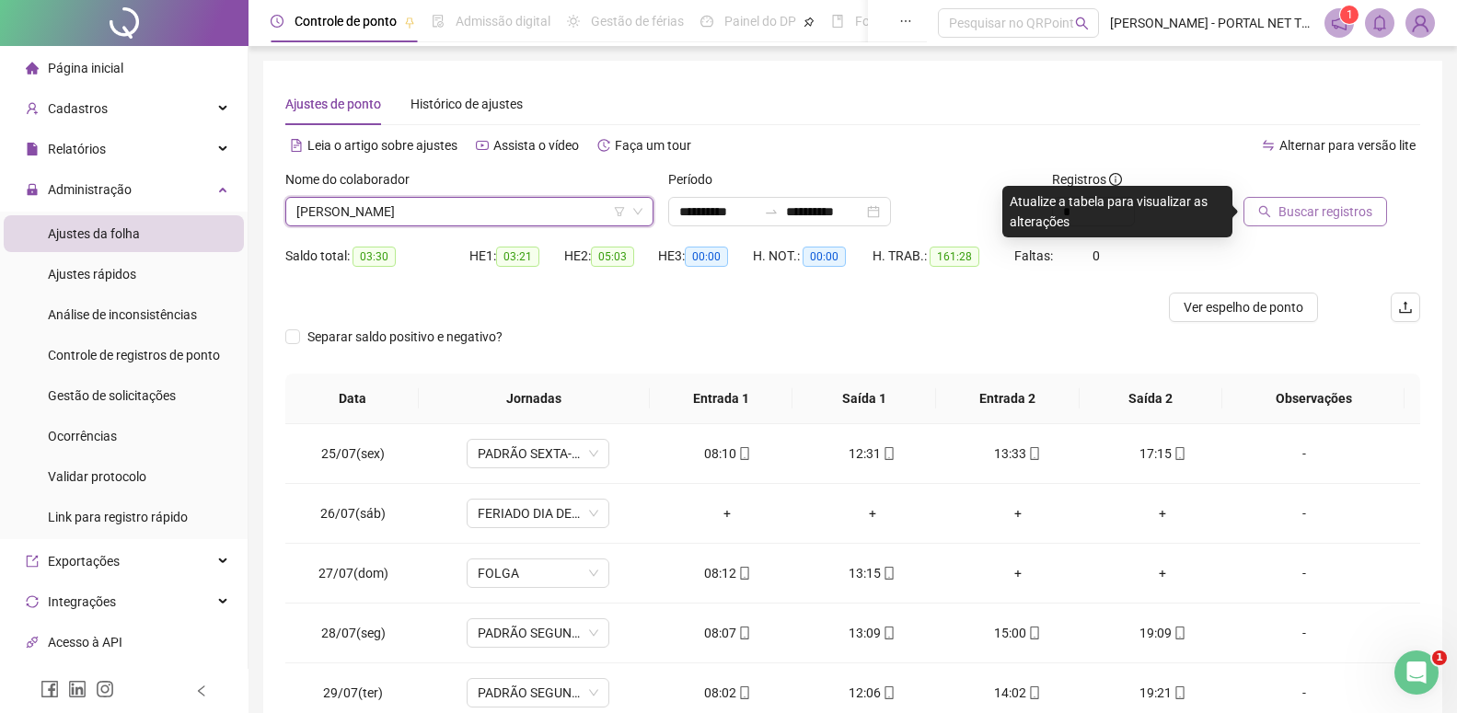
click at [1321, 222] on button "Buscar registros" at bounding box center [1315, 211] width 144 height 29
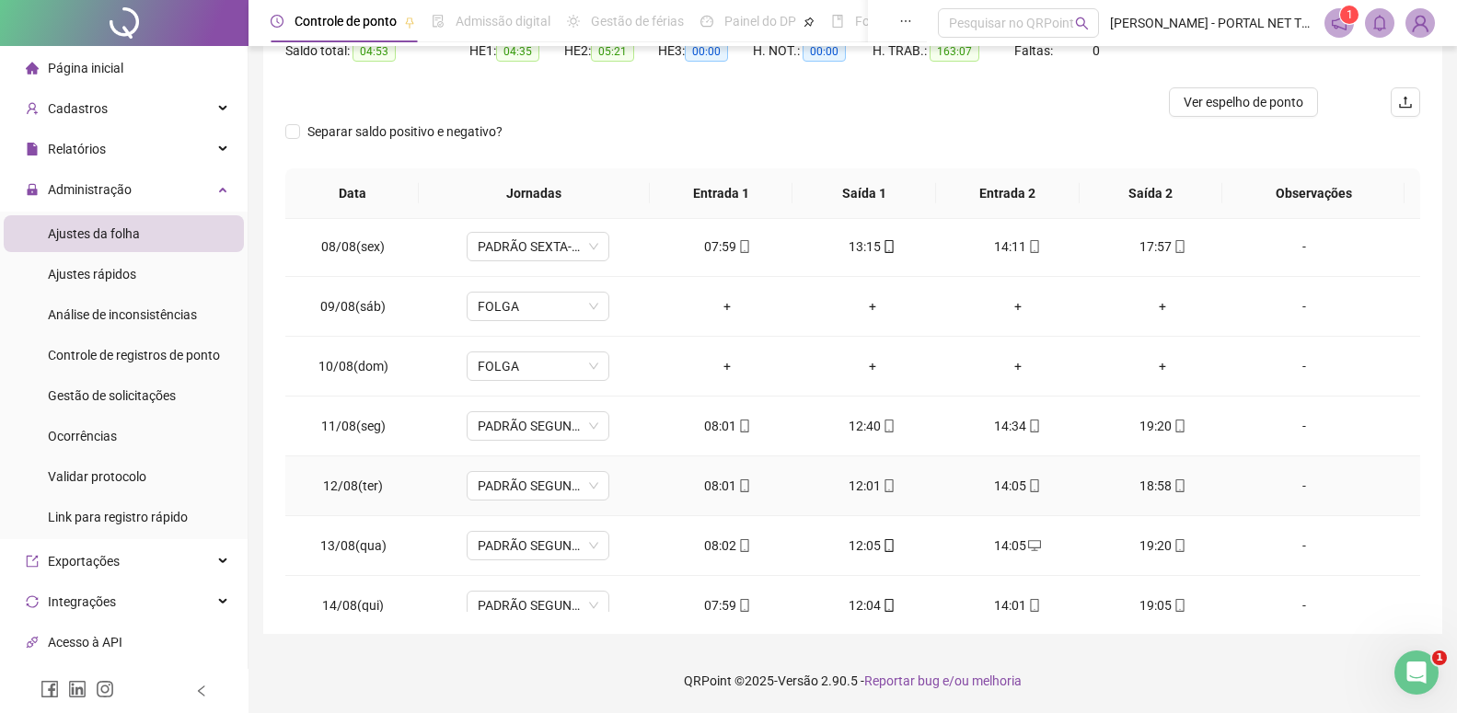
scroll to position [1162, 0]
